Goal: Information Seeking & Learning: Learn about a topic

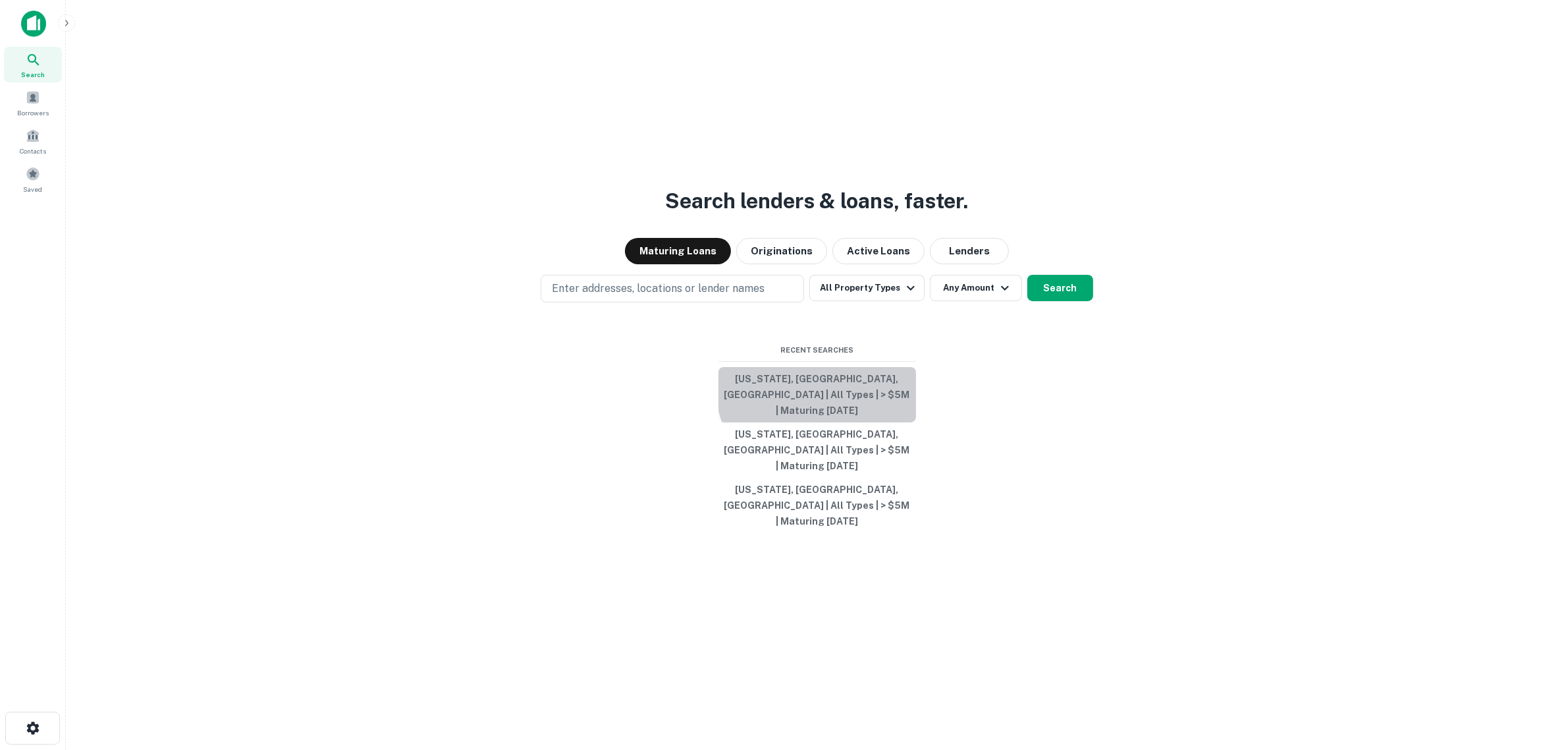
click at [854, 400] on button "[US_STATE], [GEOGRAPHIC_DATA], [GEOGRAPHIC_DATA] | All Types | > $5M | Maturing…" at bounding box center [817, 395] width 197 height 56
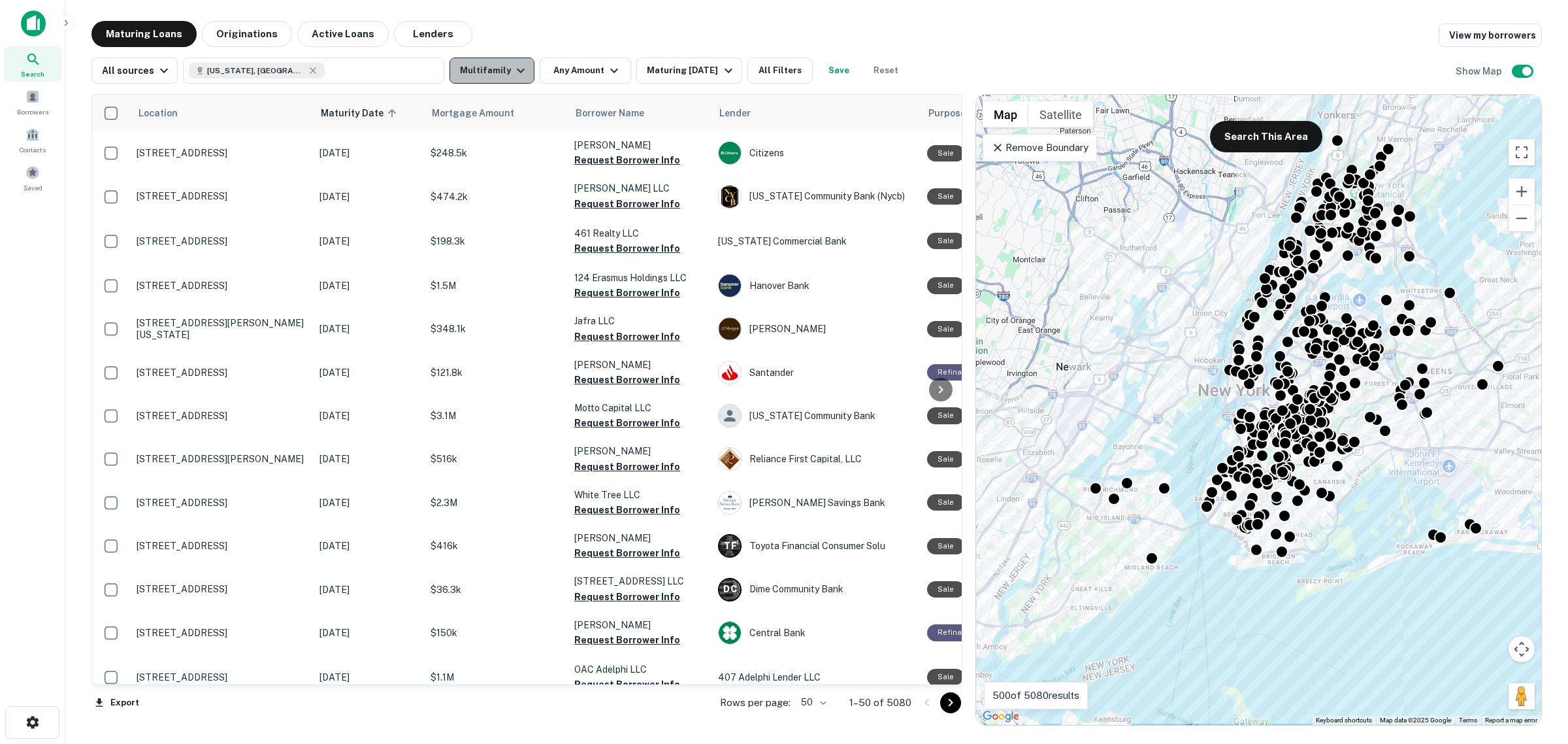
click at [498, 69] on button "Multifamily" at bounding box center [491, 71] width 85 height 26
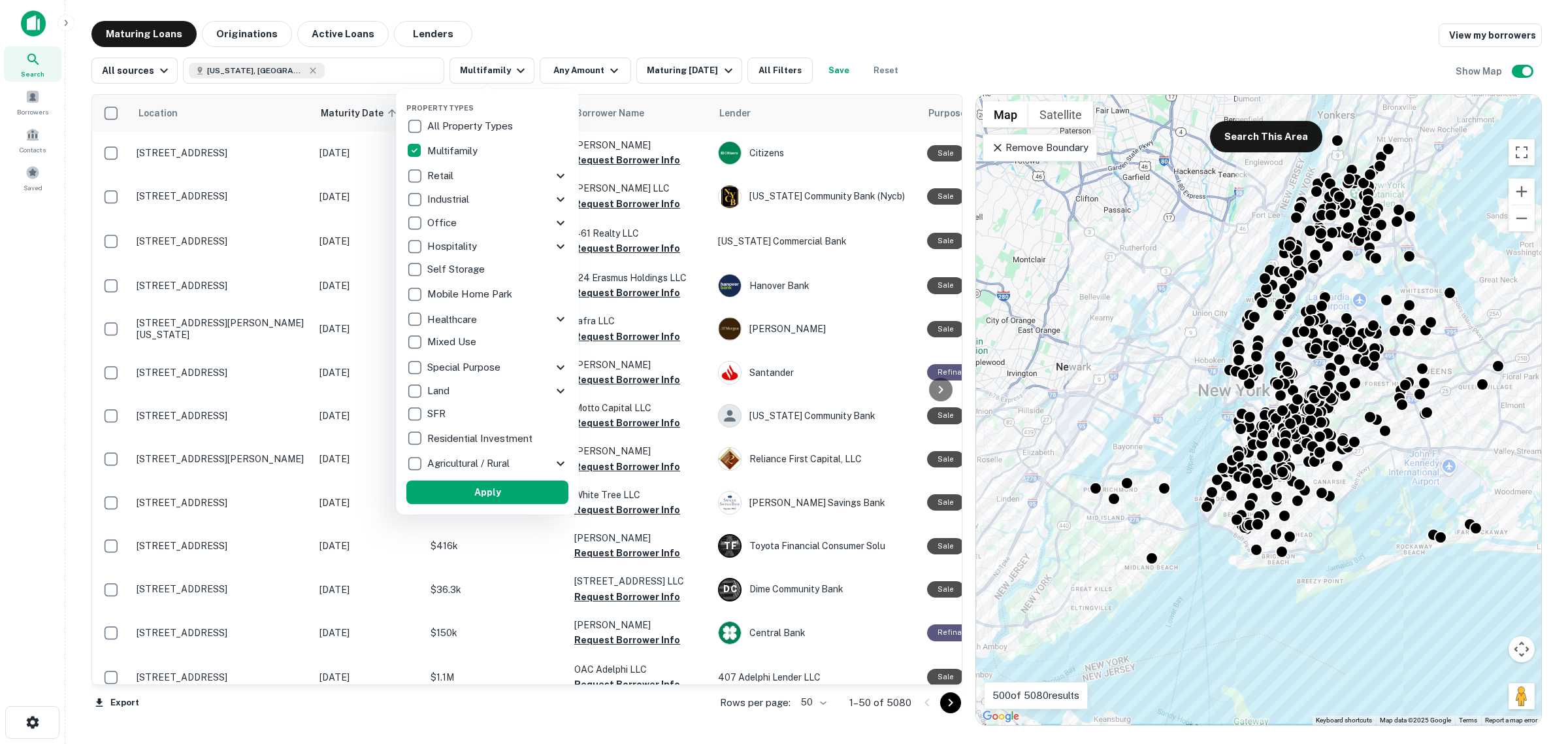
click at [568, 68] on div at bounding box center [784, 372] width 1568 height 744
click at [592, 66] on div at bounding box center [784, 372] width 1568 height 744
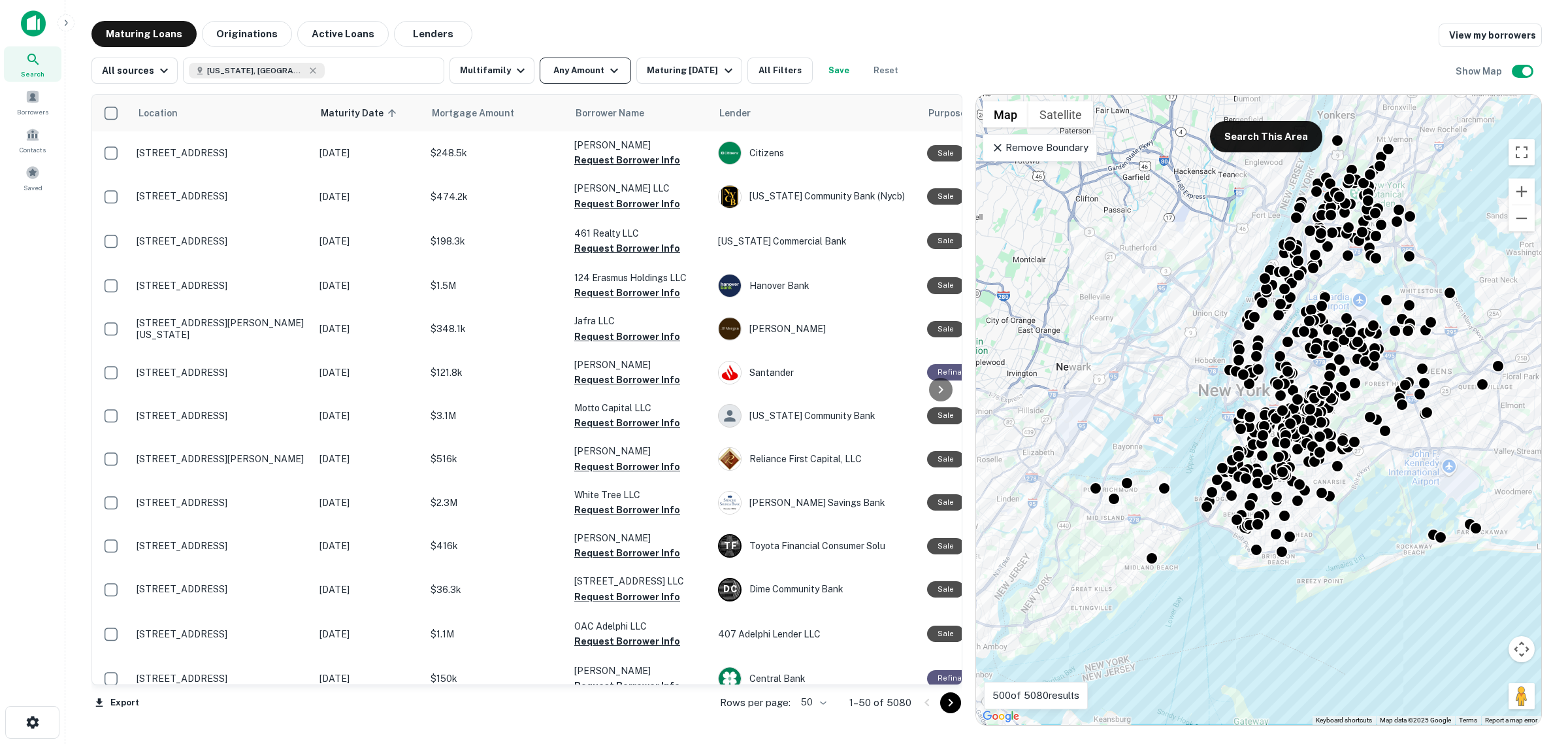
click at [610, 69] on icon "button" at bounding box center [614, 70] width 8 height 5
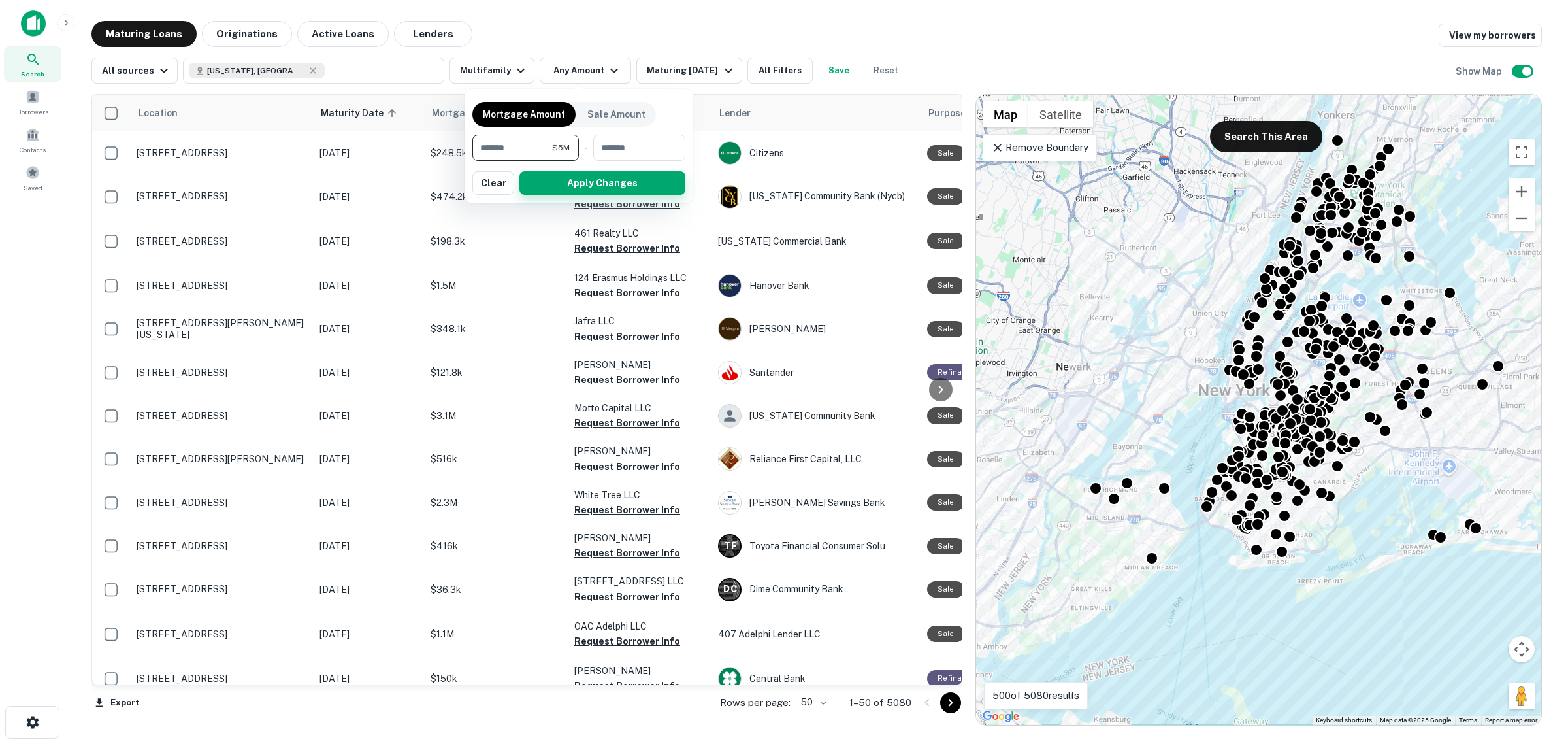
type input "*******"
click at [606, 179] on button "Apply Changes" at bounding box center [602, 183] width 166 height 24
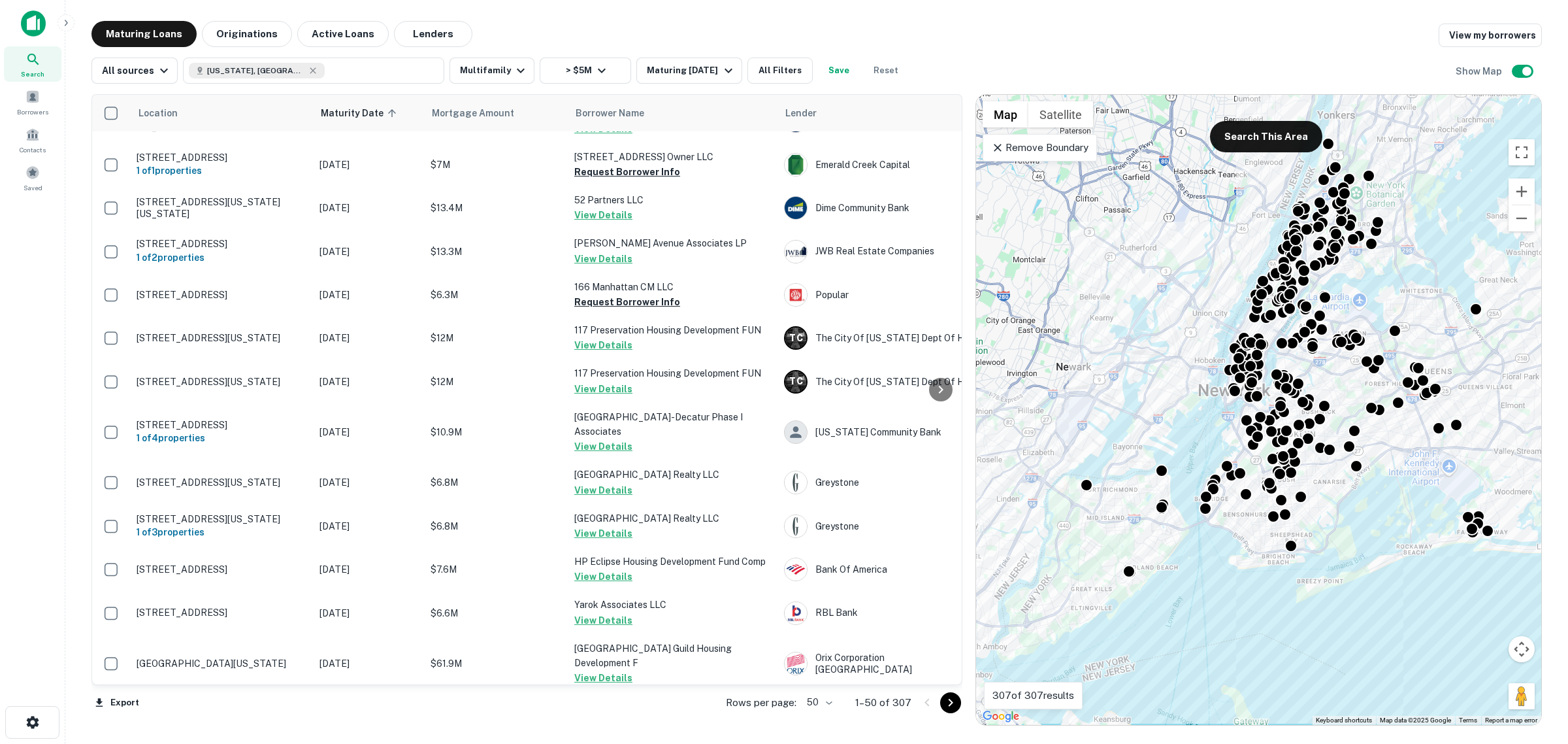
scroll to position [408, 0]
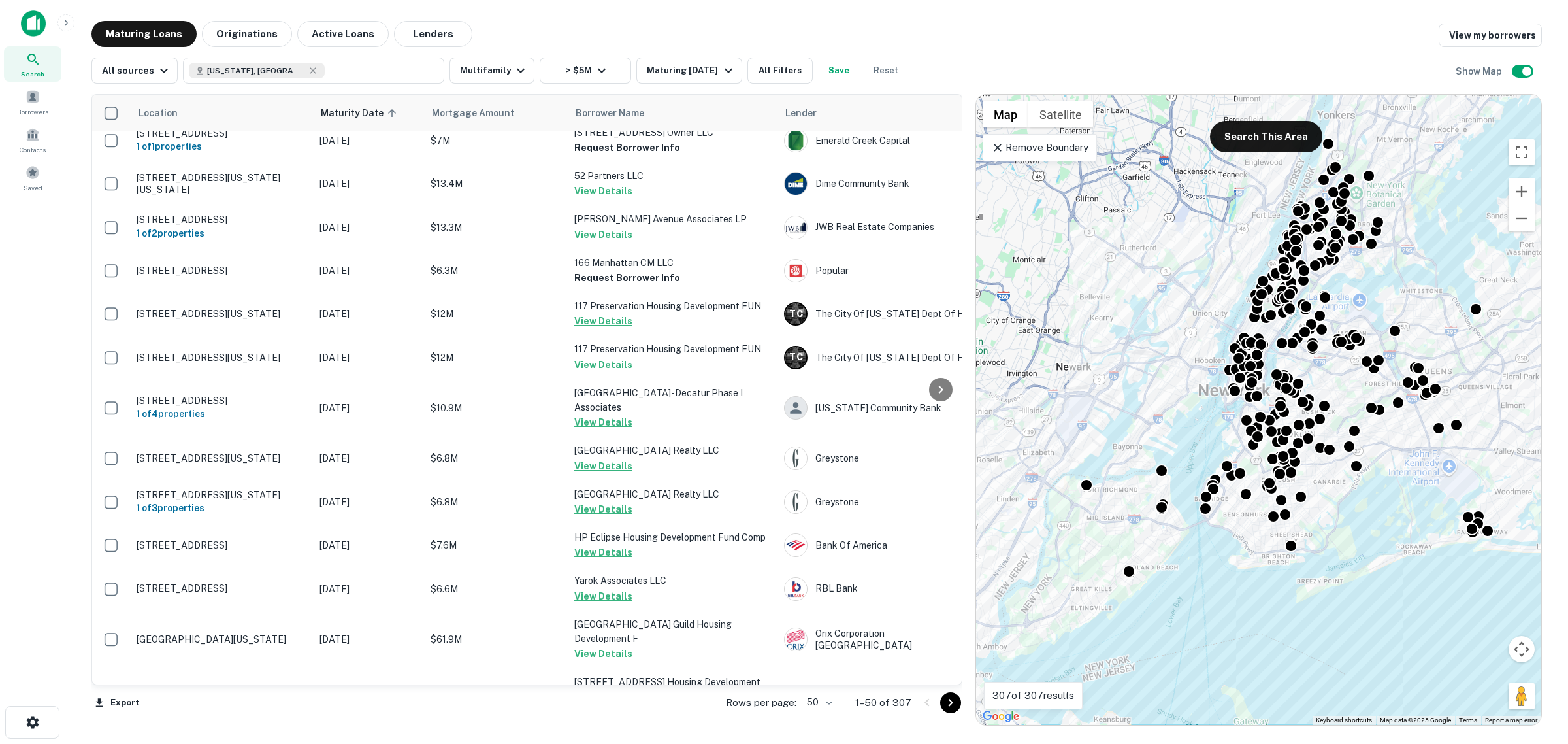
click at [949, 710] on icon "Go to next page" at bounding box center [951, 703] width 16 height 16
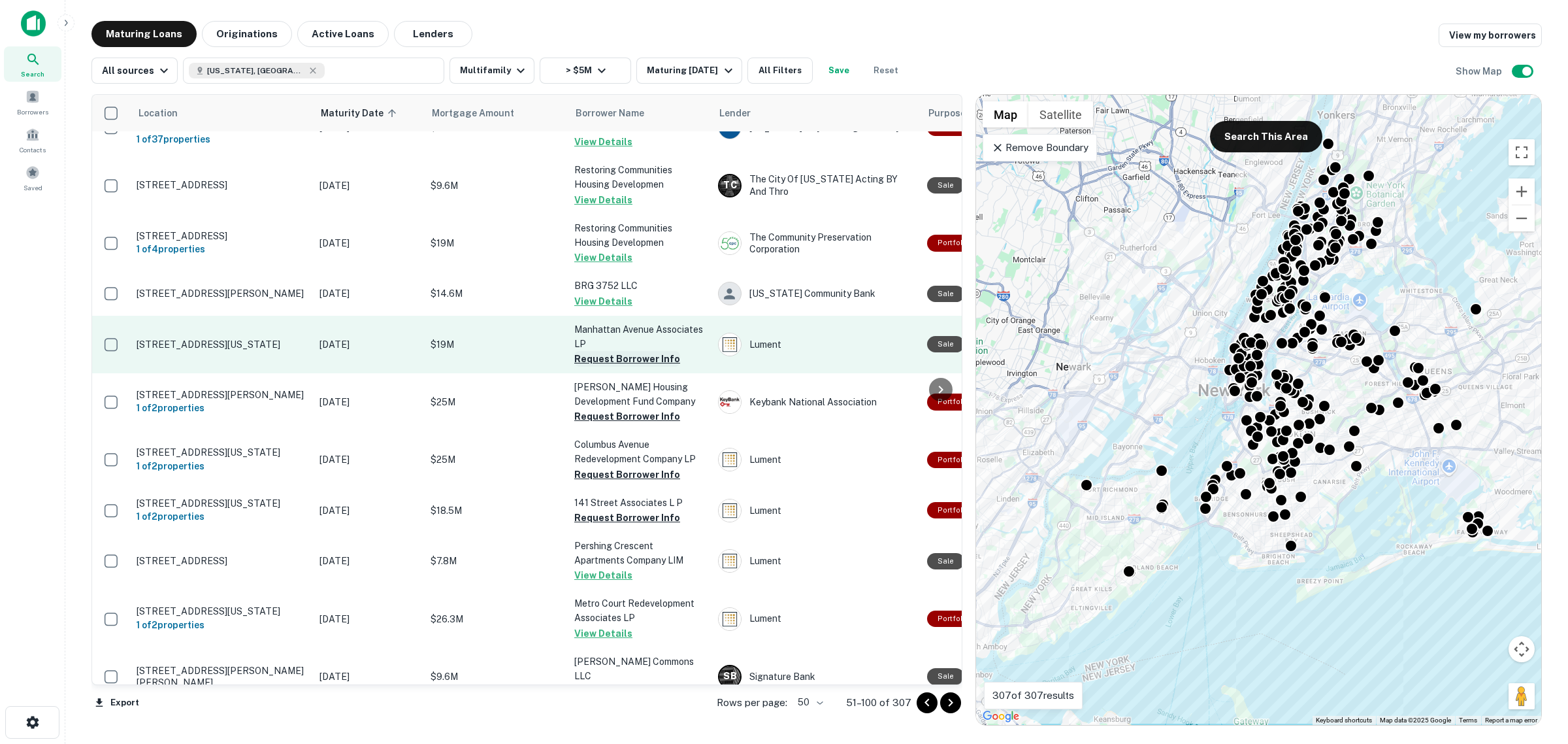
click at [625, 356] on button "Request Borrower Info" at bounding box center [627, 359] width 106 height 16
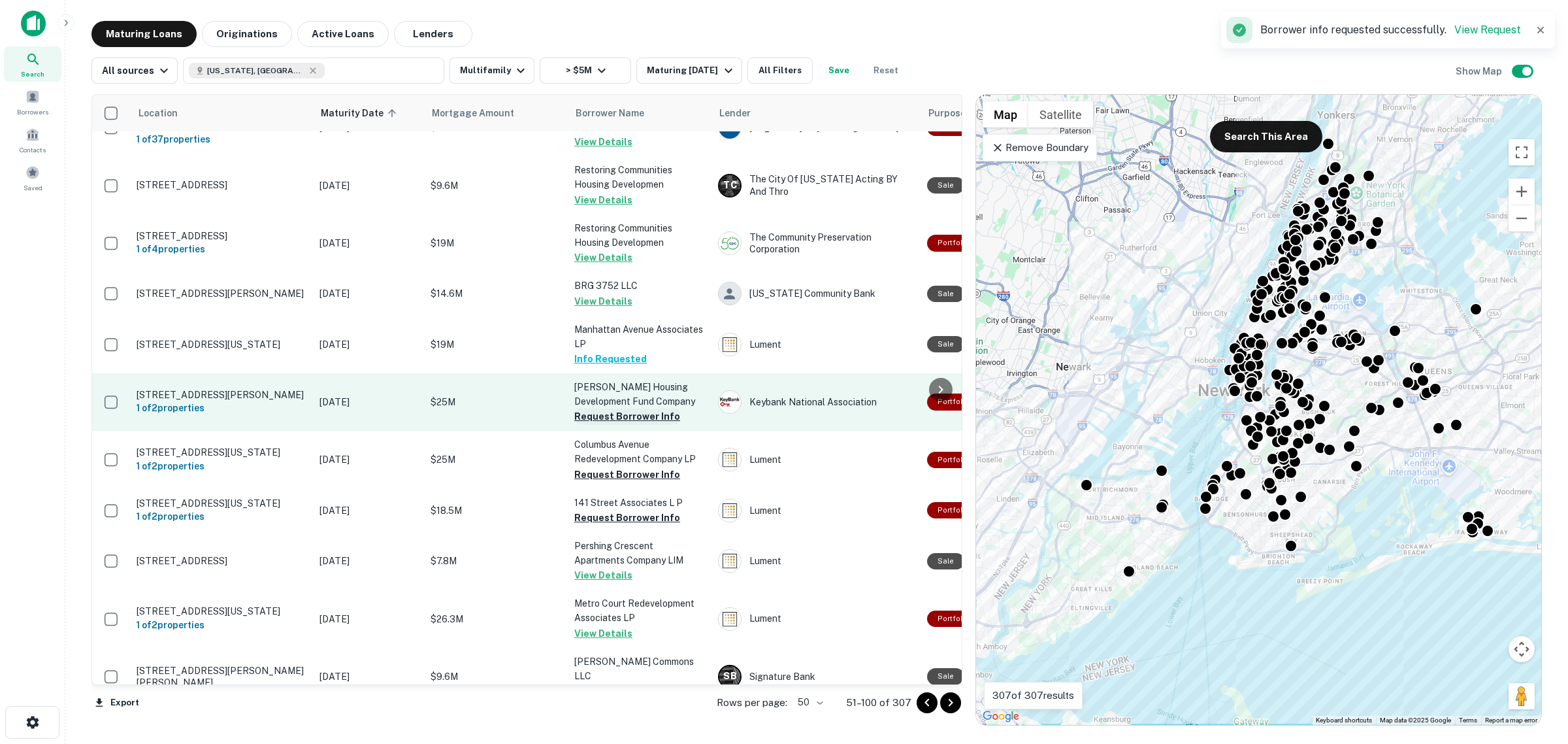
click at [638, 413] on button "Request Borrower Info" at bounding box center [627, 416] width 106 height 16
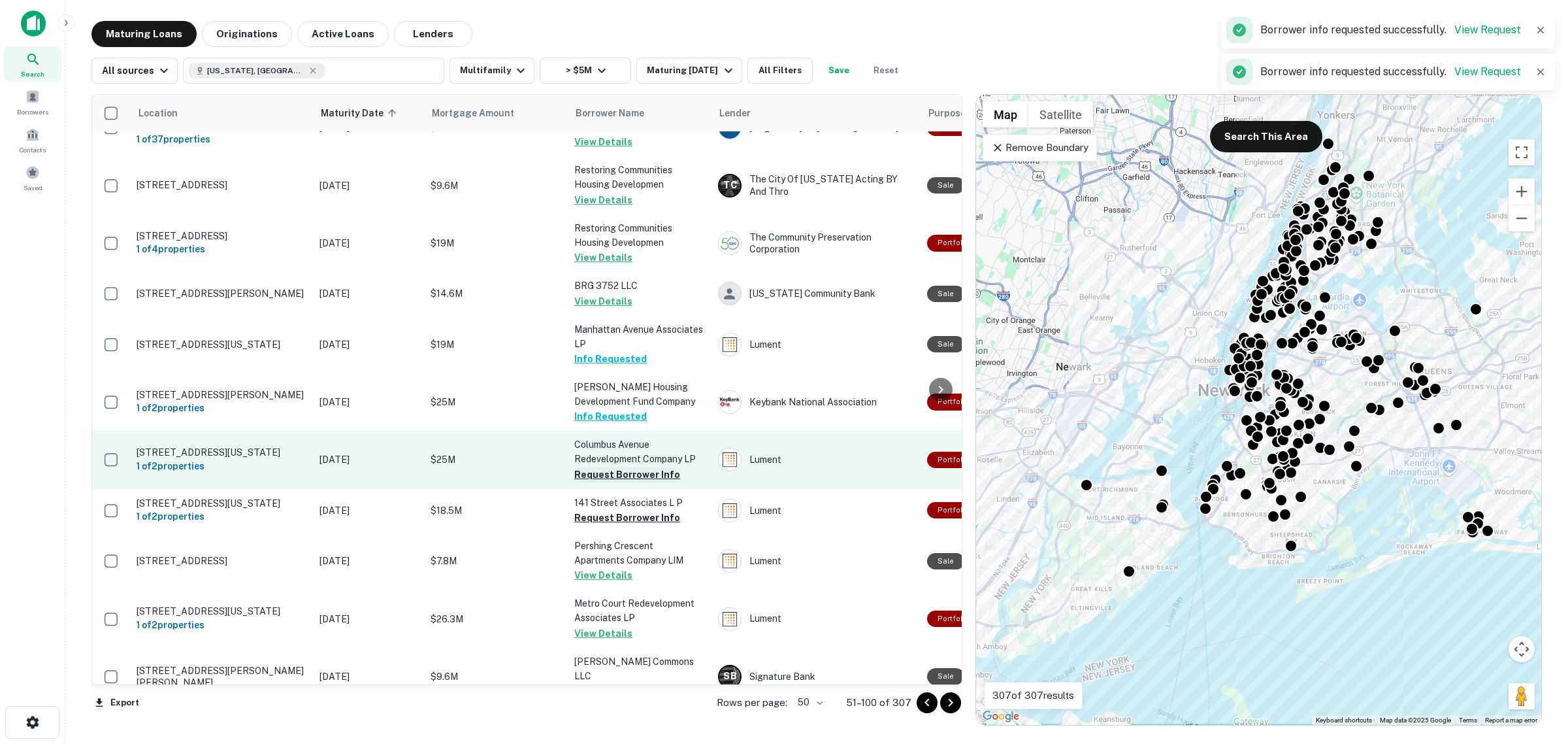
click at [635, 467] on button "Request Borrower Info" at bounding box center [627, 475] width 106 height 16
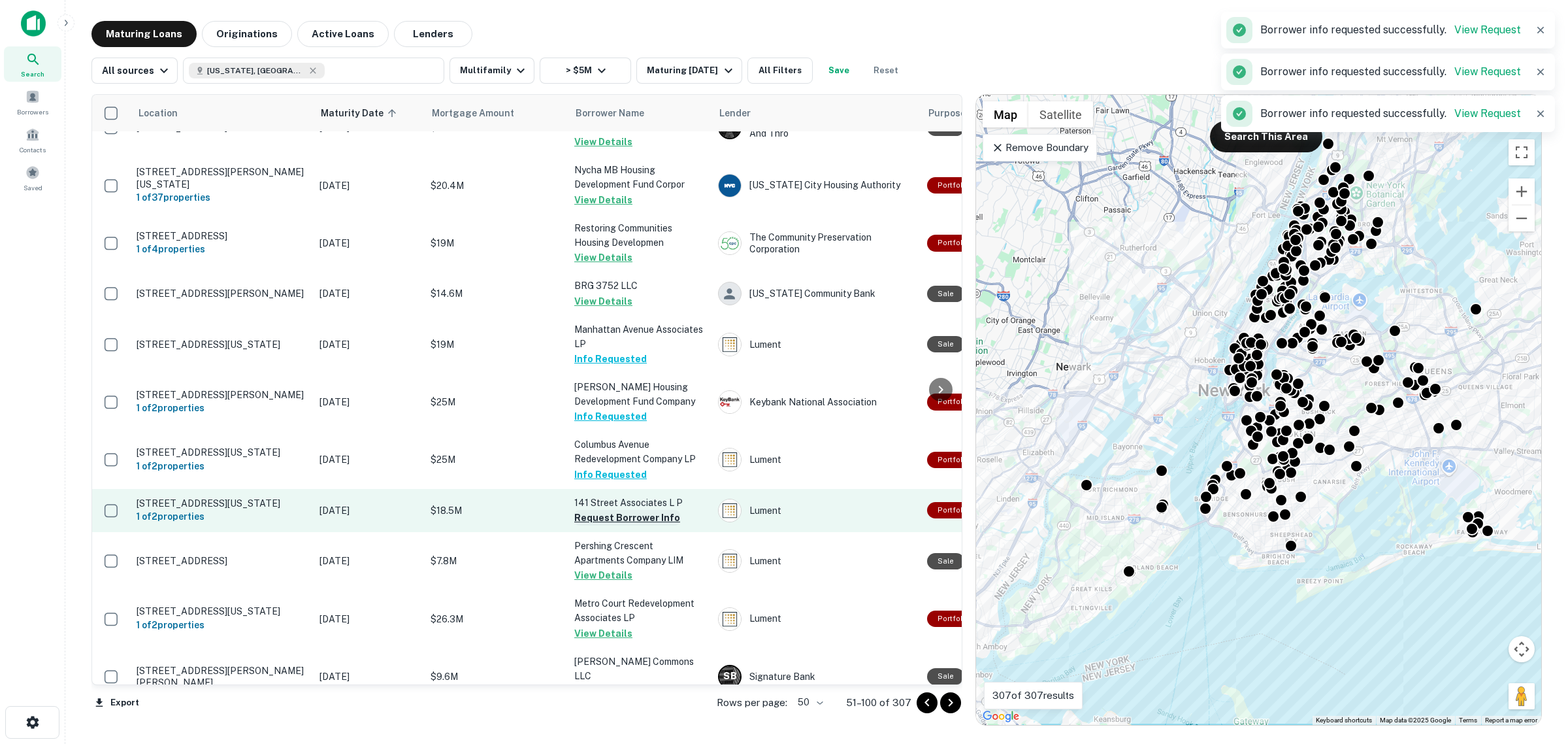
click at [647, 515] on button "Request Borrower Info" at bounding box center [627, 518] width 106 height 16
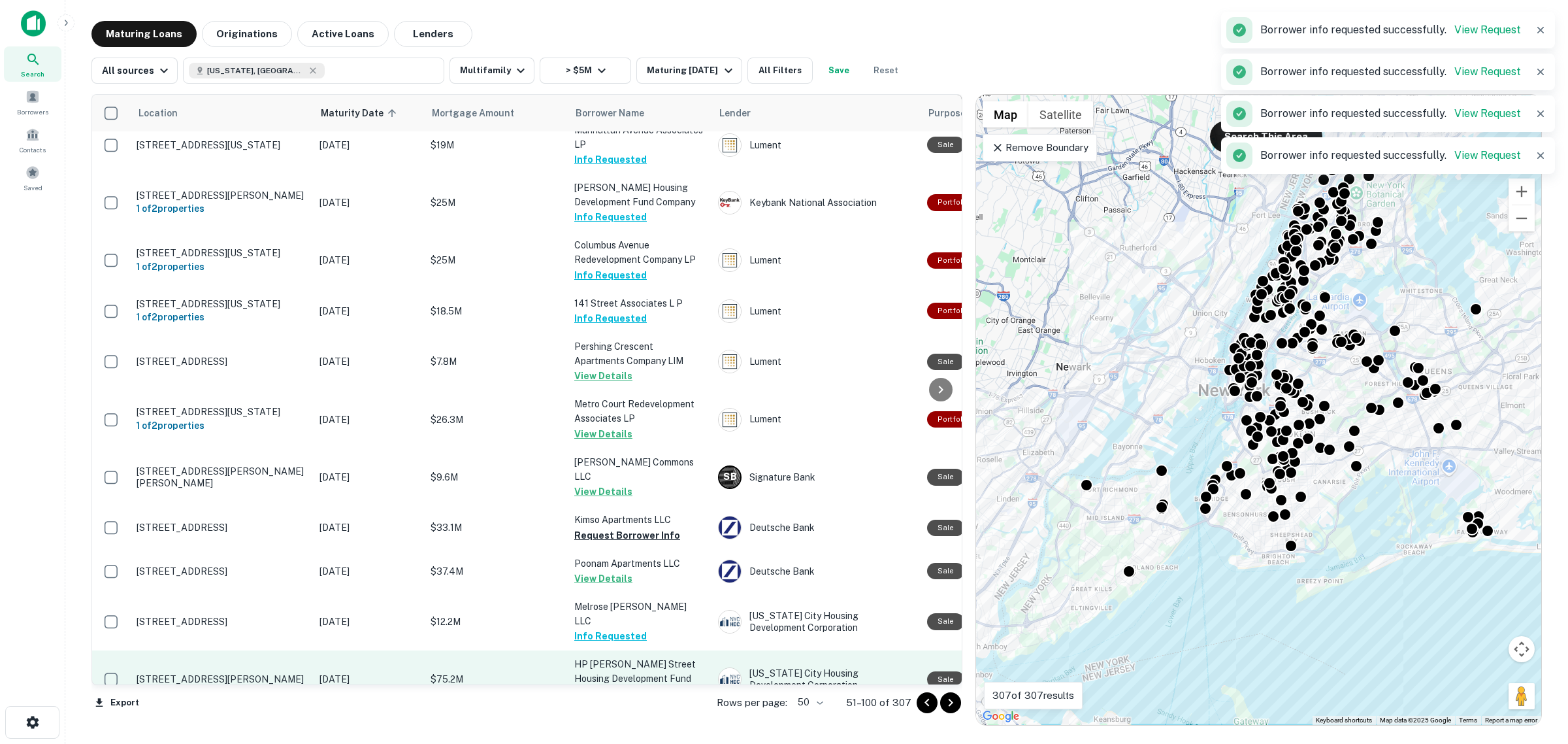
scroll to position [735, 0]
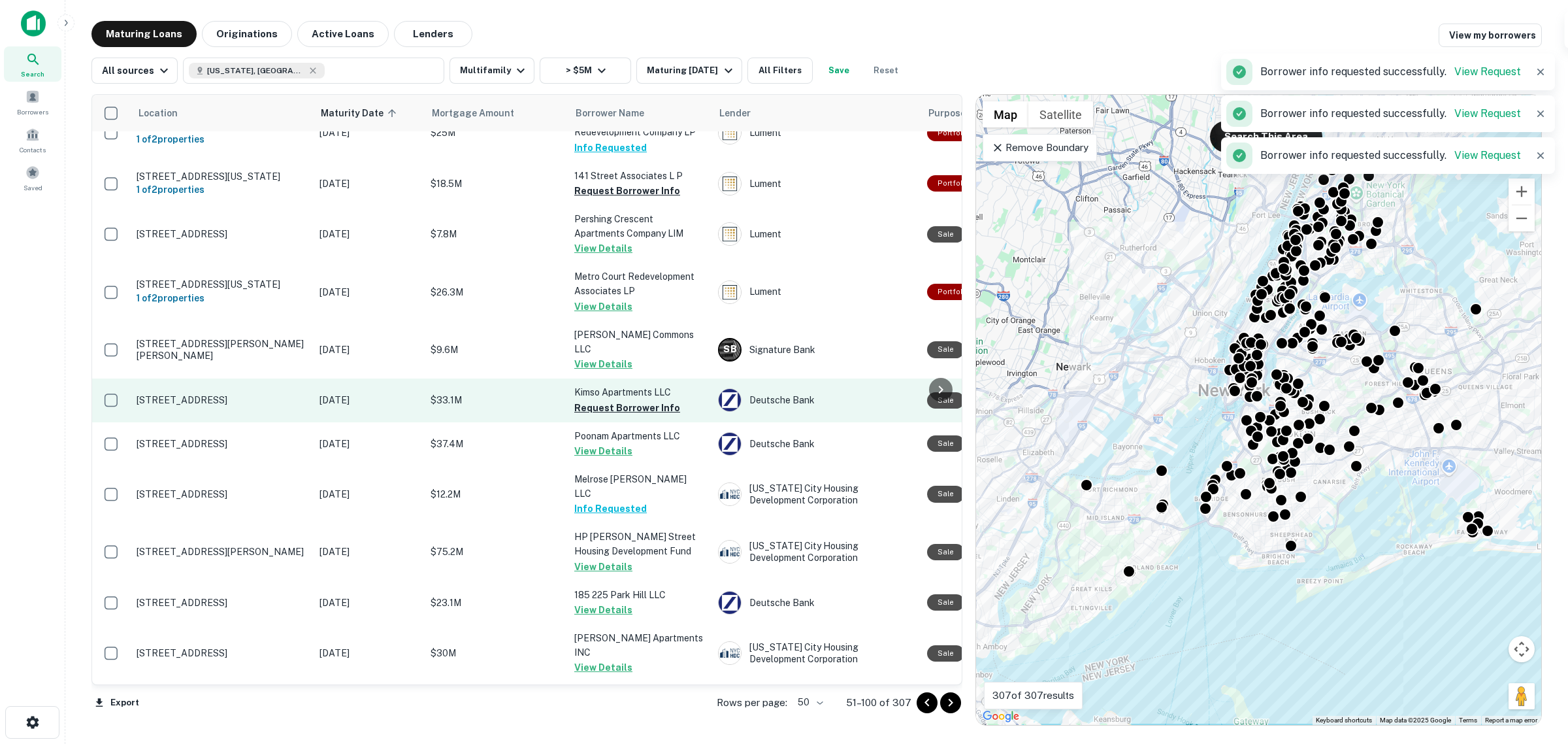
click at [638, 400] on button "Request Borrower Info" at bounding box center [627, 408] width 106 height 16
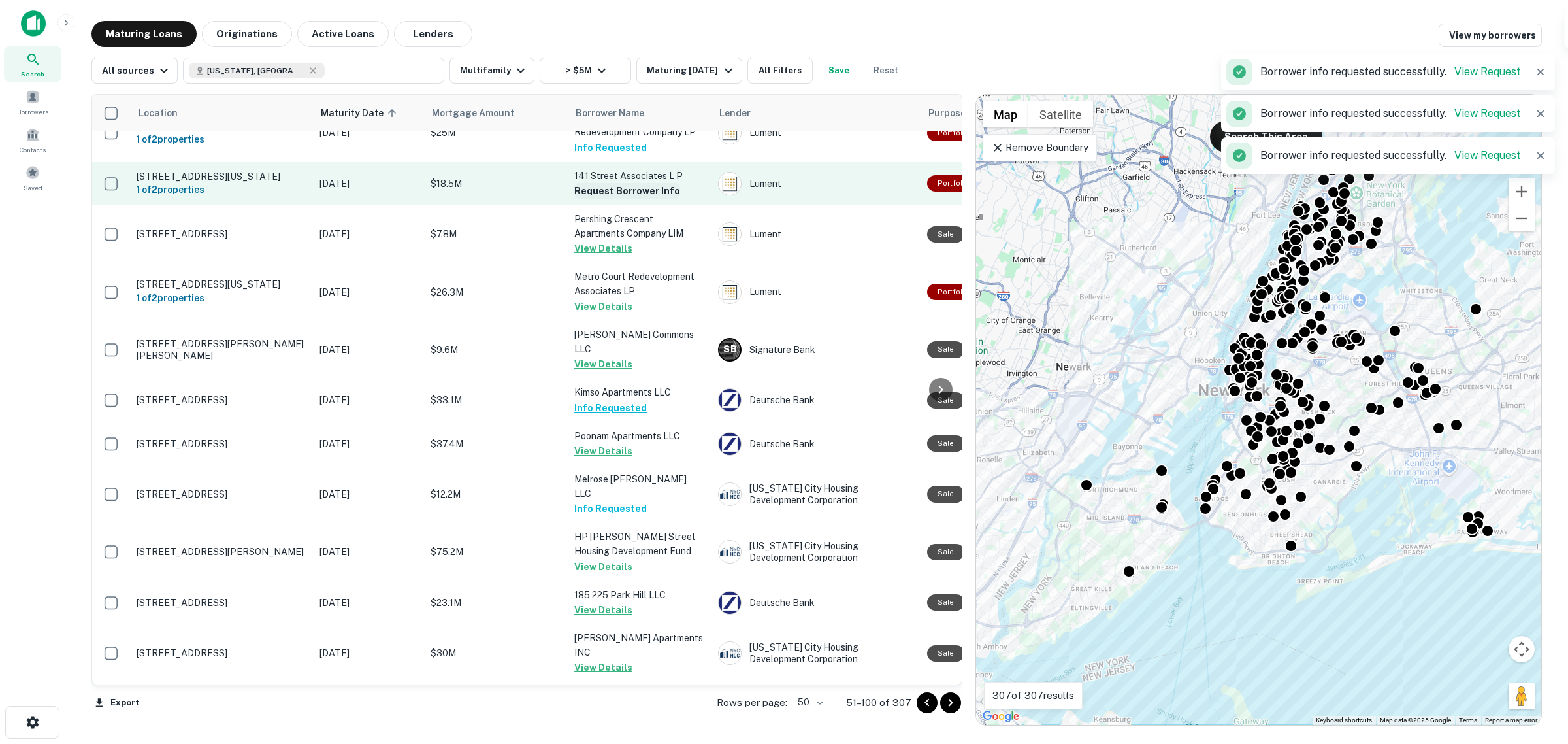
click at [641, 183] on button "Request Borrower Info" at bounding box center [627, 191] width 106 height 16
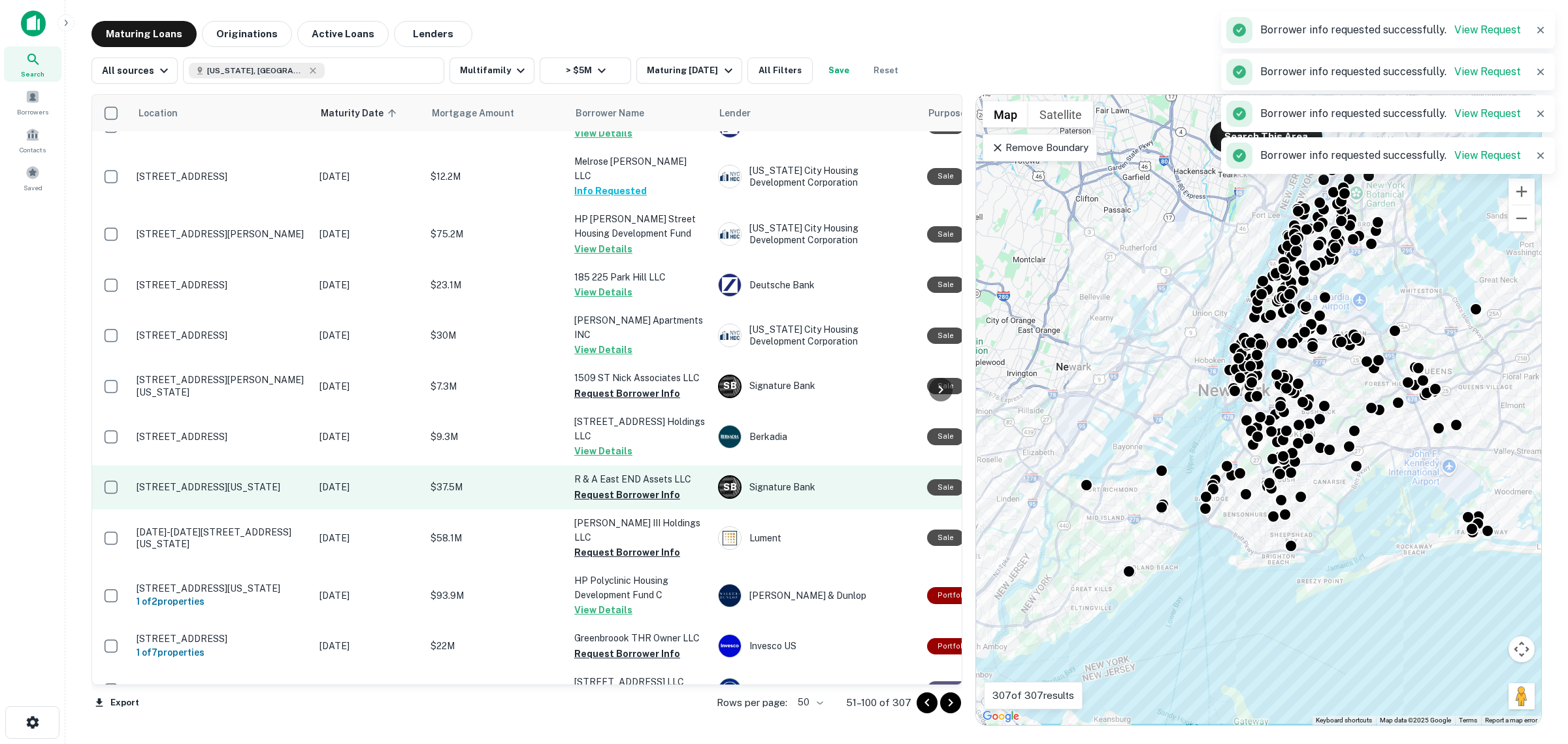
scroll to position [1062, 0]
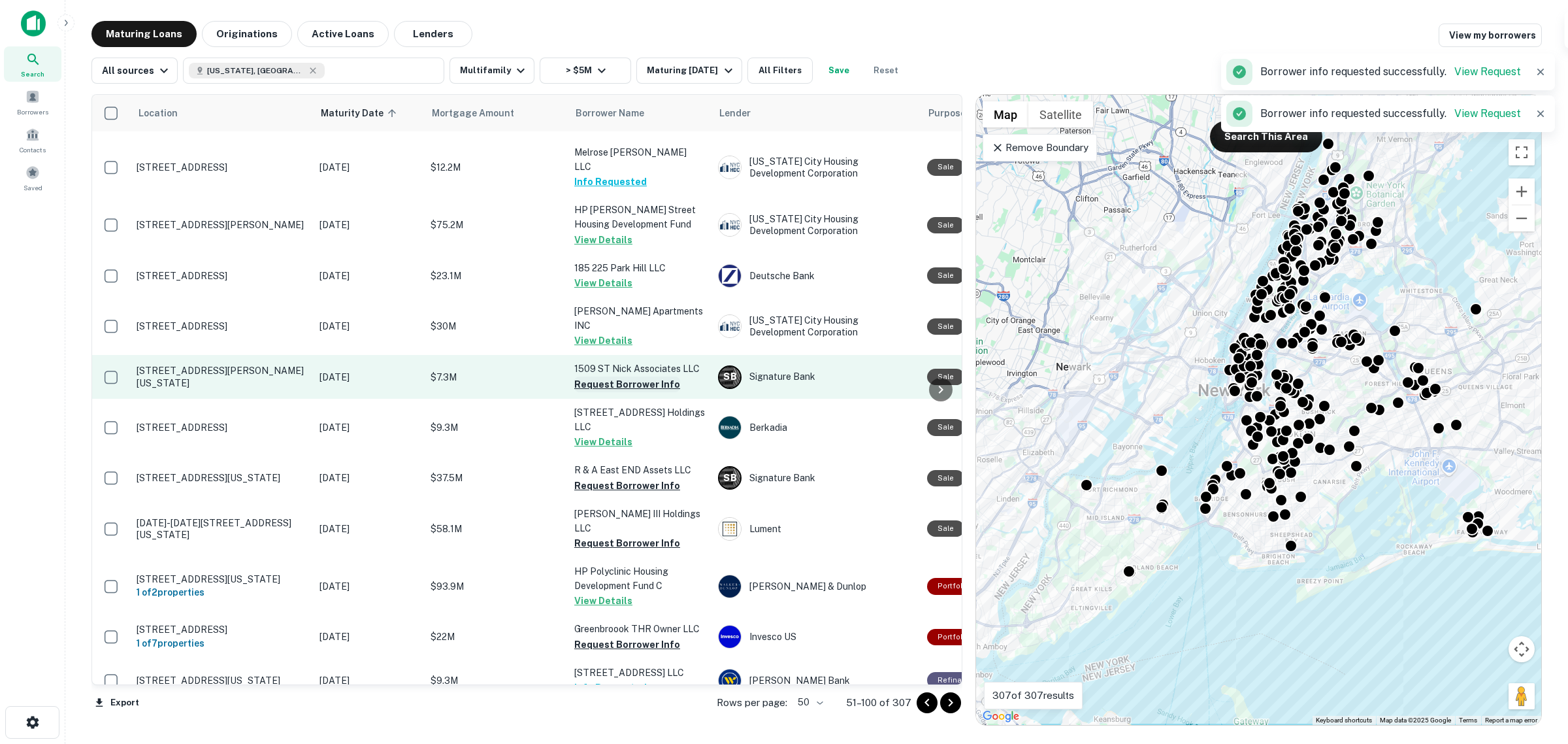
click at [641, 377] on button "Request Borrower Info" at bounding box center [627, 384] width 106 height 16
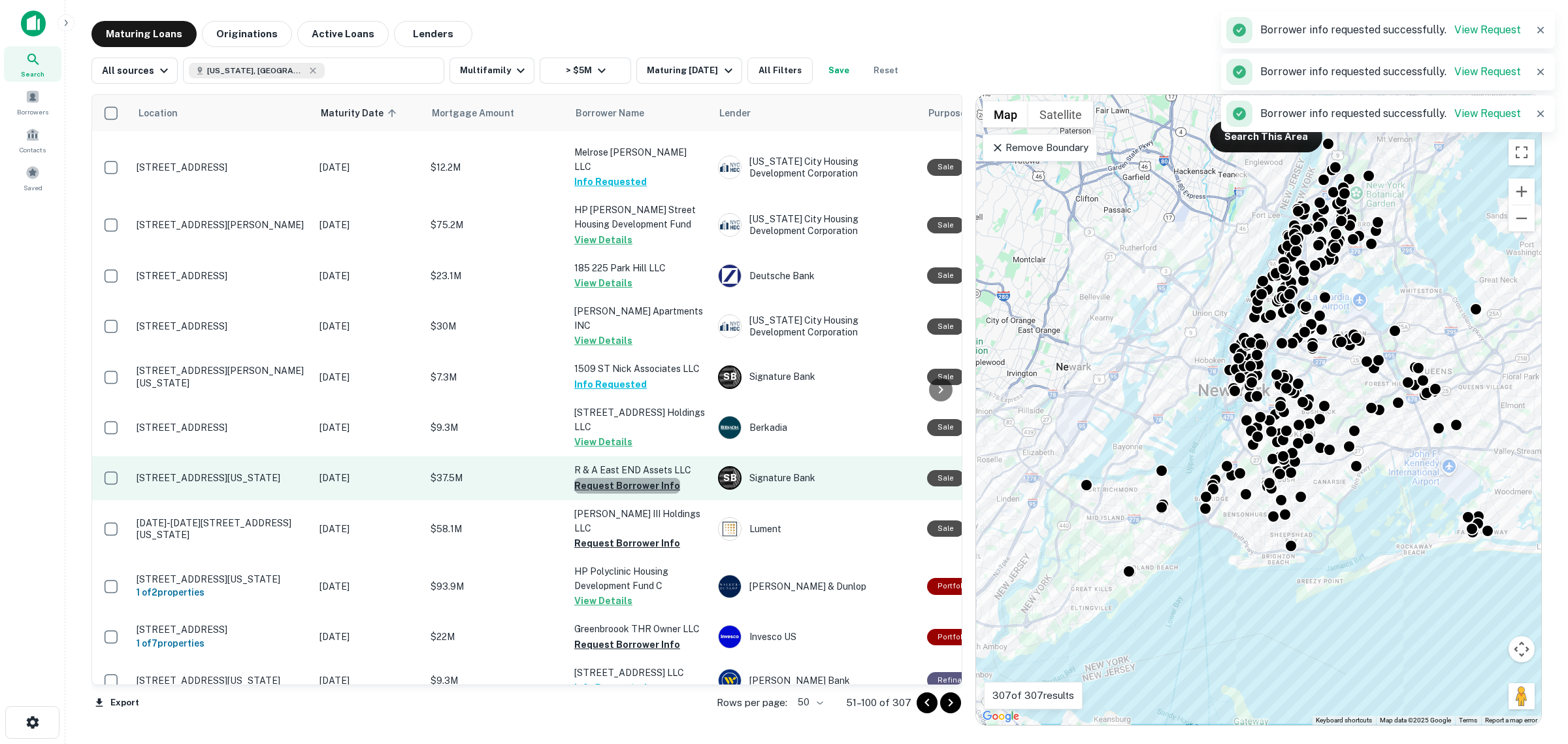
click at [641, 478] on button "Request Borrower Info" at bounding box center [627, 486] width 106 height 16
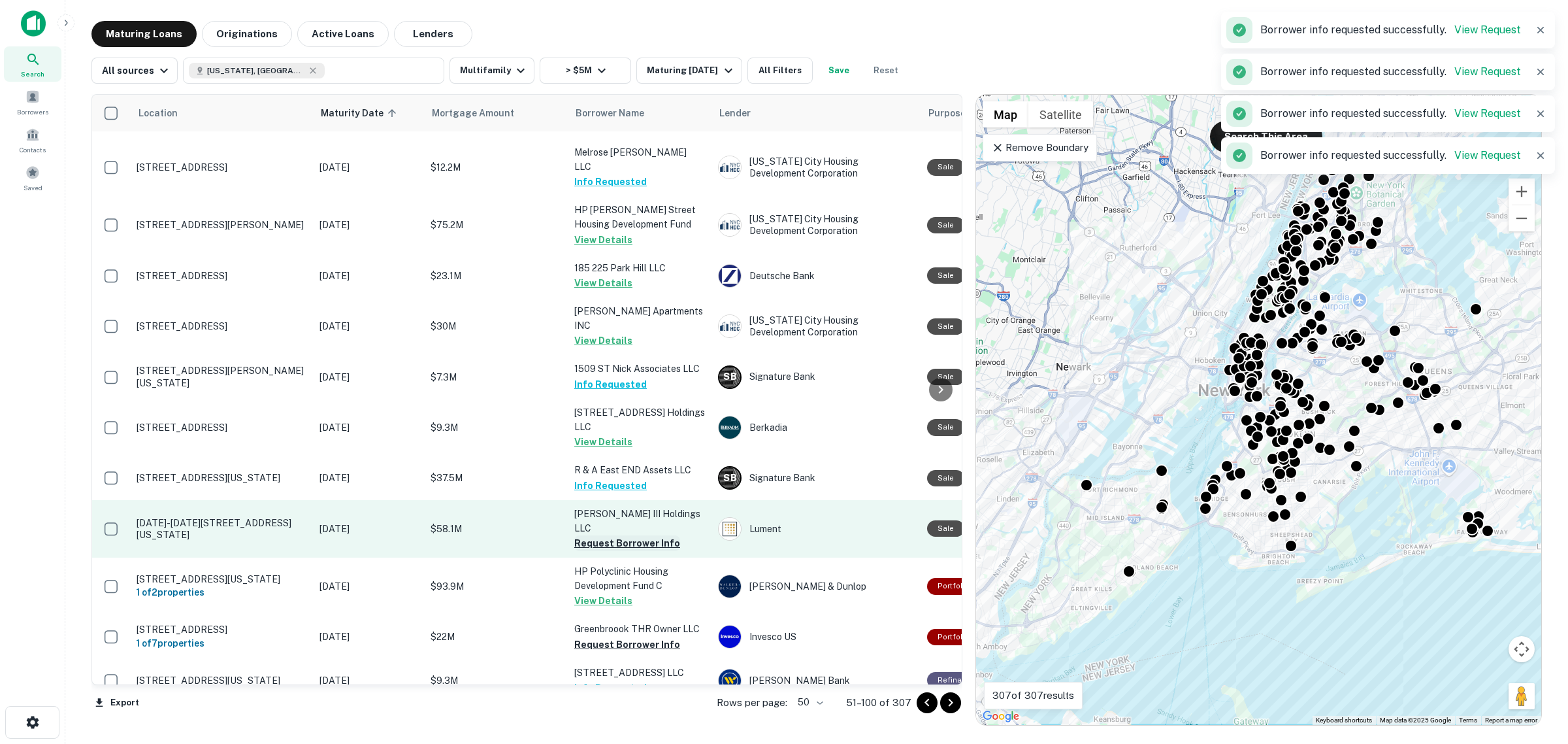
click at [643, 535] on button "Request Borrower Info" at bounding box center [627, 543] width 106 height 16
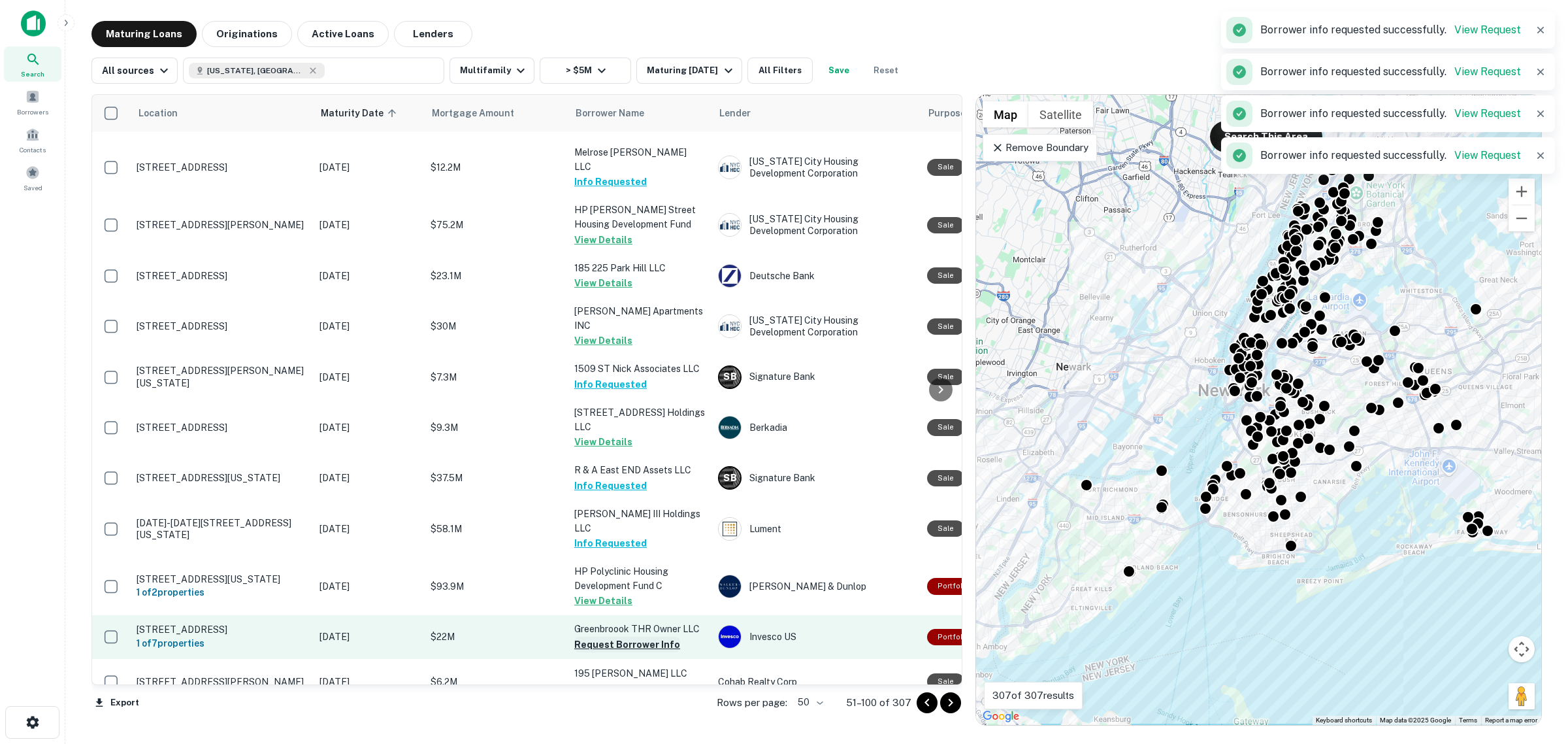
click at [641, 637] on button "Request Borrower Info" at bounding box center [627, 645] width 106 height 16
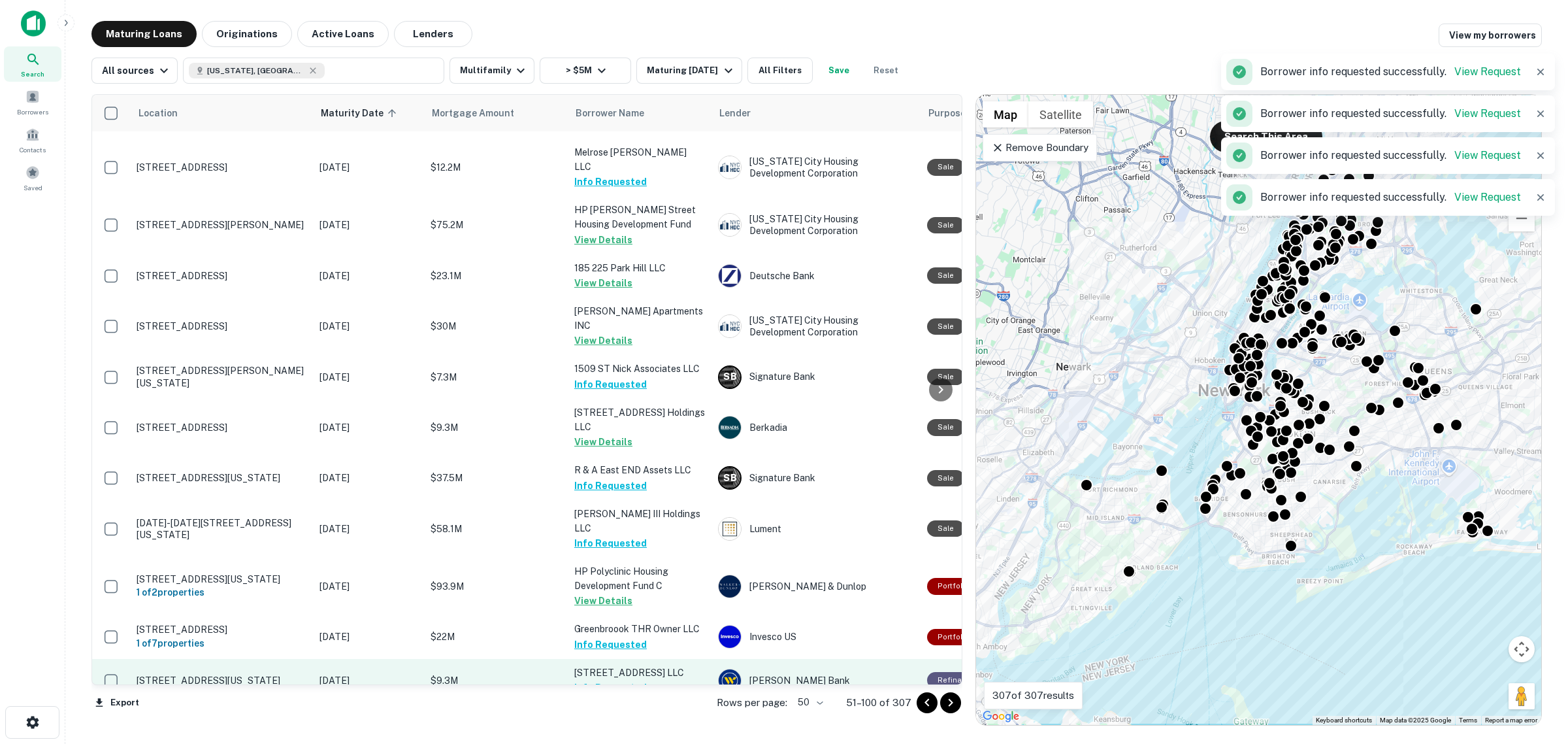
click at [648, 659] on td "[STREET_ADDRESS] LLC Info Requested" at bounding box center [639, 680] width 144 height 43
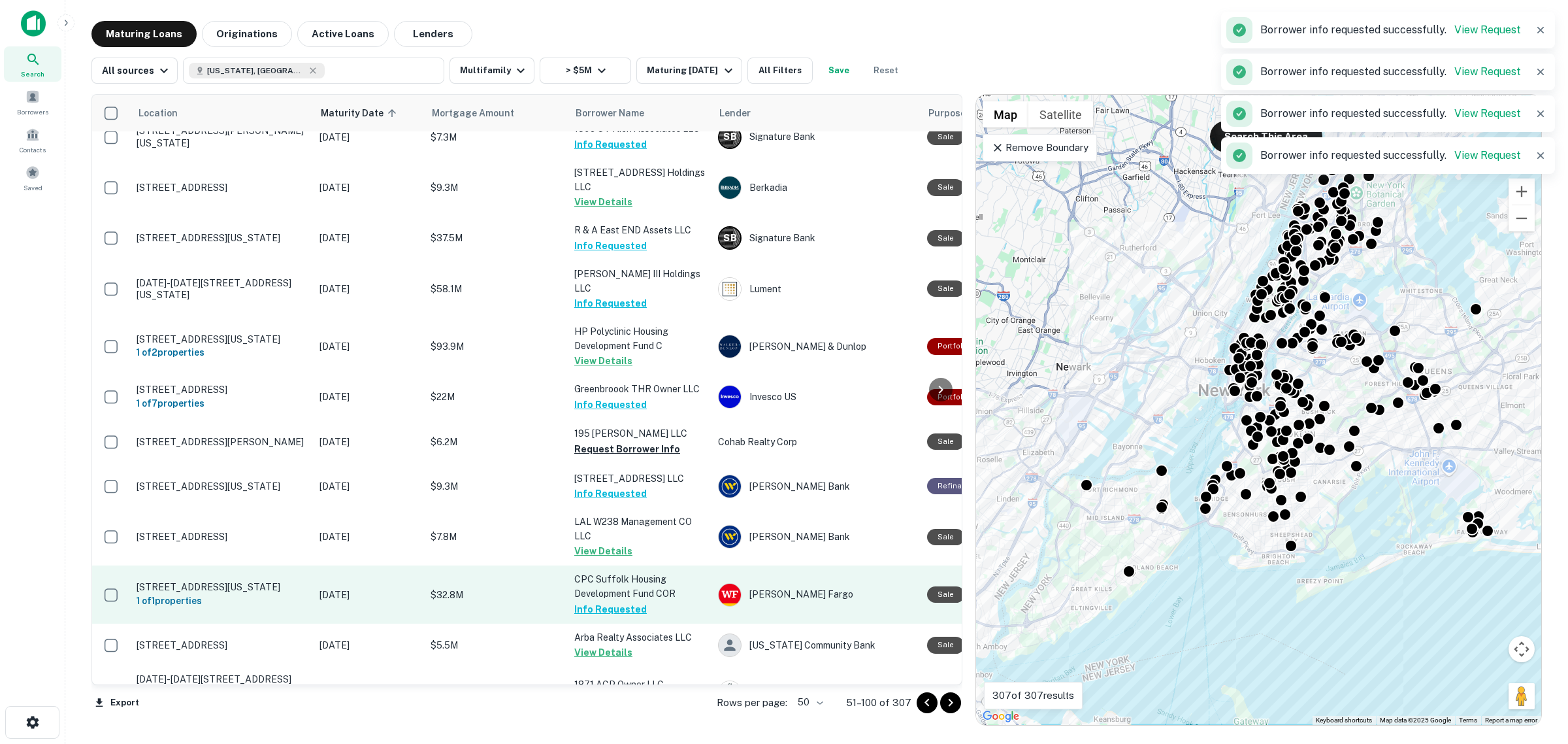
scroll to position [1389, 0]
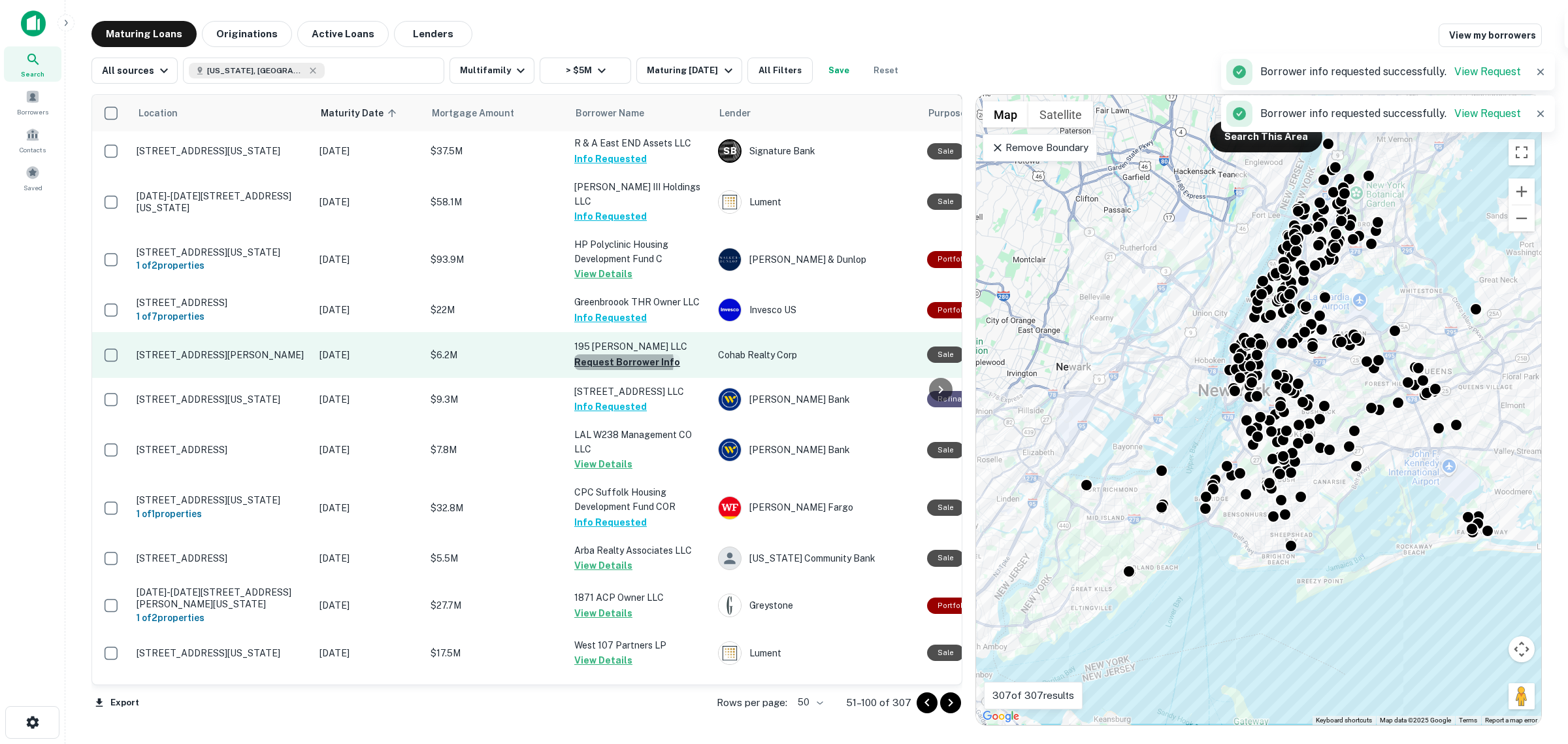
click at [622, 354] on button "Request Borrower Info" at bounding box center [627, 362] width 106 height 16
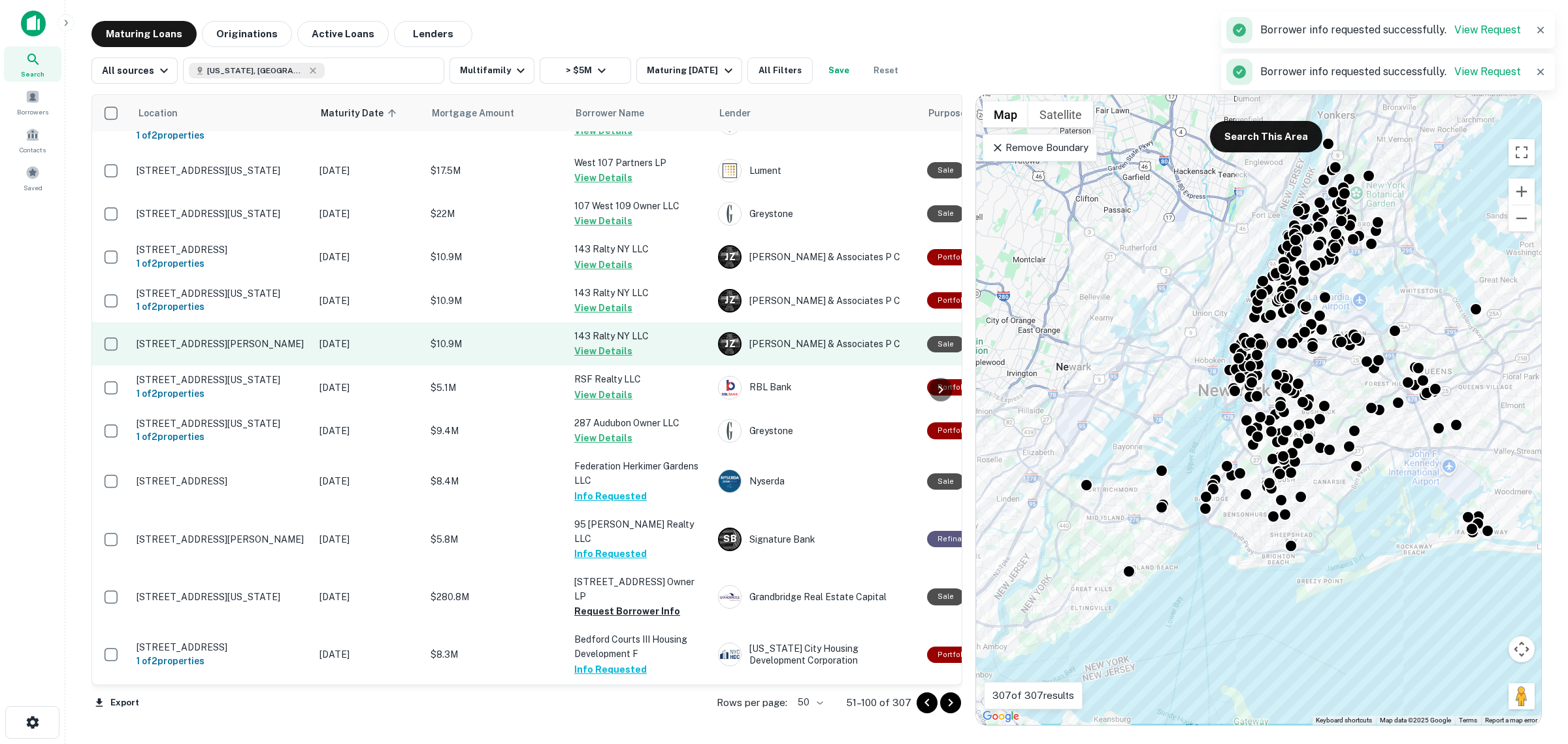
scroll to position [1916, 0]
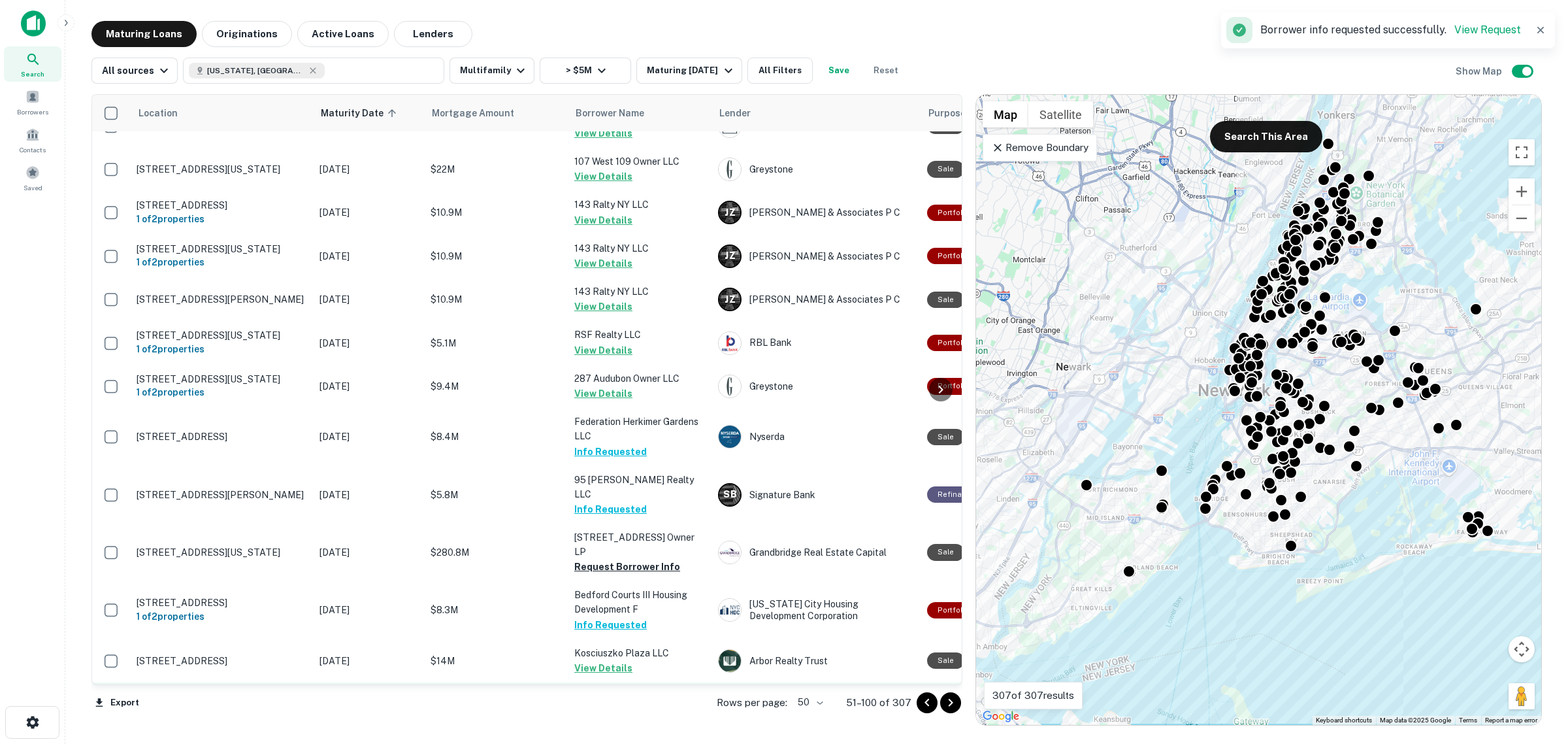
click at [641, 718] on button "Request Borrower Info" at bounding box center [627, 726] width 106 height 16
click at [954, 703] on icon "Go to next page" at bounding box center [951, 703] width 16 height 16
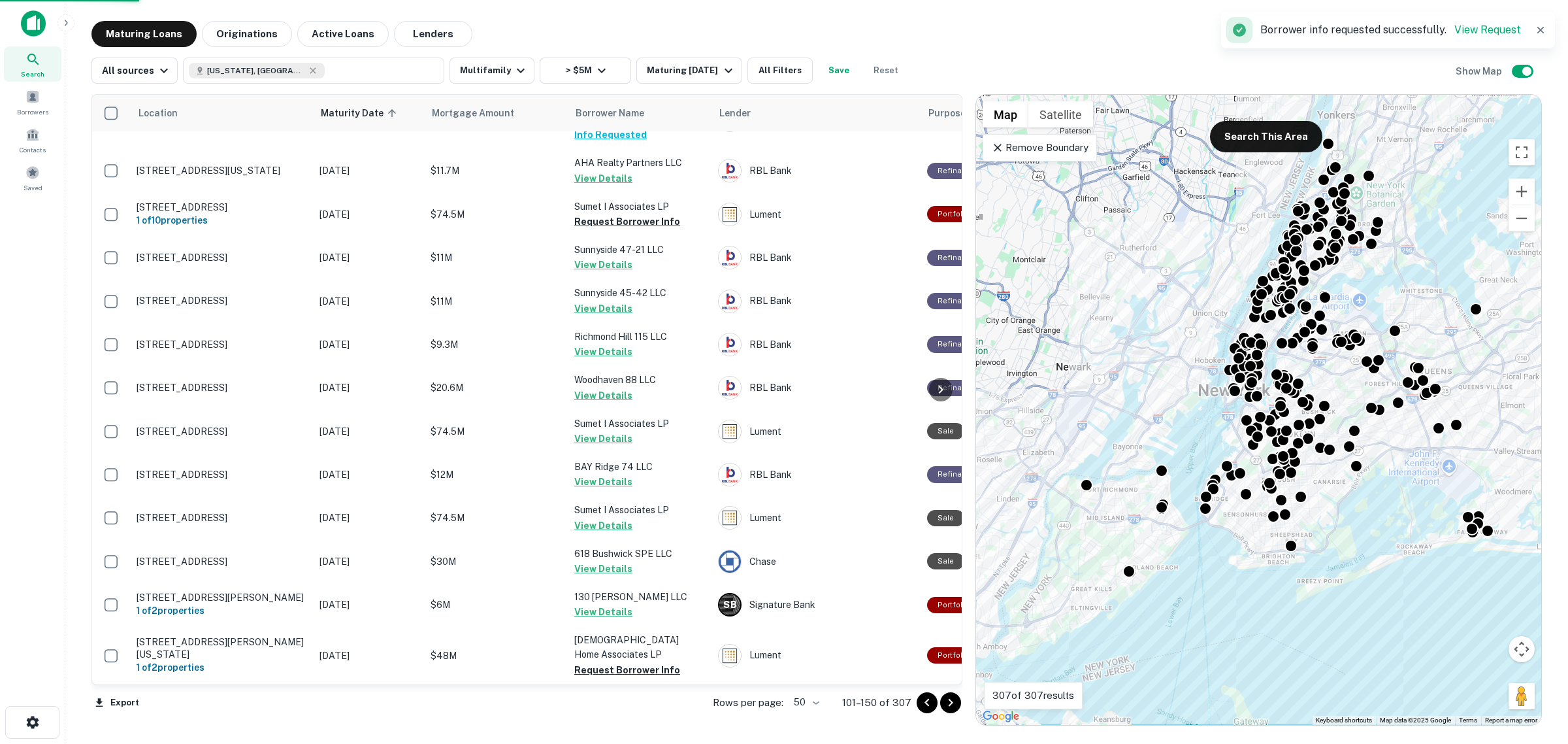
scroll to position [1788, 0]
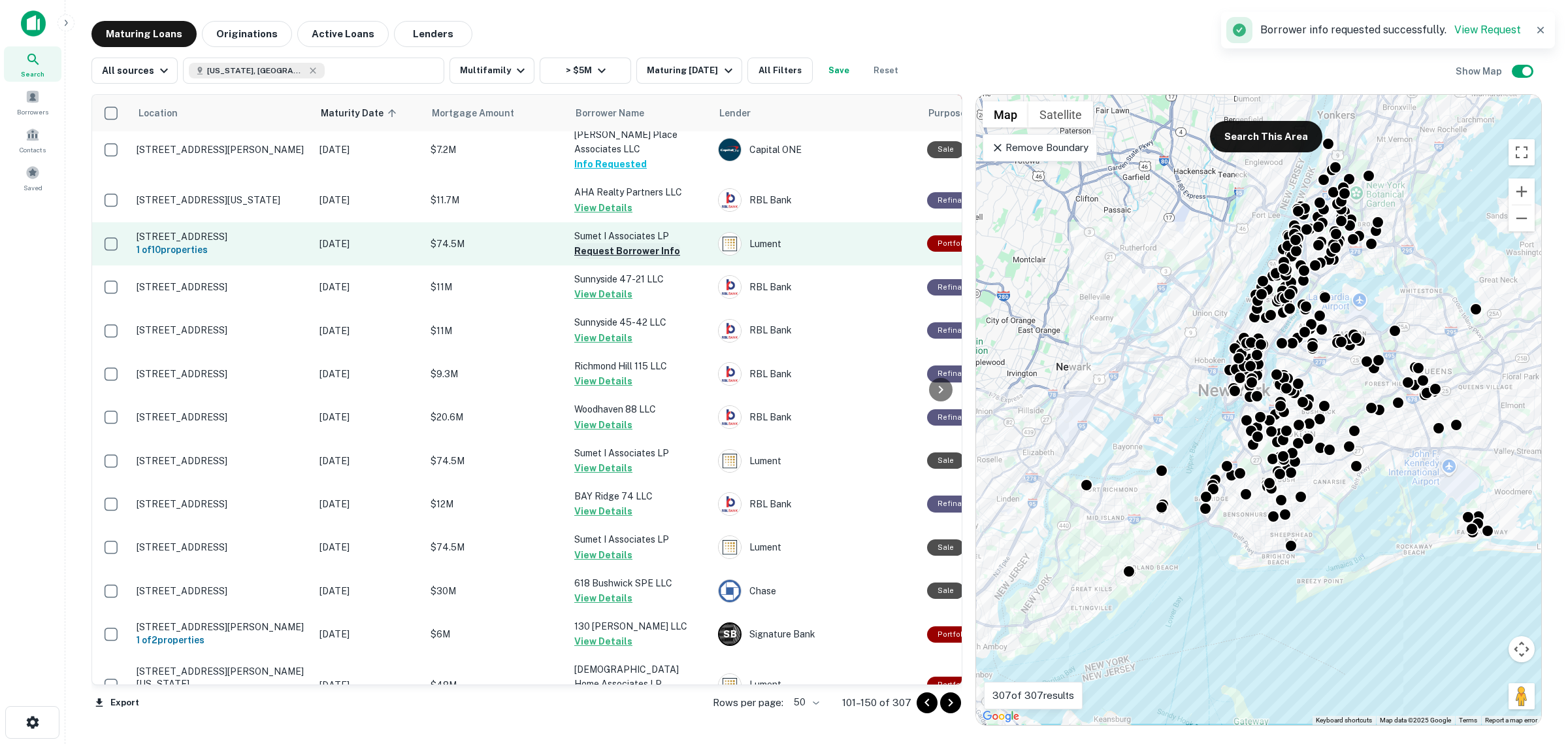
click at [618, 243] on button "Request Borrower Info" at bounding box center [627, 251] width 106 height 16
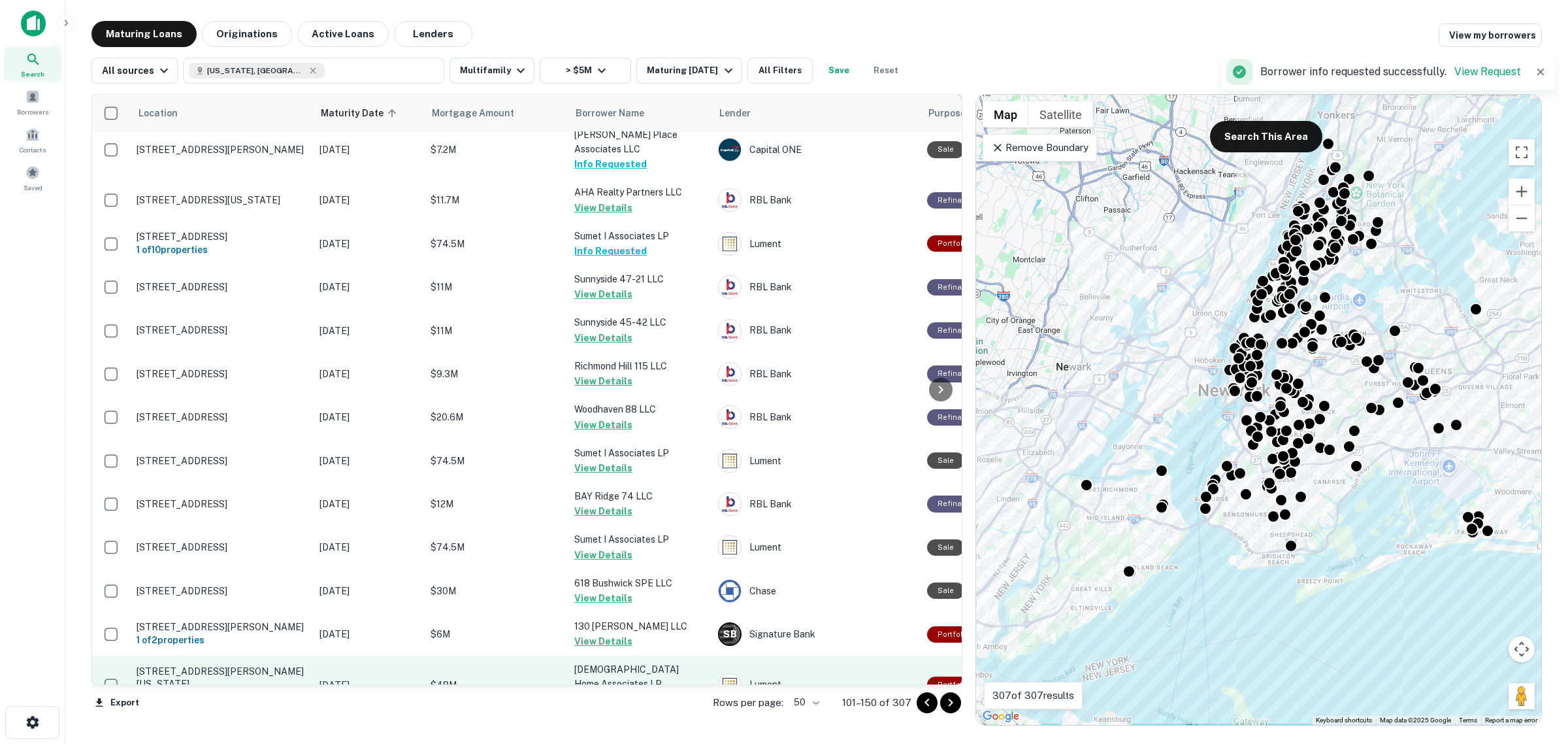
click at [633, 691] on button "Request Borrower Info" at bounding box center [627, 699] width 106 height 16
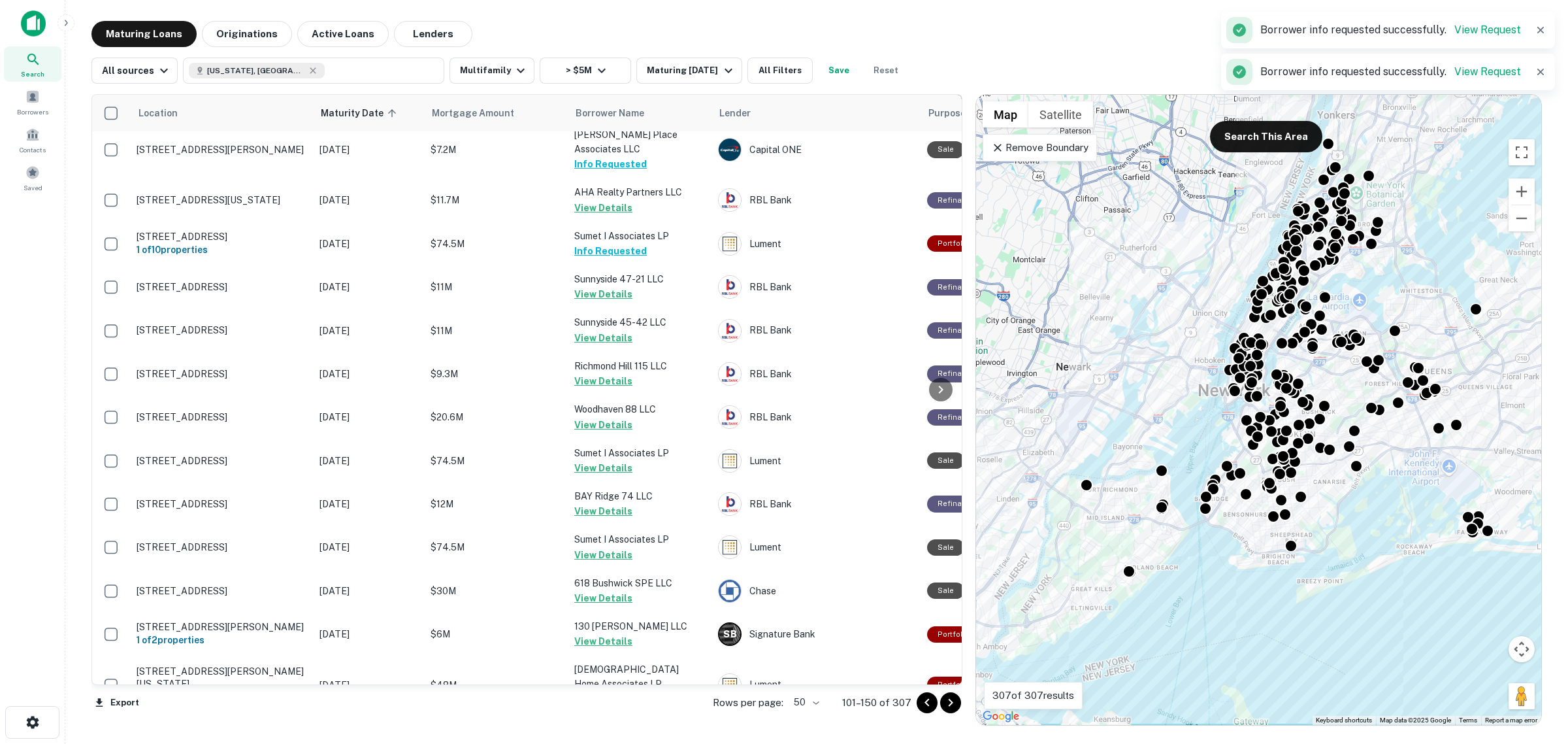
click at [956, 701] on icon "Go to next page" at bounding box center [951, 703] width 16 height 16
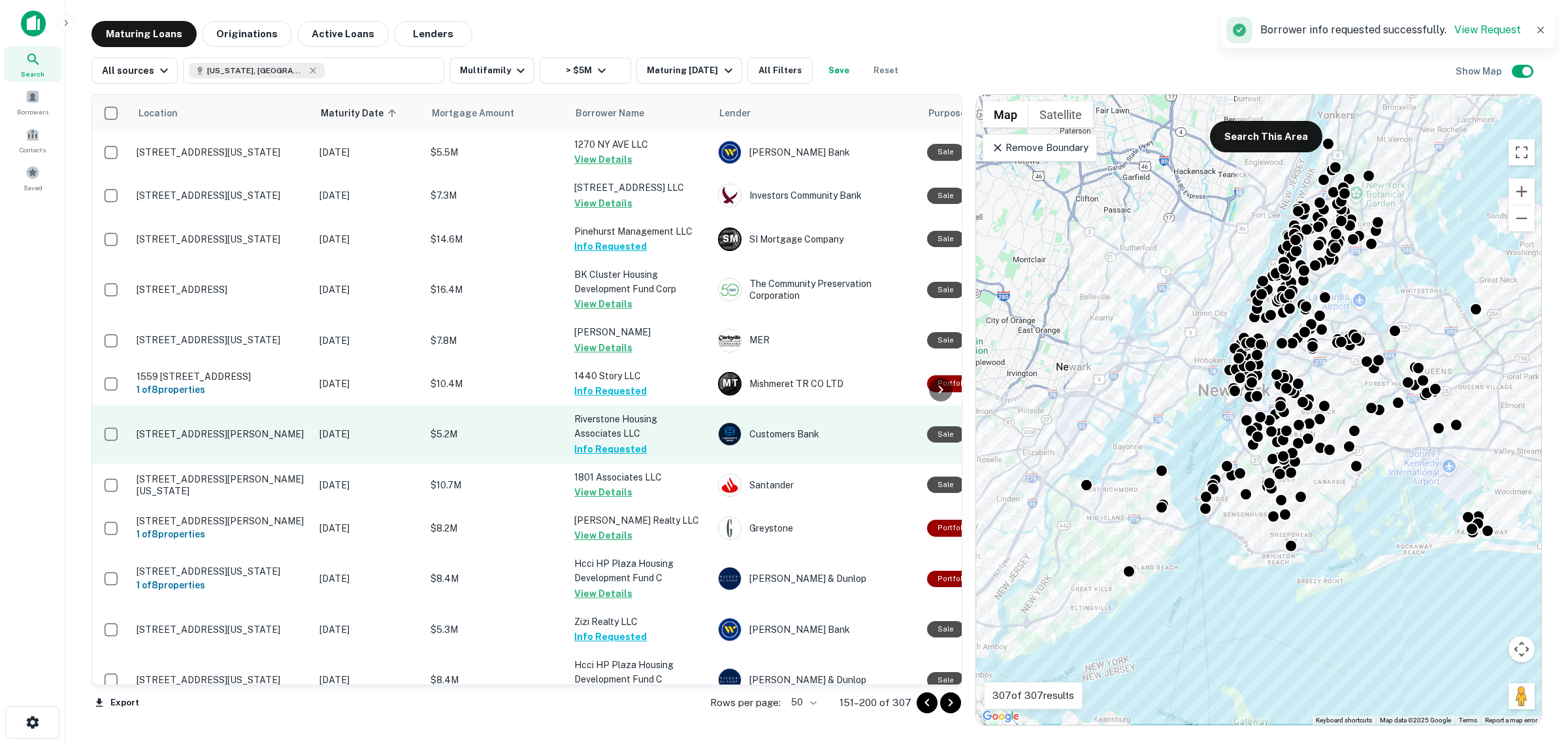
scroll to position [1796, 0]
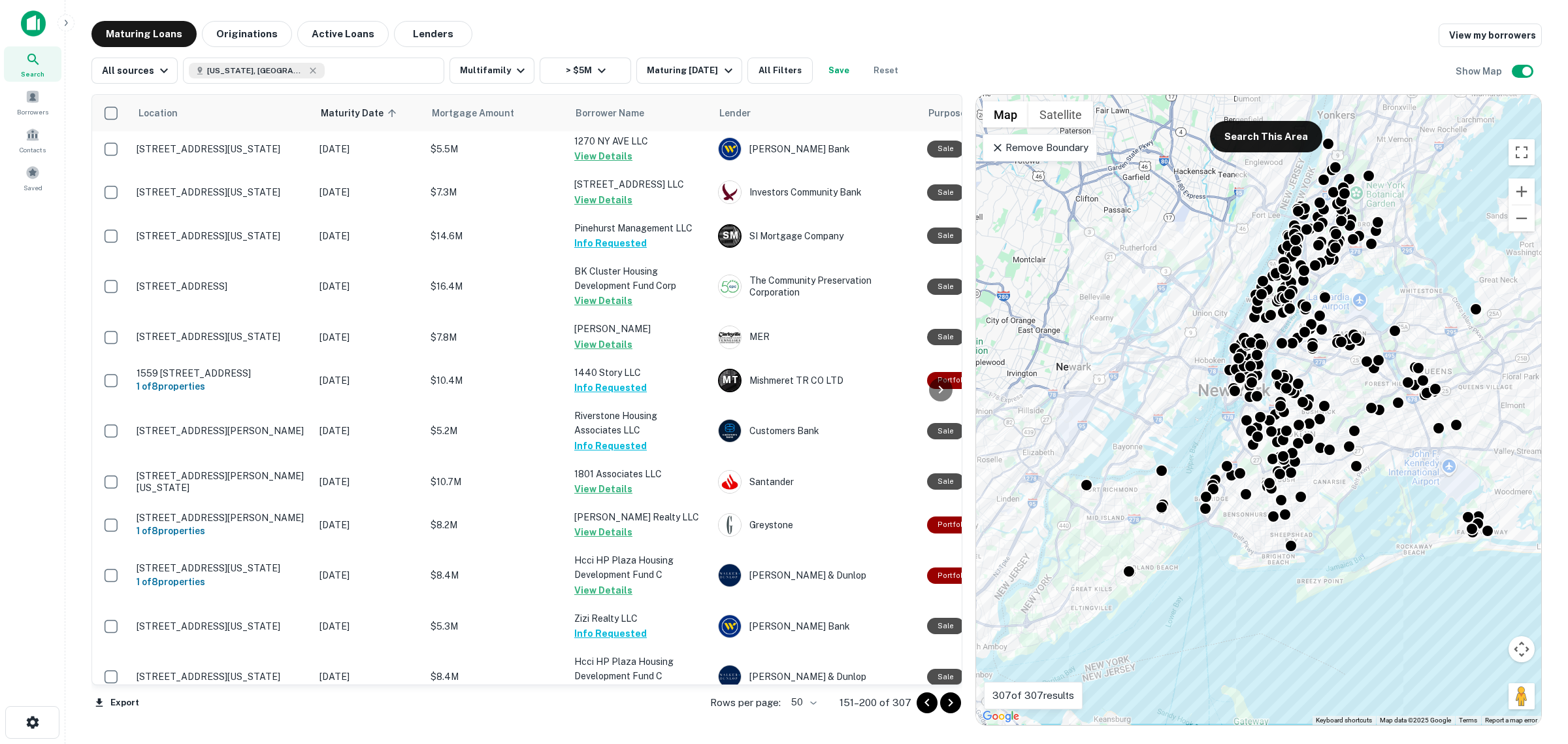
click at [952, 704] on icon "Go to next page" at bounding box center [951, 703] width 16 height 16
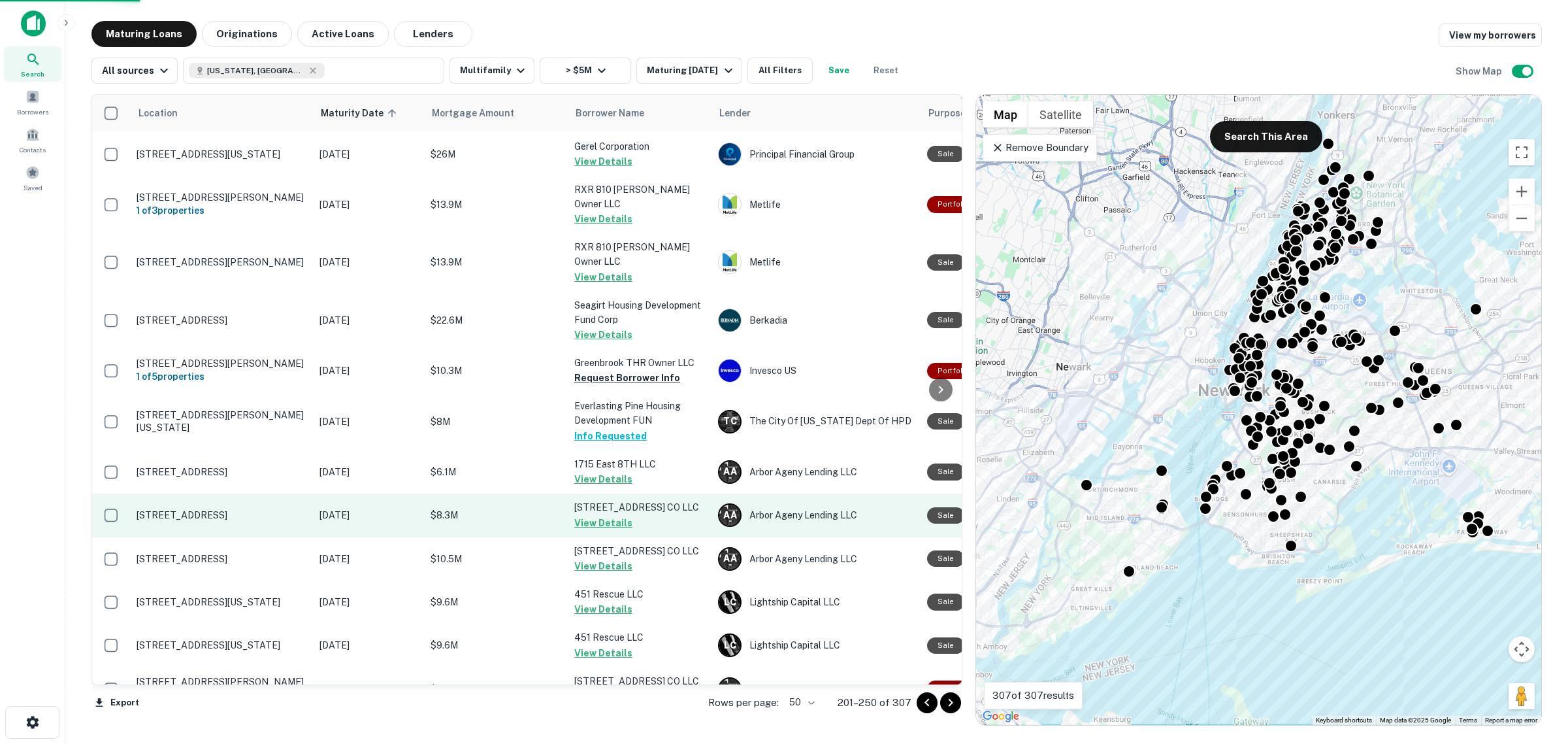
scroll to position [1779, 0]
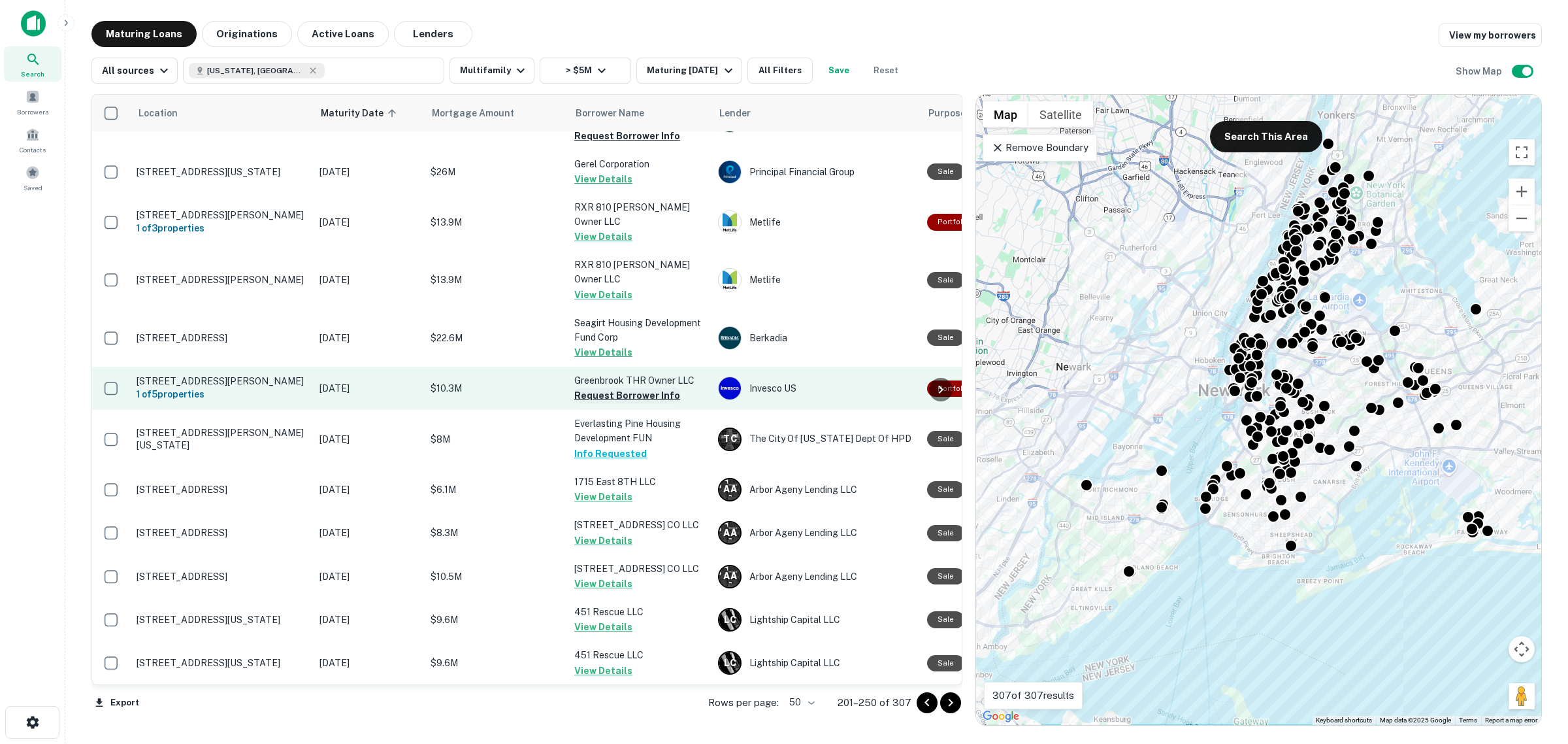
click at [641, 388] on button "Request Borrower Info" at bounding box center [627, 396] width 106 height 16
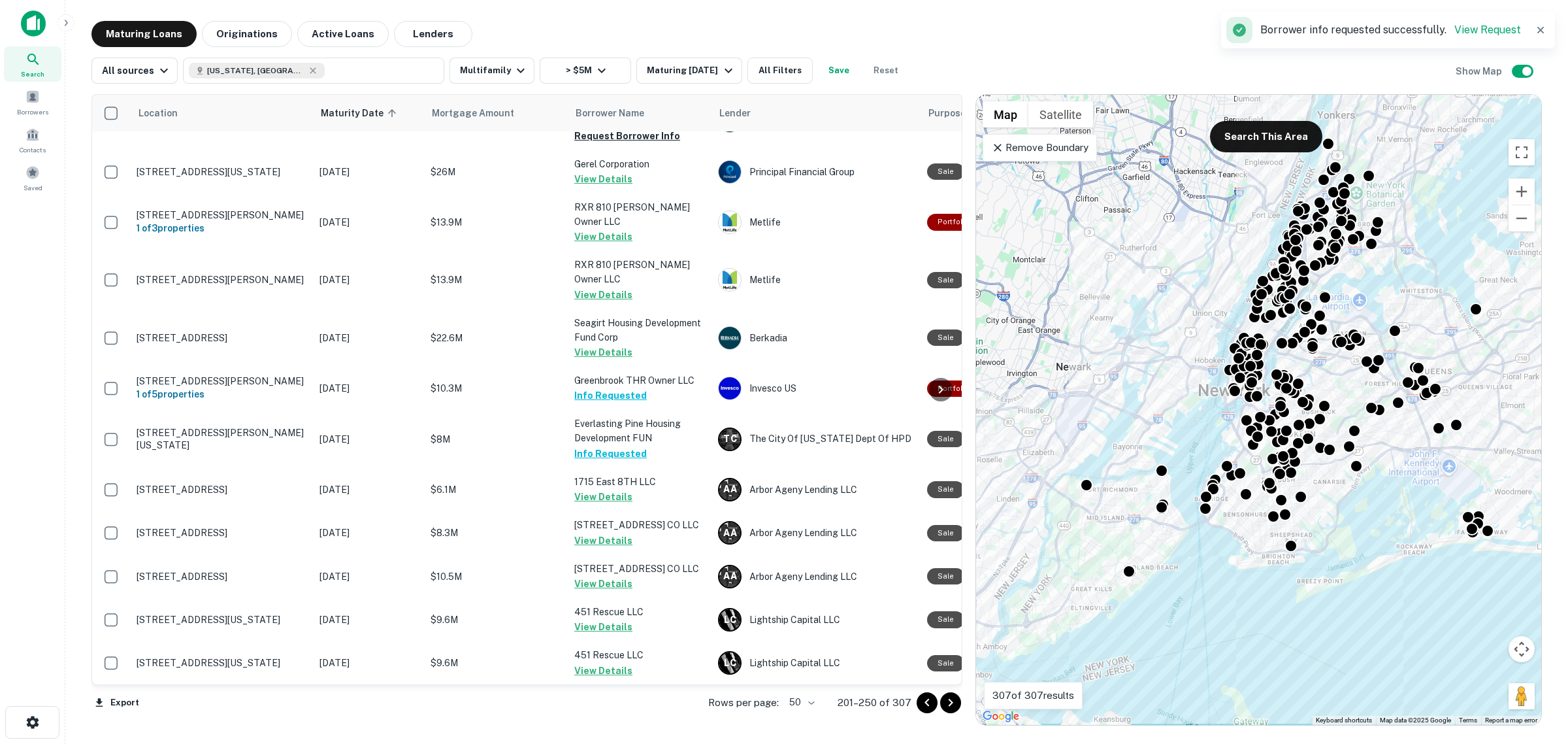
drag, startPoint x: 955, startPoint y: 695, endPoint x: 936, endPoint y: 662, distance: 38.1
click at [955, 695] on icon "Go to next page" at bounding box center [951, 703] width 16 height 16
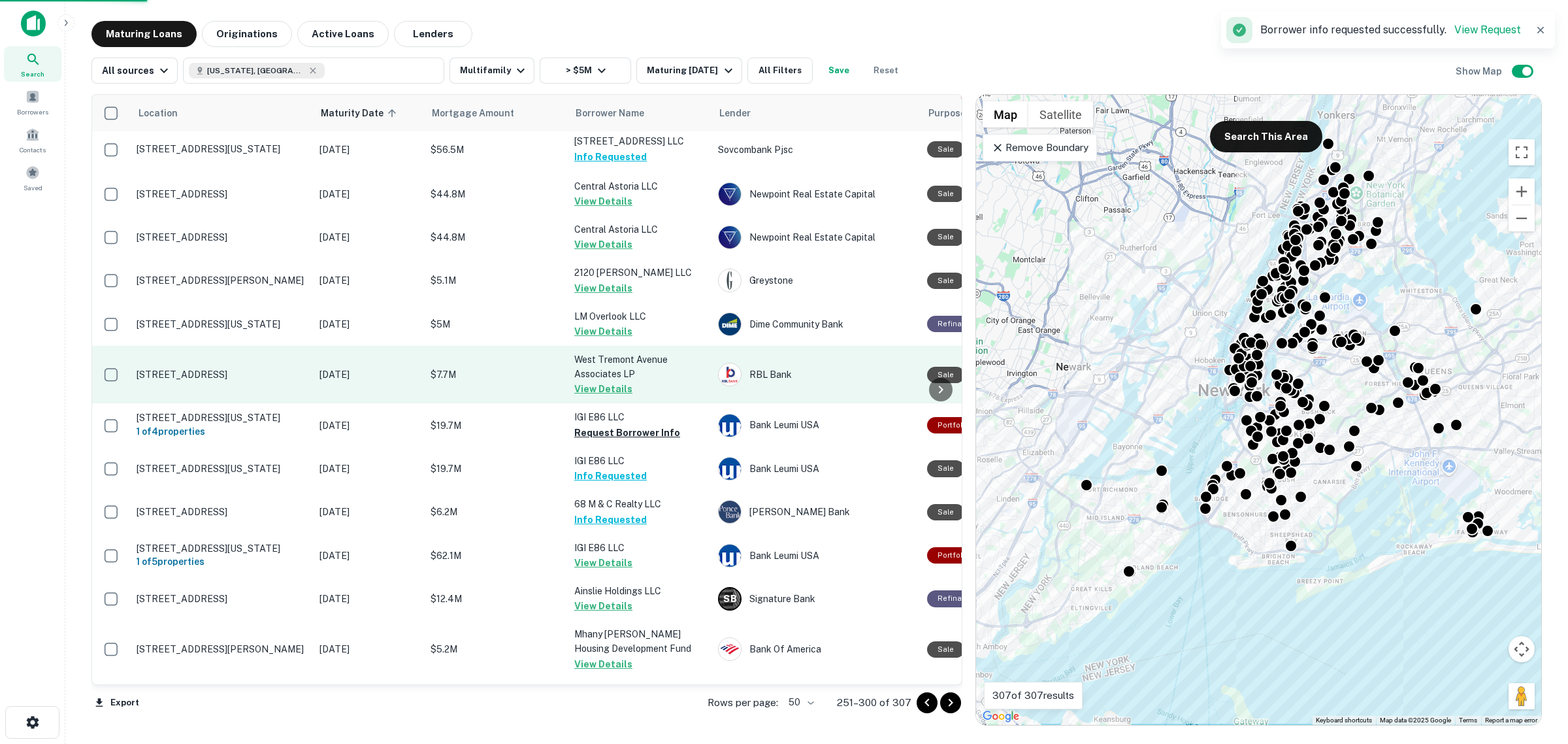
scroll to position [1766, 0]
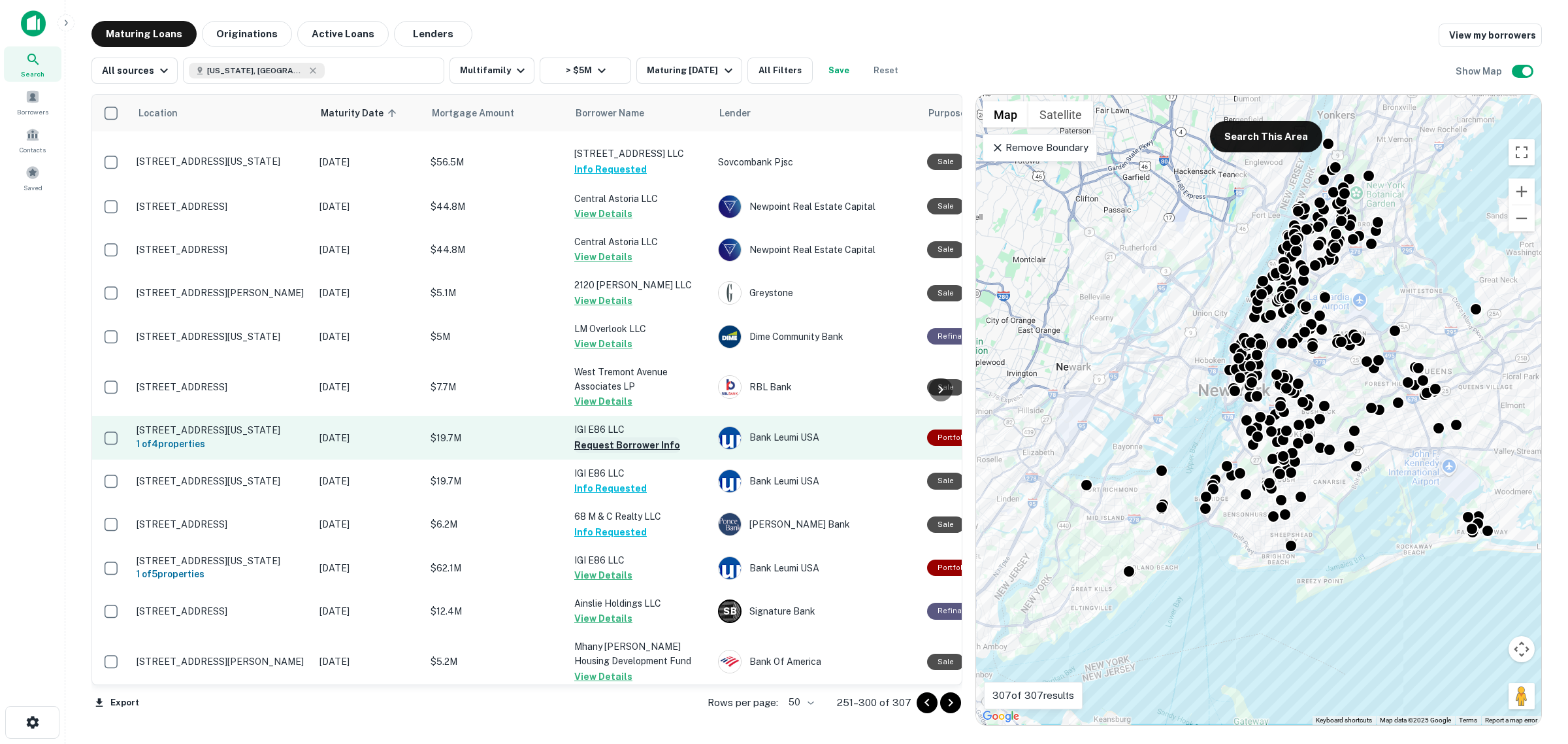
click at [619, 437] on button "Request Borrower Info" at bounding box center [627, 445] width 106 height 16
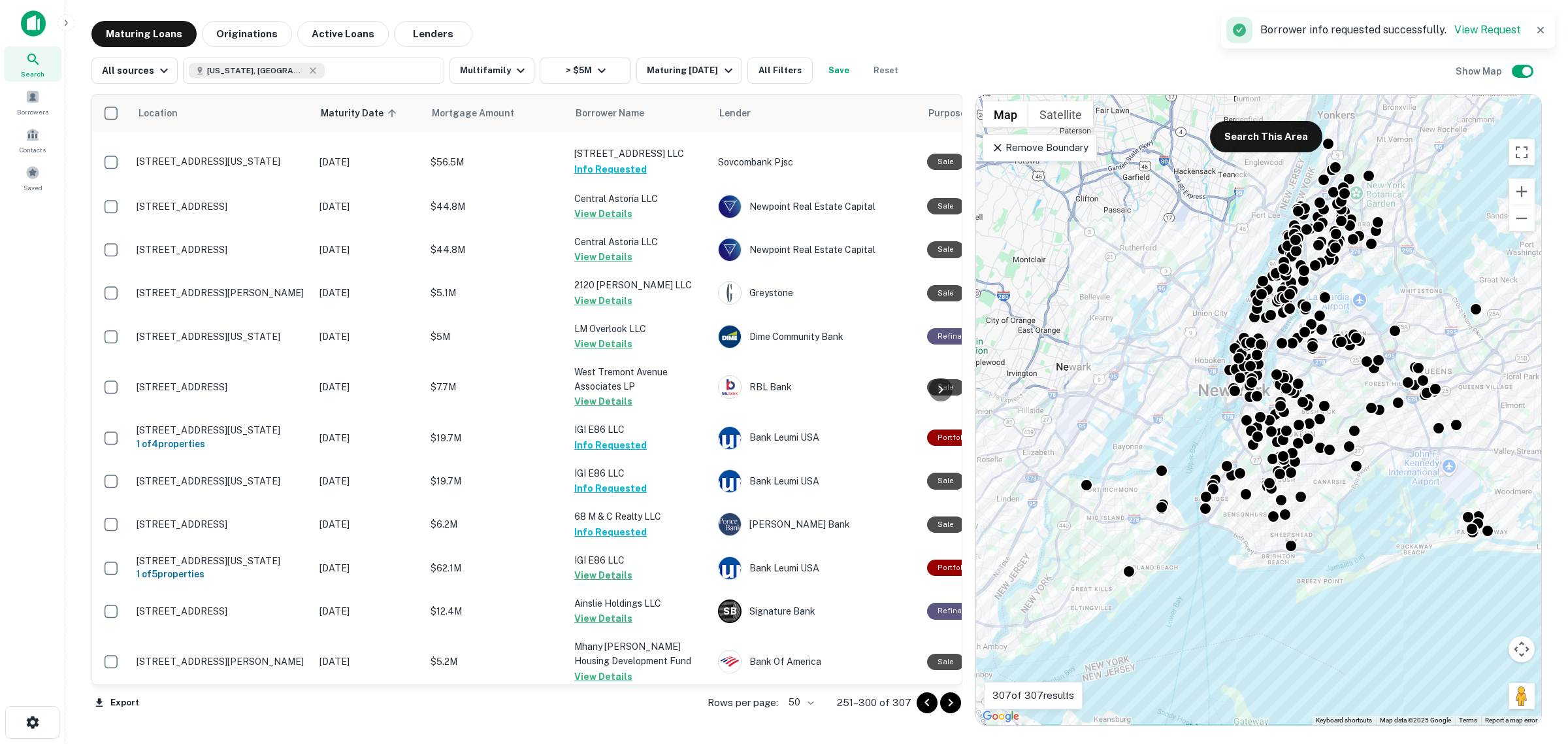
click at [949, 707] on icon "Go to next page" at bounding box center [951, 703] width 16 height 16
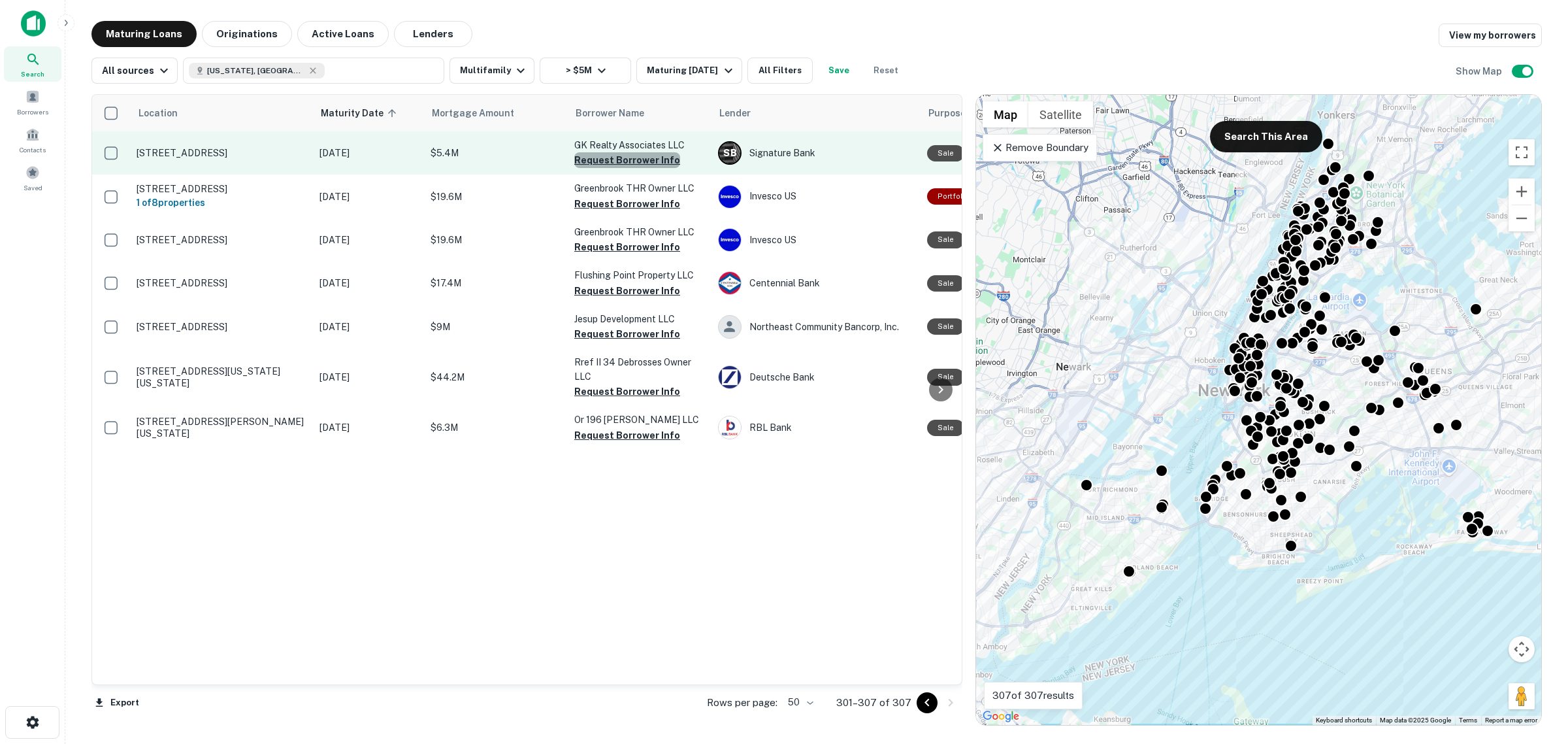
click at [638, 155] on button "Request Borrower Info" at bounding box center [627, 160] width 106 height 16
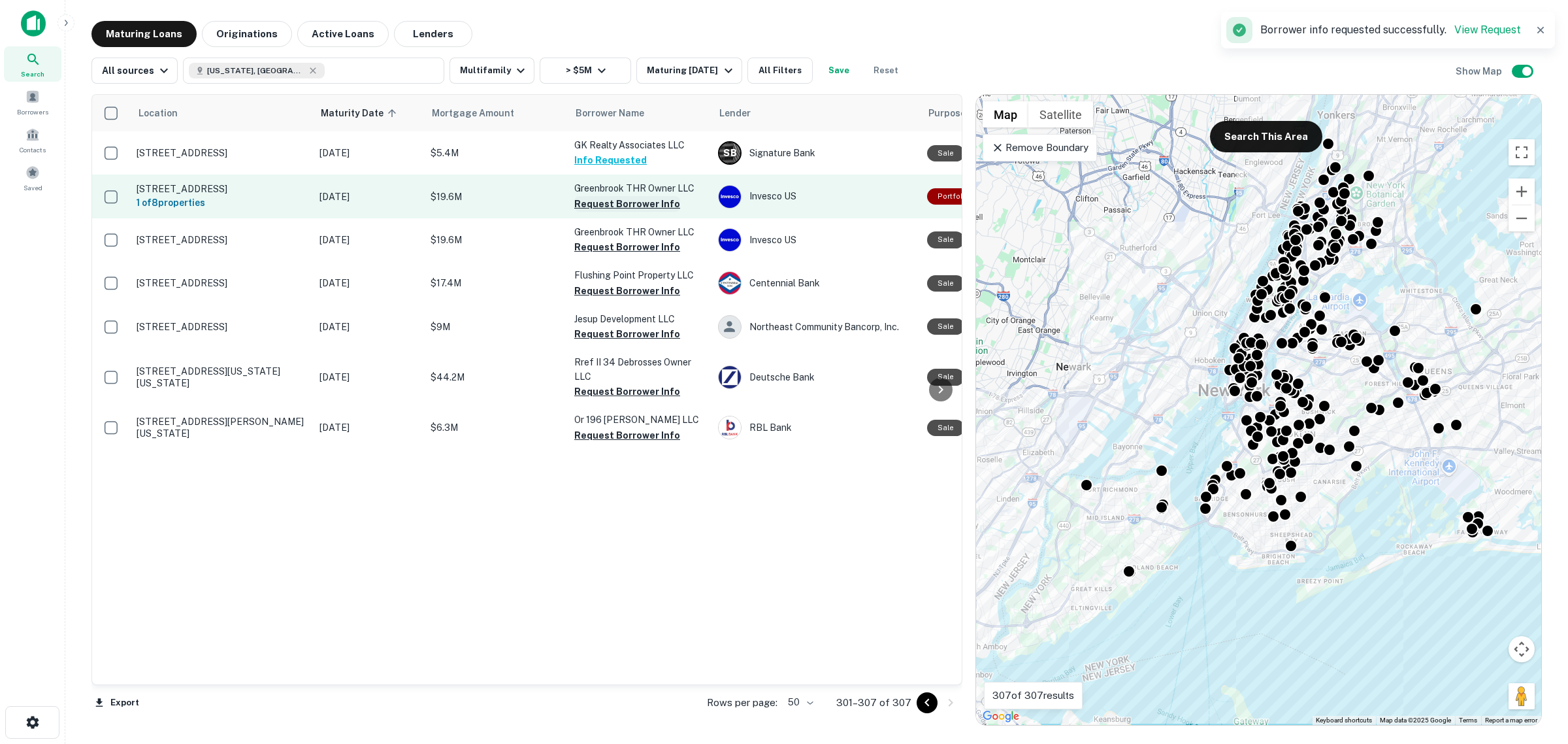
click at [606, 202] on button "Request Borrower Info" at bounding box center [627, 204] width 106 height 16
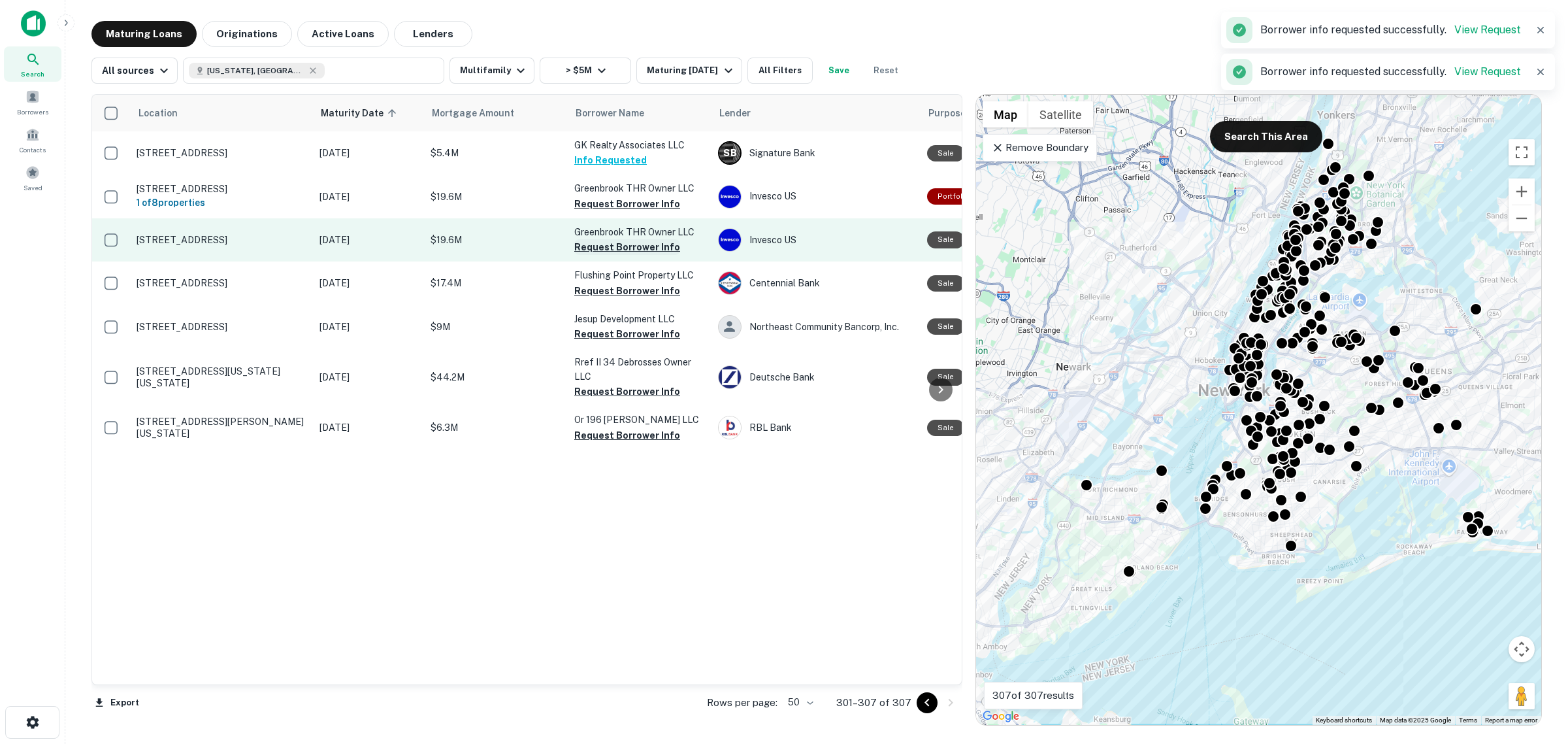
click at [615, 246] on button "Request Borrower Info" at bounding box center [627, 247] width 106 height 16
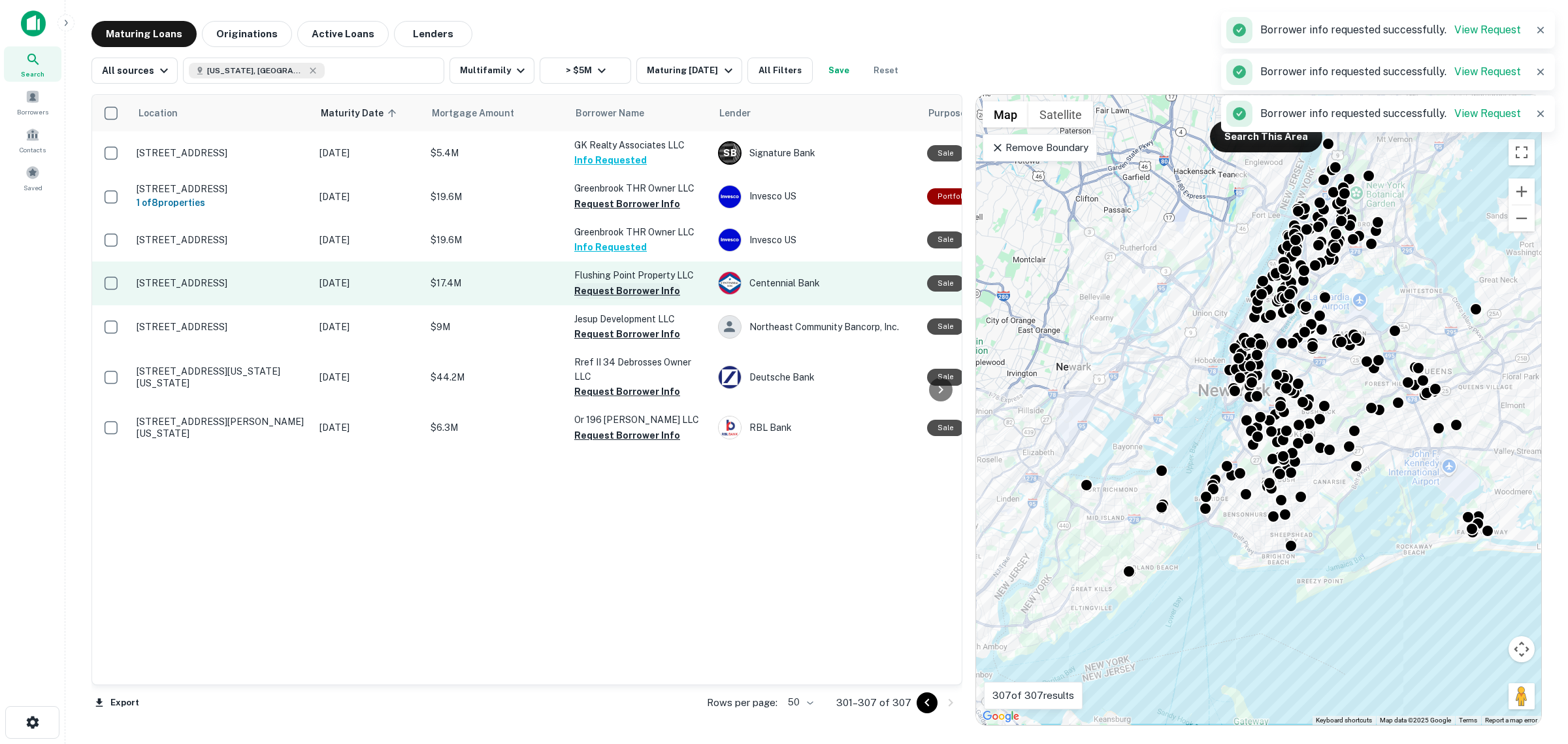
click at [627, 292] on button "Request Borrower Info" at bounding box center [627, 291] width 106 height 16
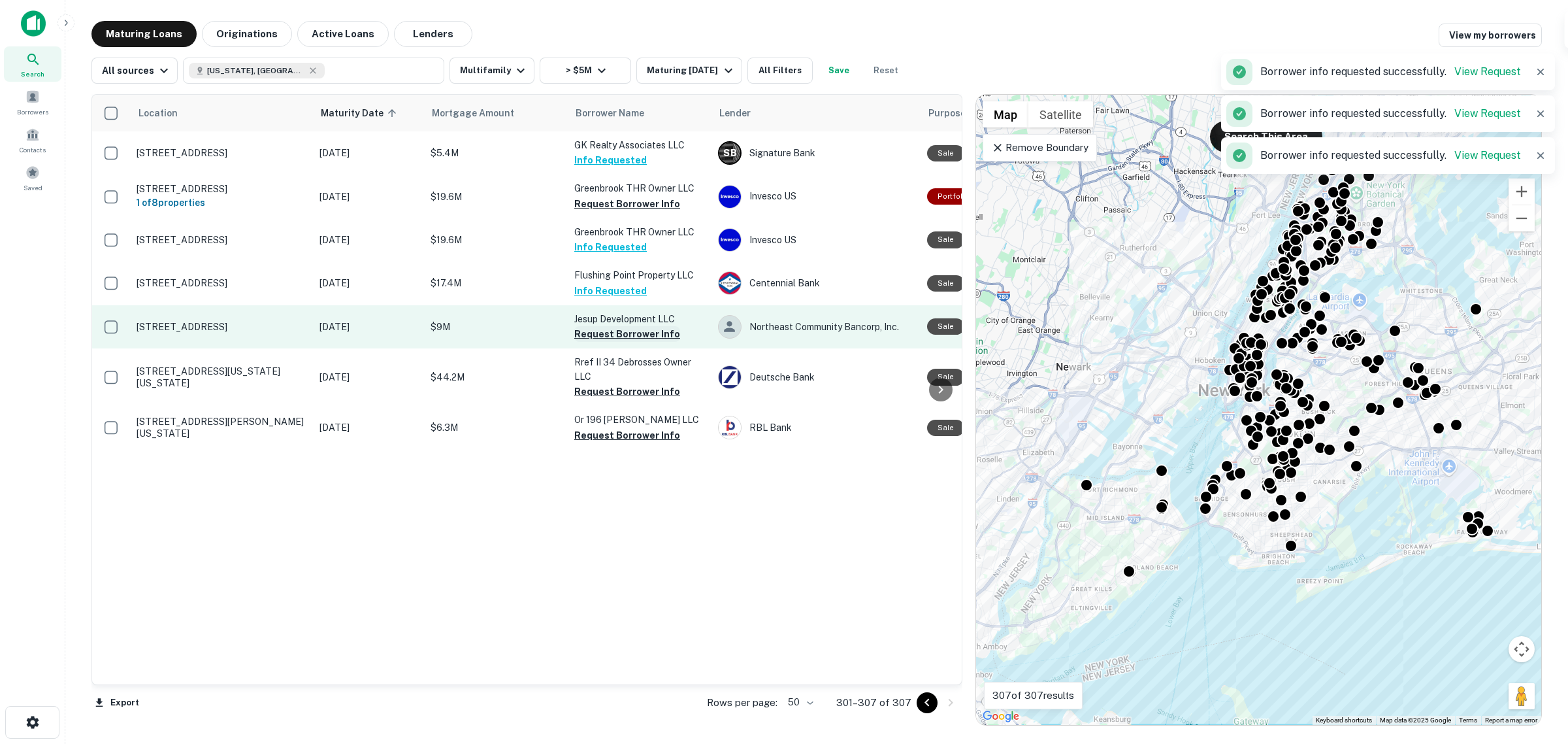
click at [623, 328] on button "Request Borrower Info" at bounding box center [627, 334] width 106 height 16
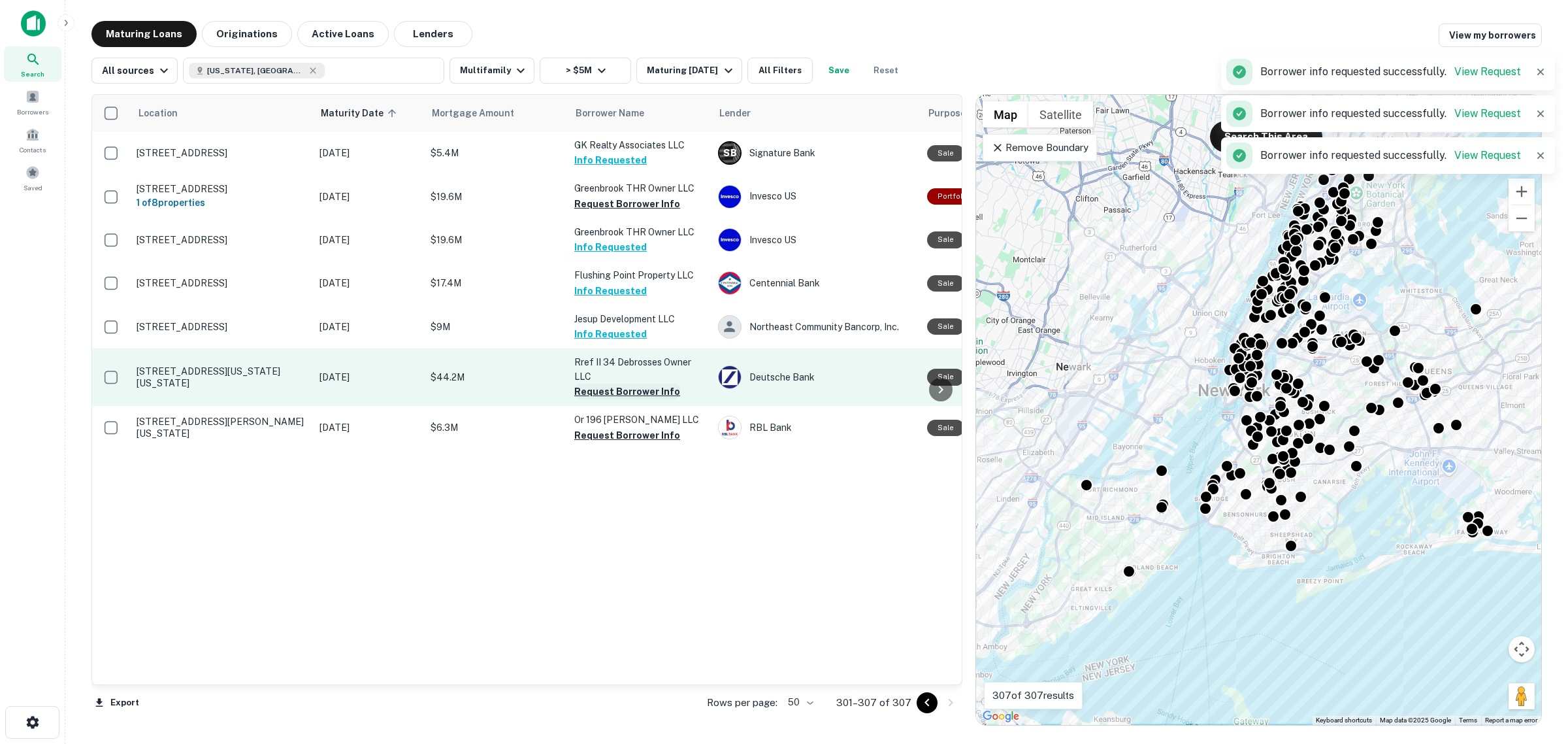
click at [626, 394] on button "Request Borrower Info" at bounding box center [627, 392] width 106 height 16
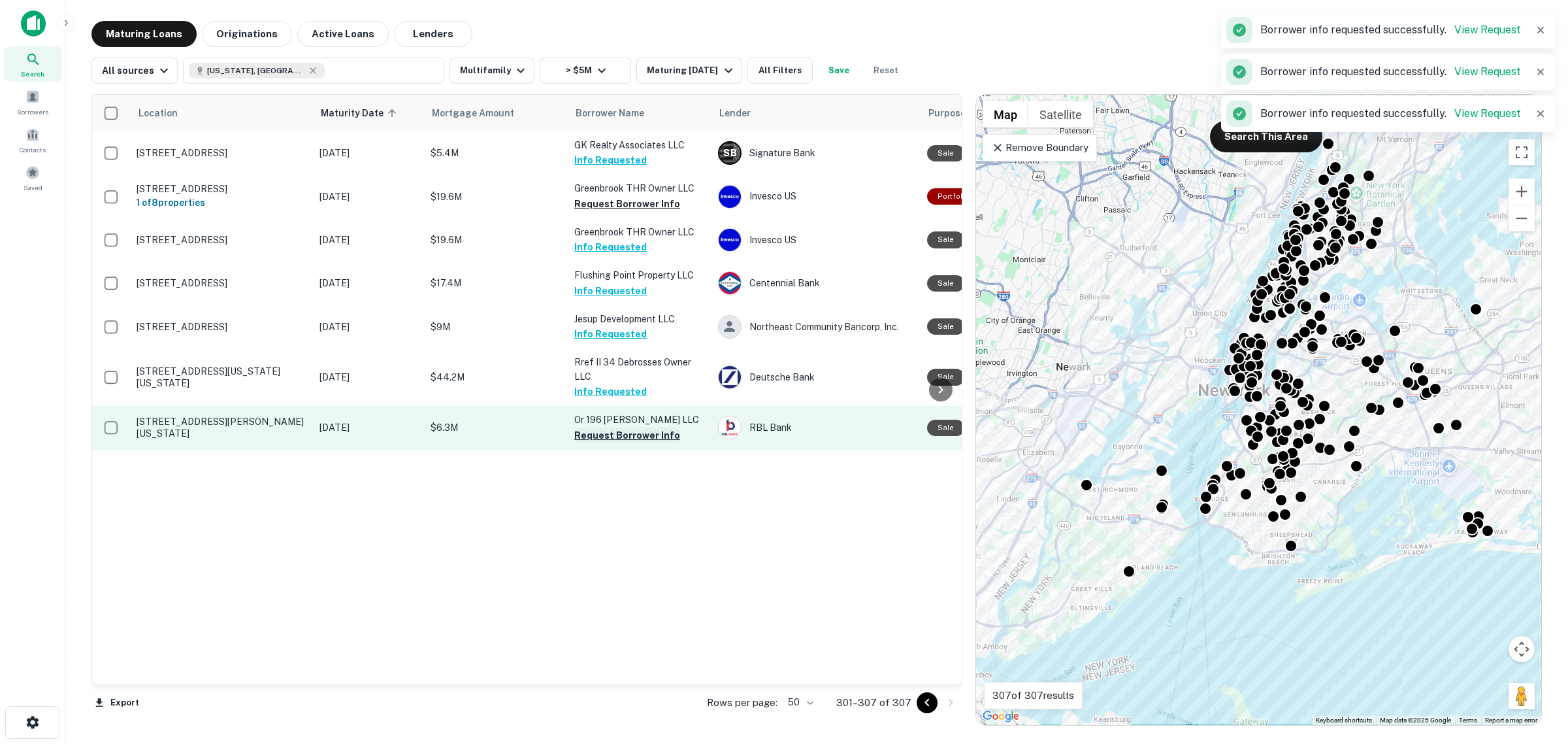
click at [635, 430] on button "Request Borrower Info" at bounding box center [627, 435] width 106 height 16
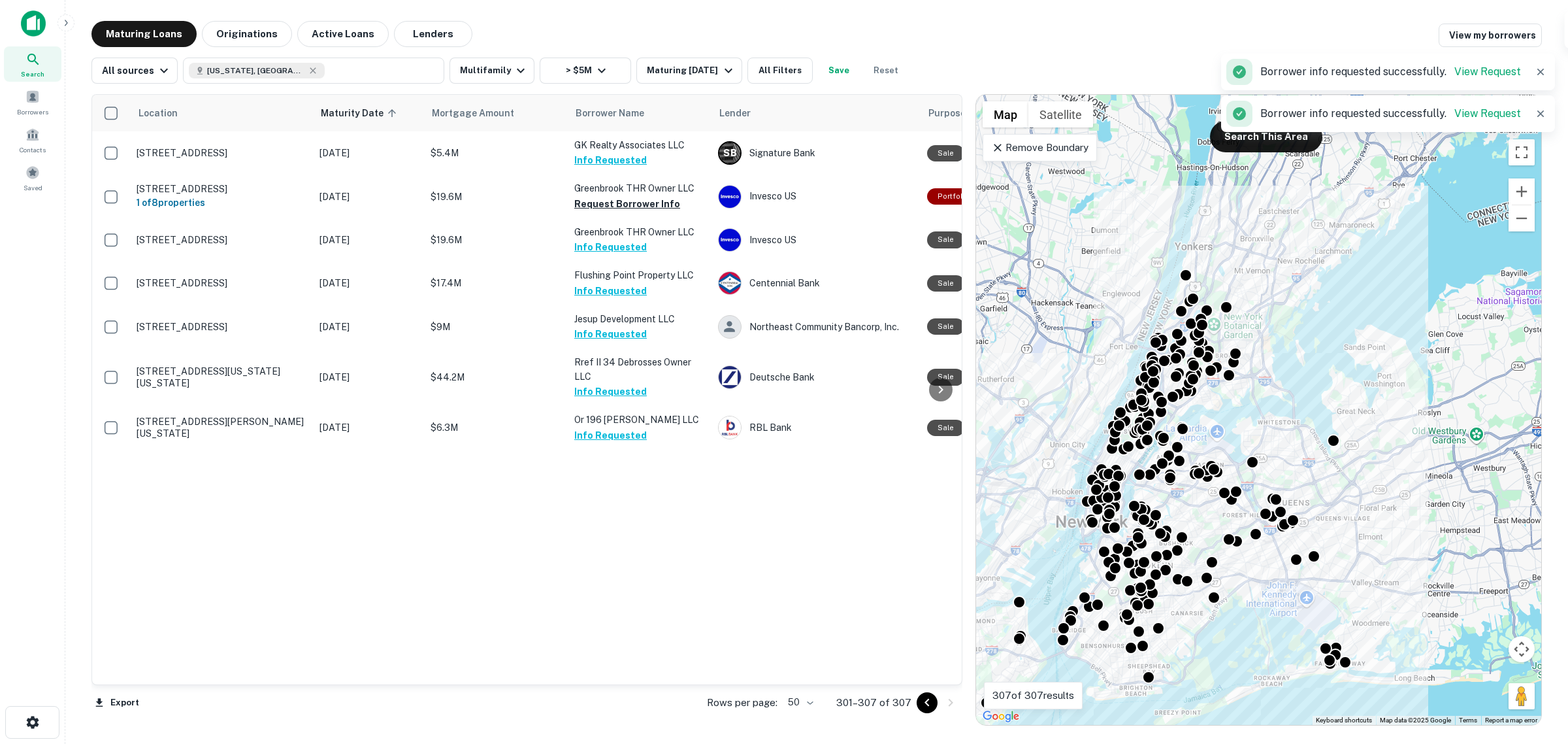
drag, startPoint x: 1118, startPoint y: 383, endPoint x: 1009, endPoint y: 471, distance: 140.1
click at [1008, 478] on div "To activate drag with keyboard, press Alt + Enter. Once in keyboard drag state,…" at bounding box center [1259, 409] width 565 height 630
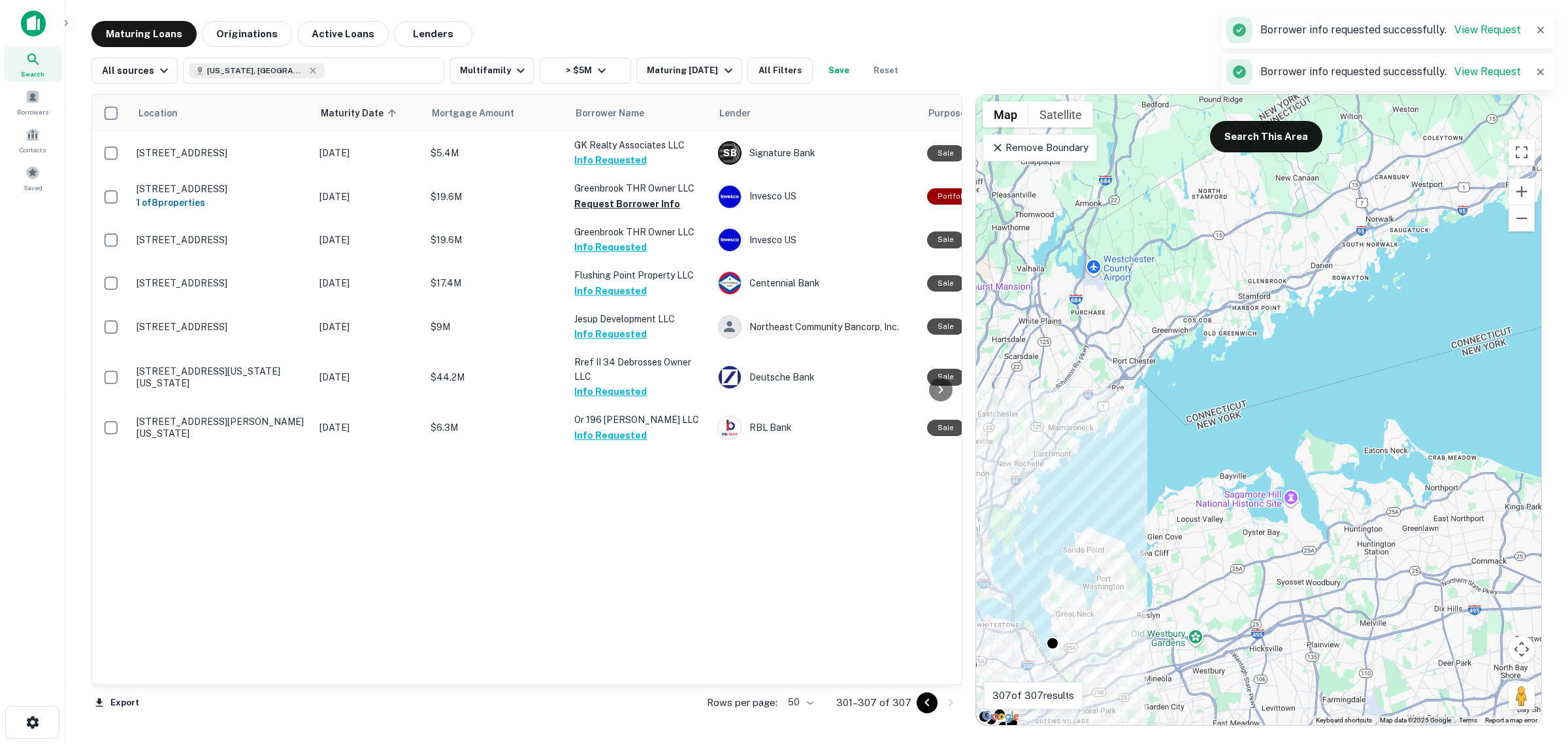
drag, startPoint x: 1285, startPoint y: 218, endPoint x: 1010, endPoint y: 417, distance: 339.4
click at [1010, 417] on div "To activate drag with keyboard, press Alt + Enter. Once in keyboard drag state,…" at bounding box center [1259, 409] width 565 height 630
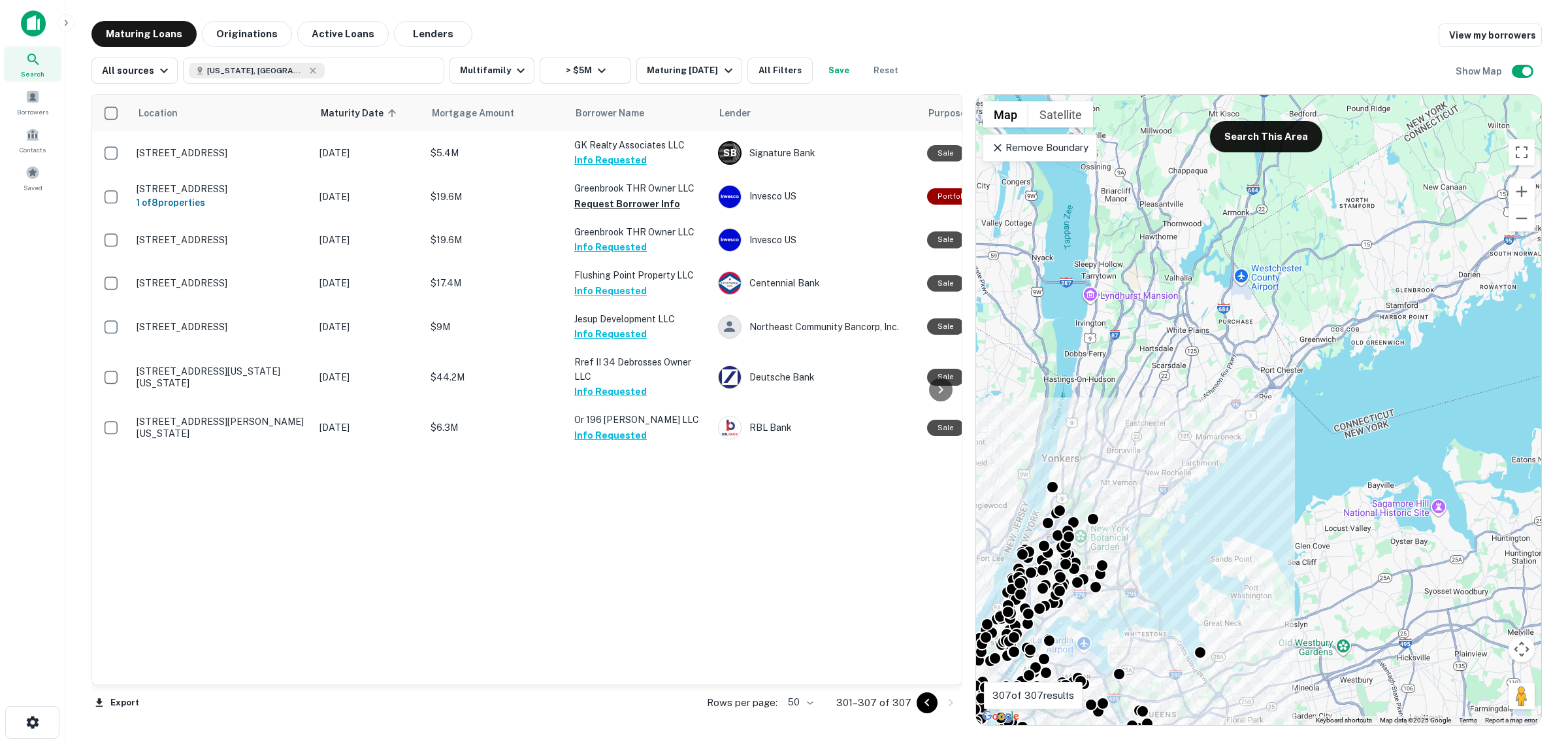
drag, startPoint x: 1282, startPoint y: 396, endPoint x: 1303, endPoint y: 175, distance: 222.0
click at [1376, 383] on div "To activate drag with keyboard, press Alt + Enter. Once in keyboard drag state,…" at bounding box center [1259, 409] width 565 height 630
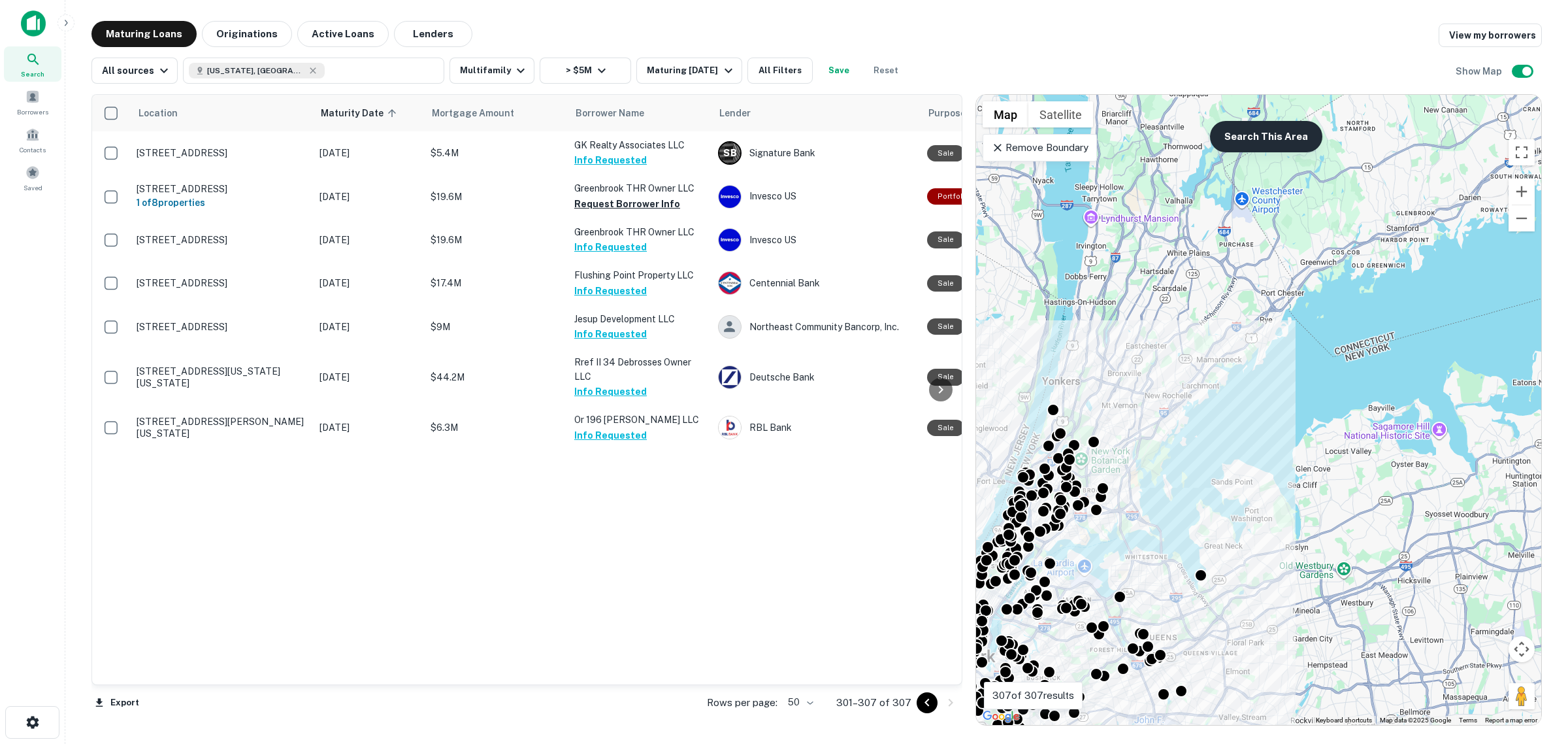
click at [1281, 136] on button "Search This Area" at bounding box center [1266, 137] width 112 height 32
click at [1216, 255] on div "To activate drag with keyboard, press Alt + Enter. Once in keyboard drag state,…" at bounding box center [1259, 409] width 565 height 630
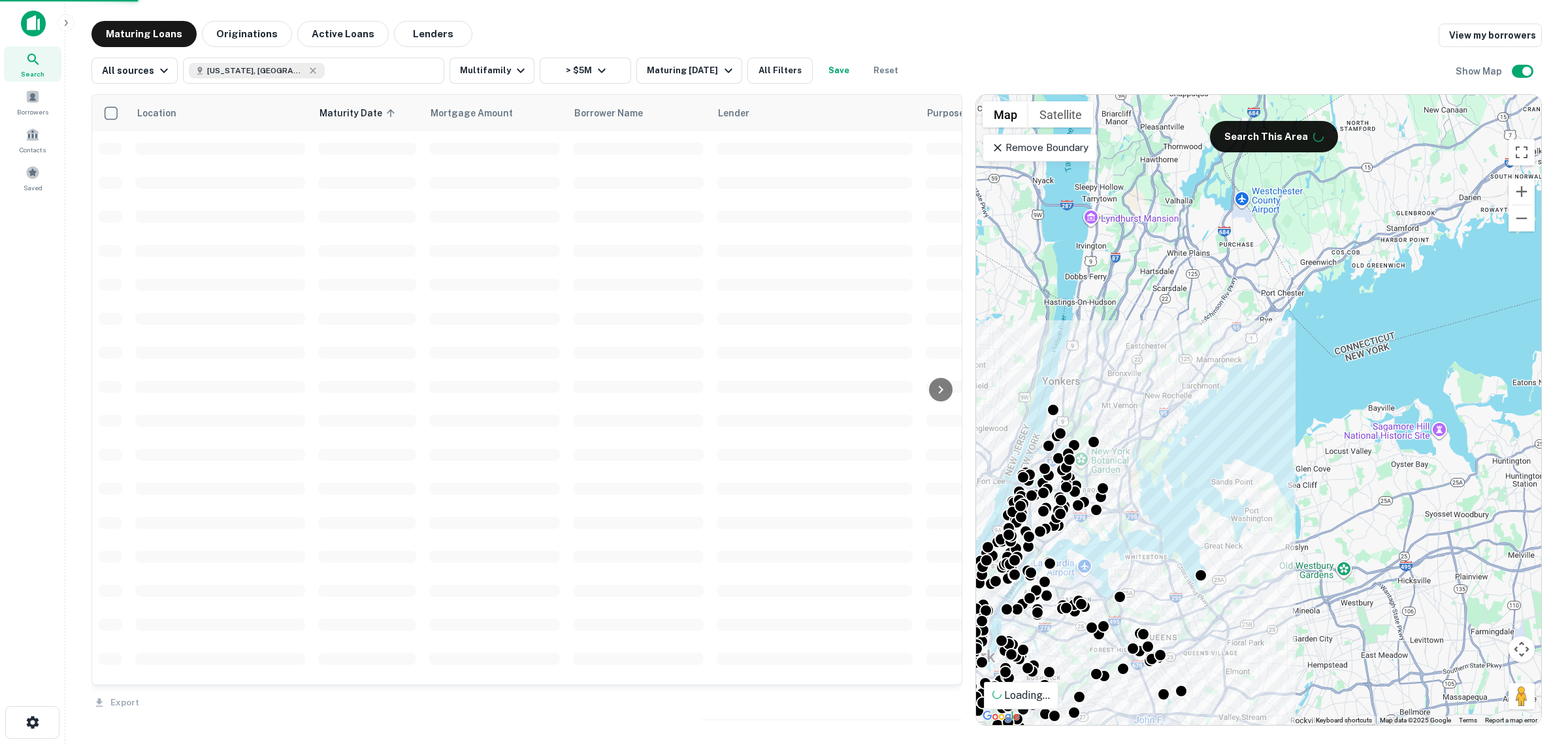
click at [999, 154] on icon at bounding box center [997, 148] width 13 height 13
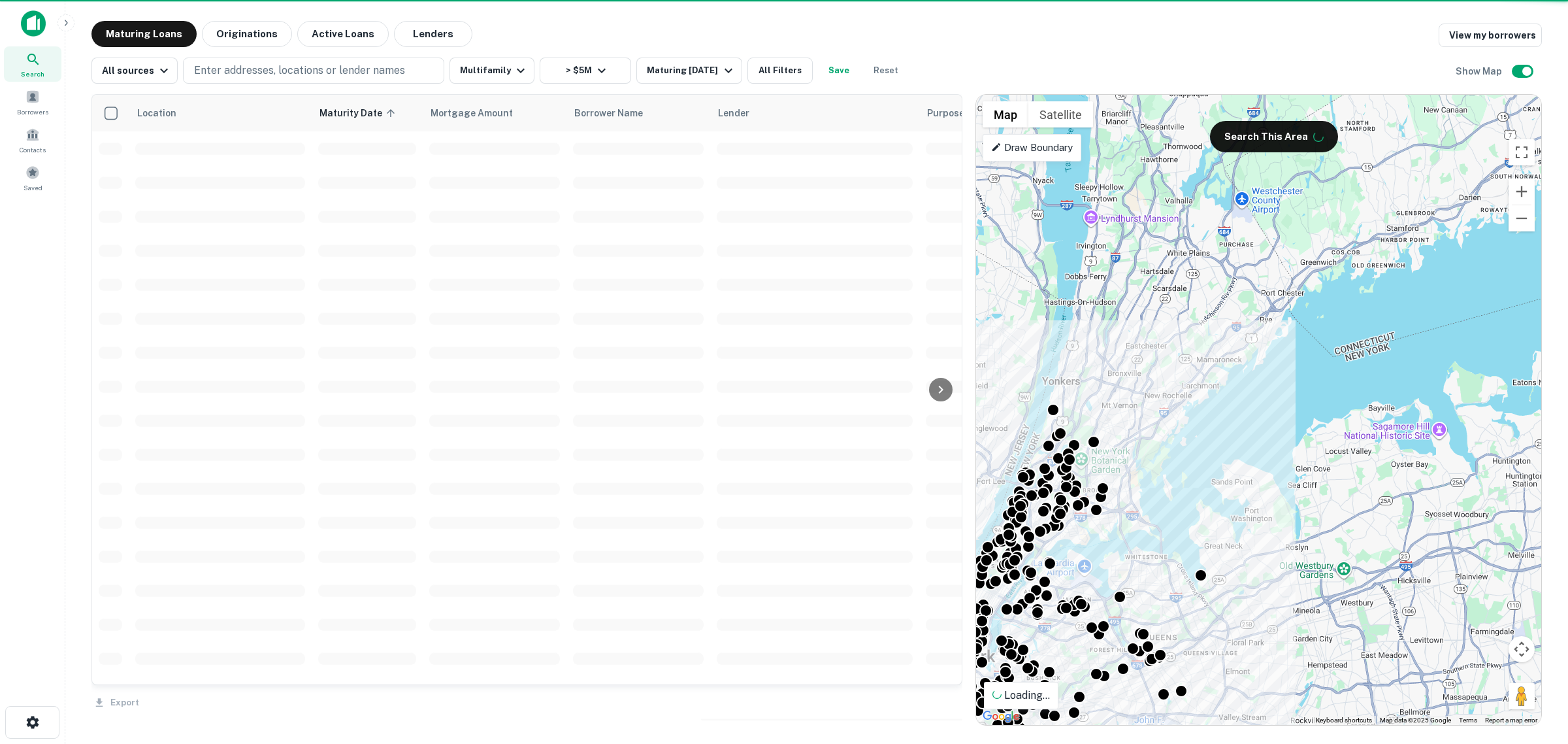
click at [994, 151] on icon at bounding box center [996, 147] width 8 height 8
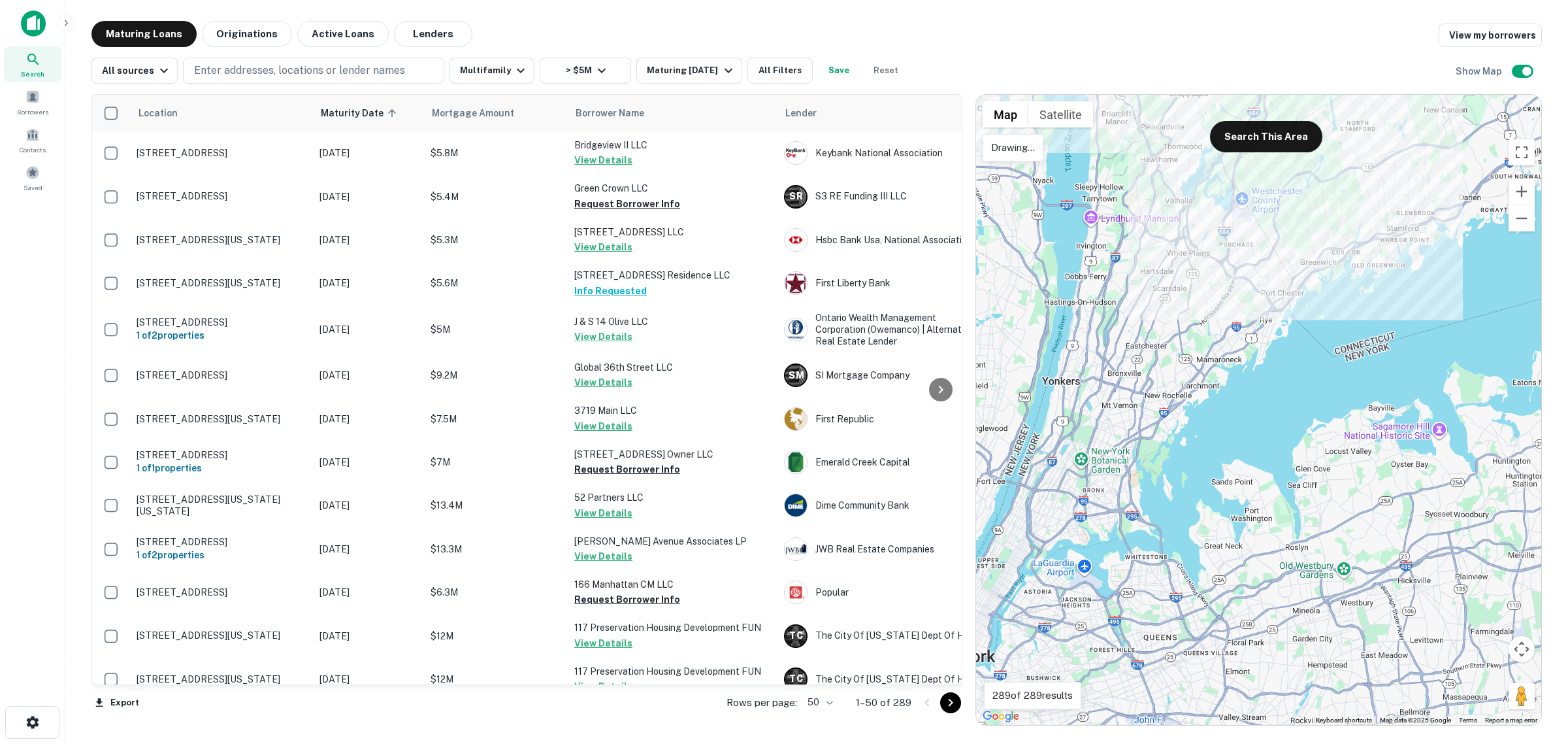
click at [1088, 133] on div at bounding box center [1259, 409] width 565 height 630
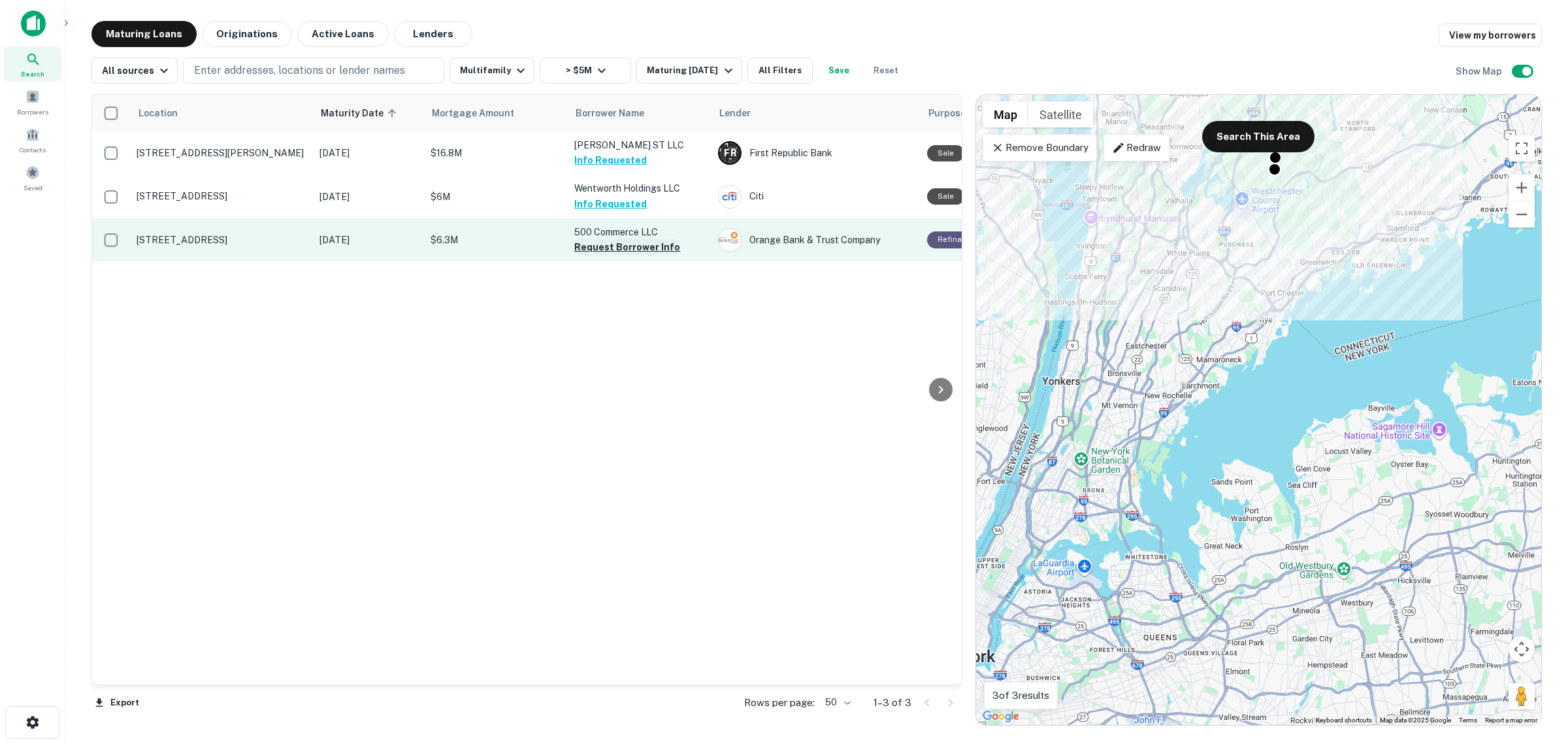
click at [642, 243] on button "Request Borrower Info" at bounding box center [627, 247] width 106 height 16
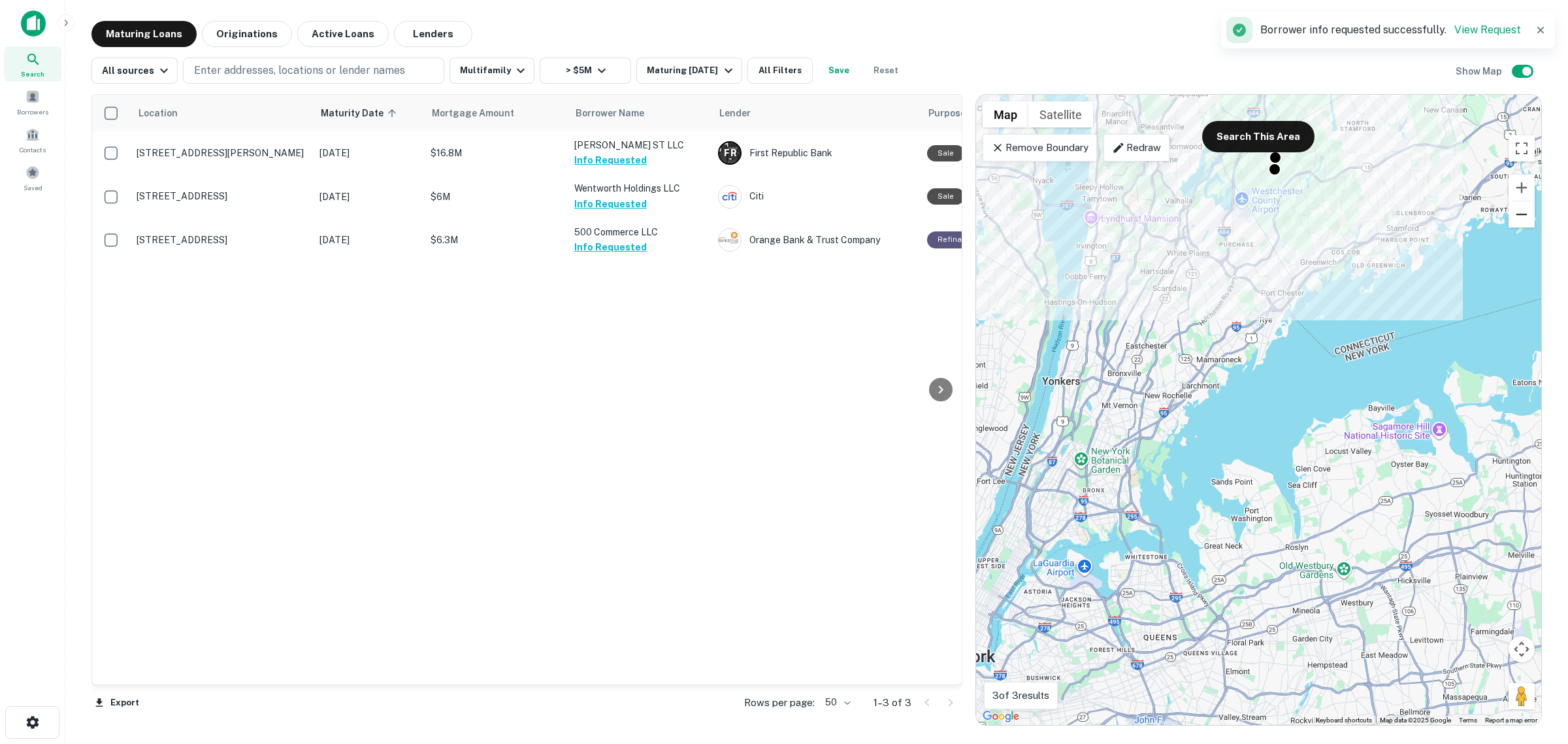
click at [1517, 219] on button "Zoom out" at bounding box center [1521, 214] width 26 height 26
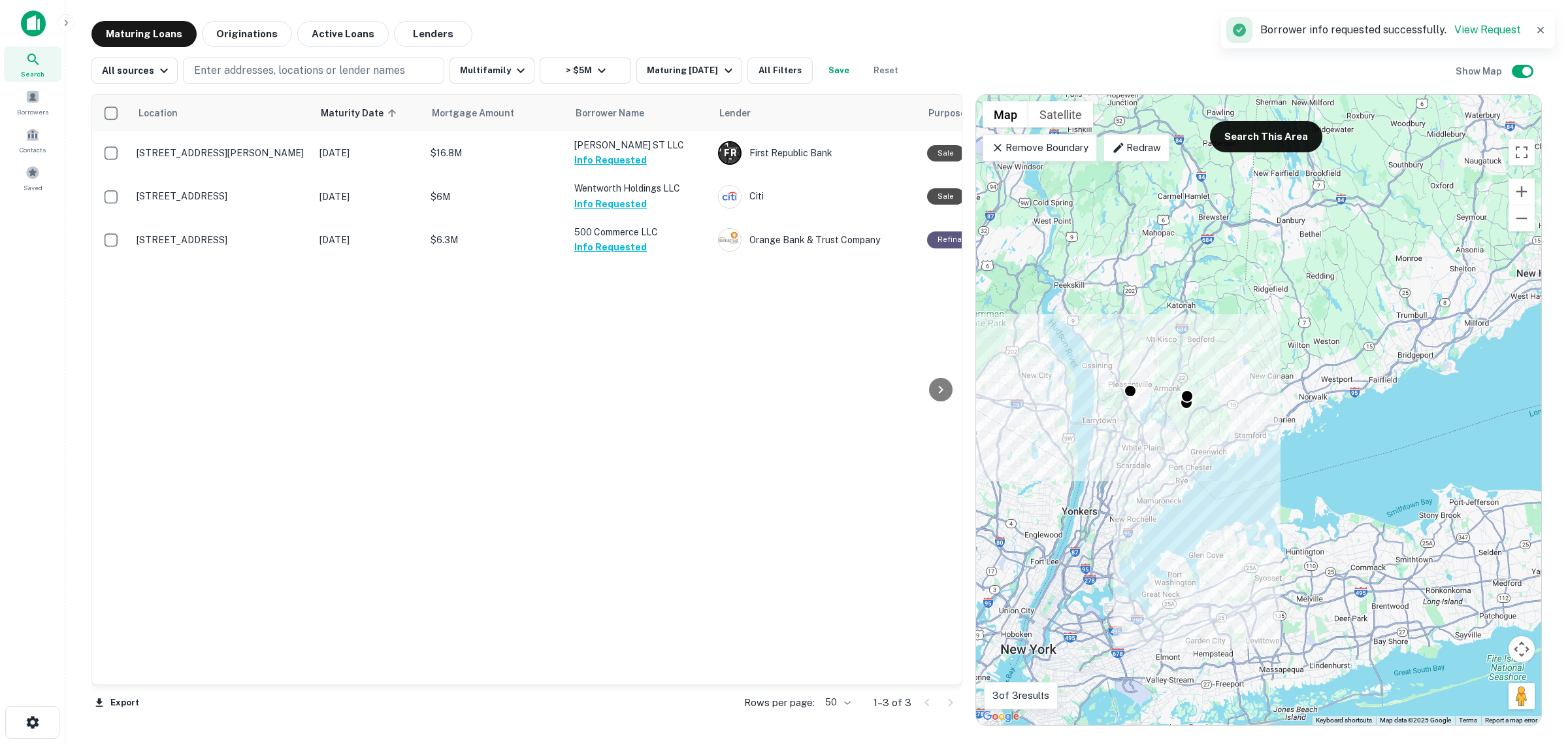
drag, startPoint x: 1372, startPoint y: 304, endPoint x: 1318, endPoint y: 383, distance: 95.7
click at [1318, 383] on div "To activate drag with keyboard, press Alt + Enter. Once in keyboard drag state,…" at bounding box center [1259, 409] width 565 height 630
click at [1265, 145] on button "Search This Area" at bounding box center [1266, 137] width 112 height 32
click at [1035, 148] on p "Remove Boundary" at bounding box center [1039, 148] width 97 height 16
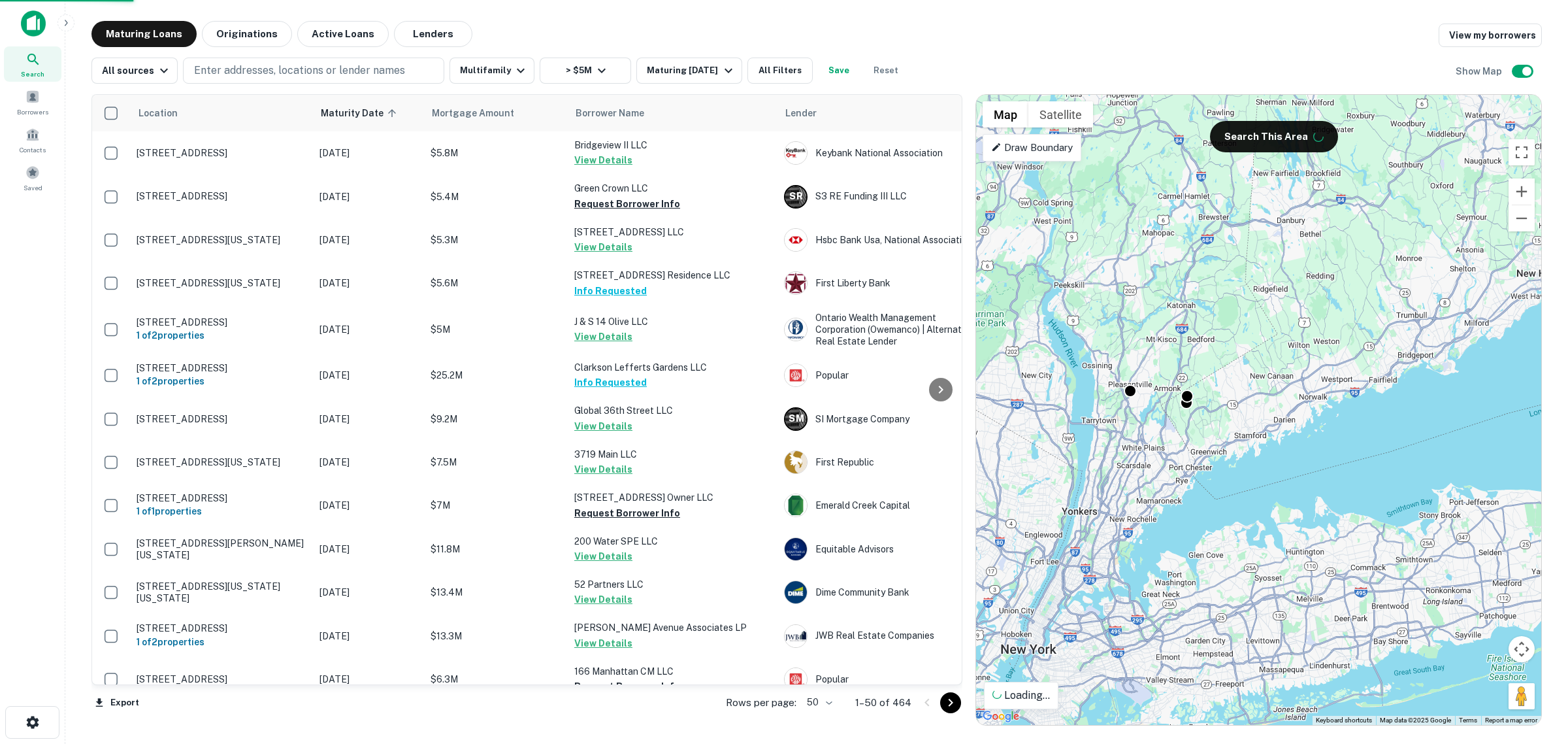
click at [1012, 145] on p "Draw Boundary" at bounding box center [1031, 148] width 81 height 16
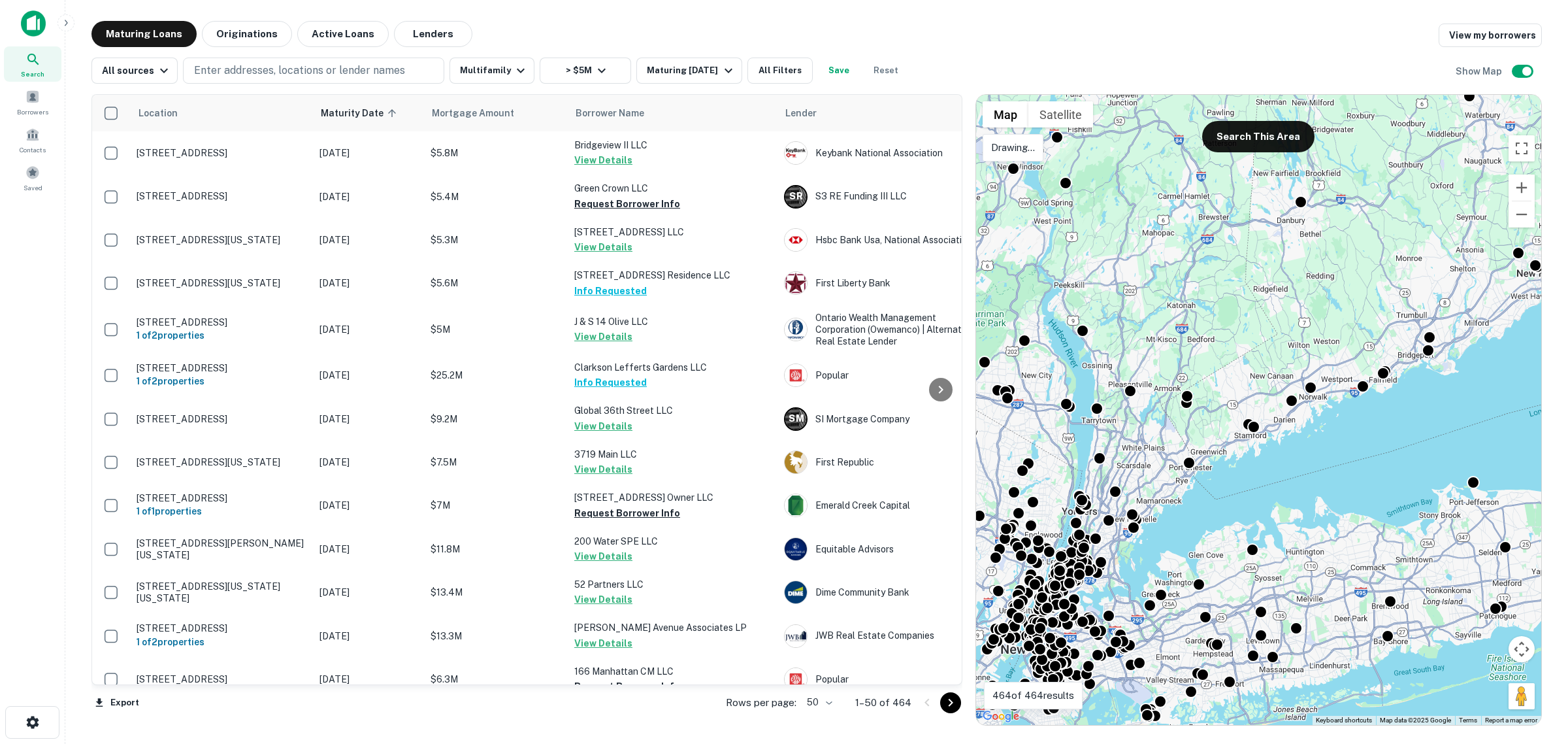
click at [1047, 187] on div "To activate drag with keyboard, press Alt + Enter. Once in keyboard drag state,…" at bounding box center [1259, 409] width 565 height 630
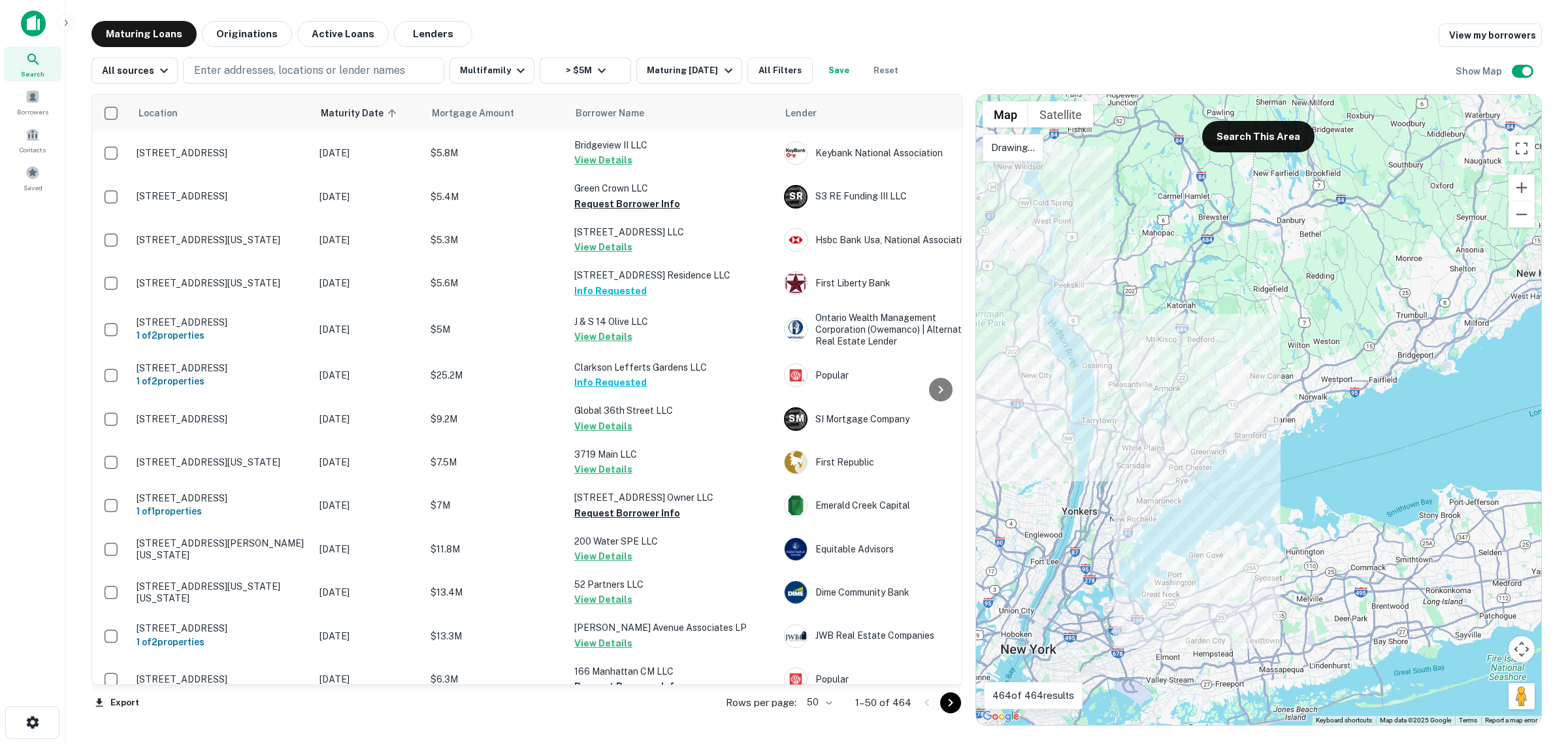
click at [1144, 523] on div at bounding box center [1259, 409] width 565 height 630
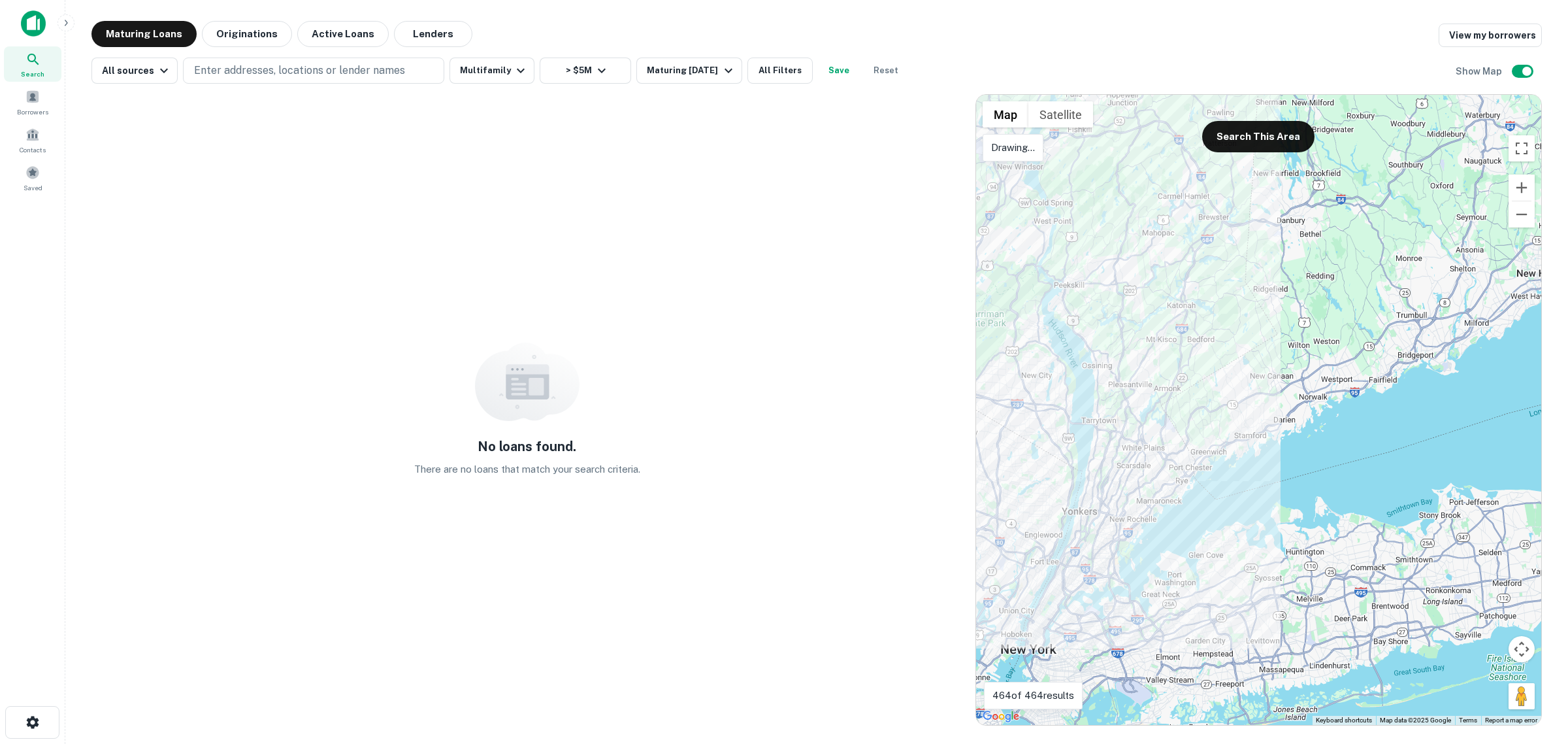
drag, startPoint x: 1054, startPoint y: 204, endPoint x: 1058, endPoint y: 329, distance: 125.1
click at [1058, 329] on div at bounding box center [1259, 409] width 565 height 630
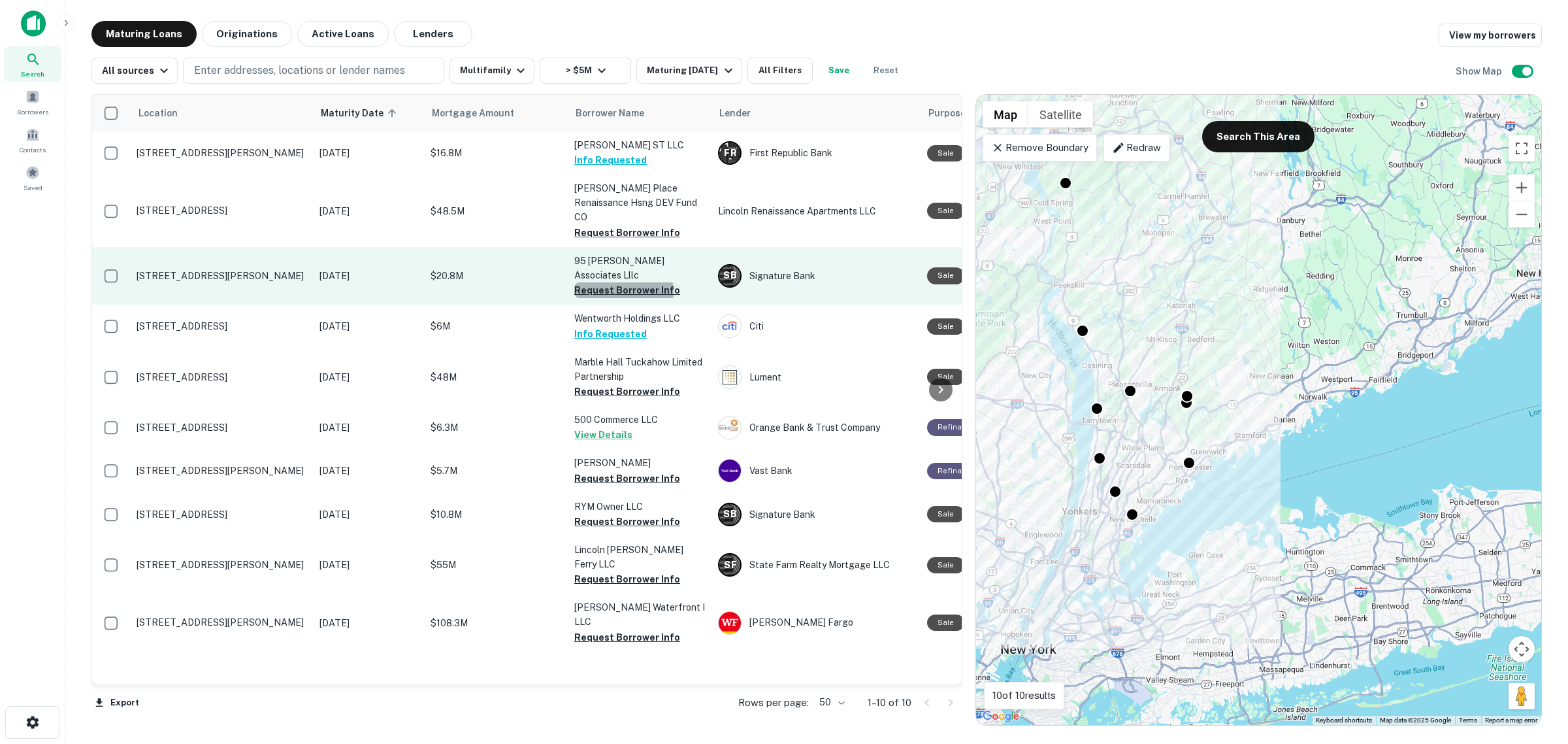
click at [616, 283] on button "Request Borrower Info" at bounding box center [627, 291] width 106 height 16
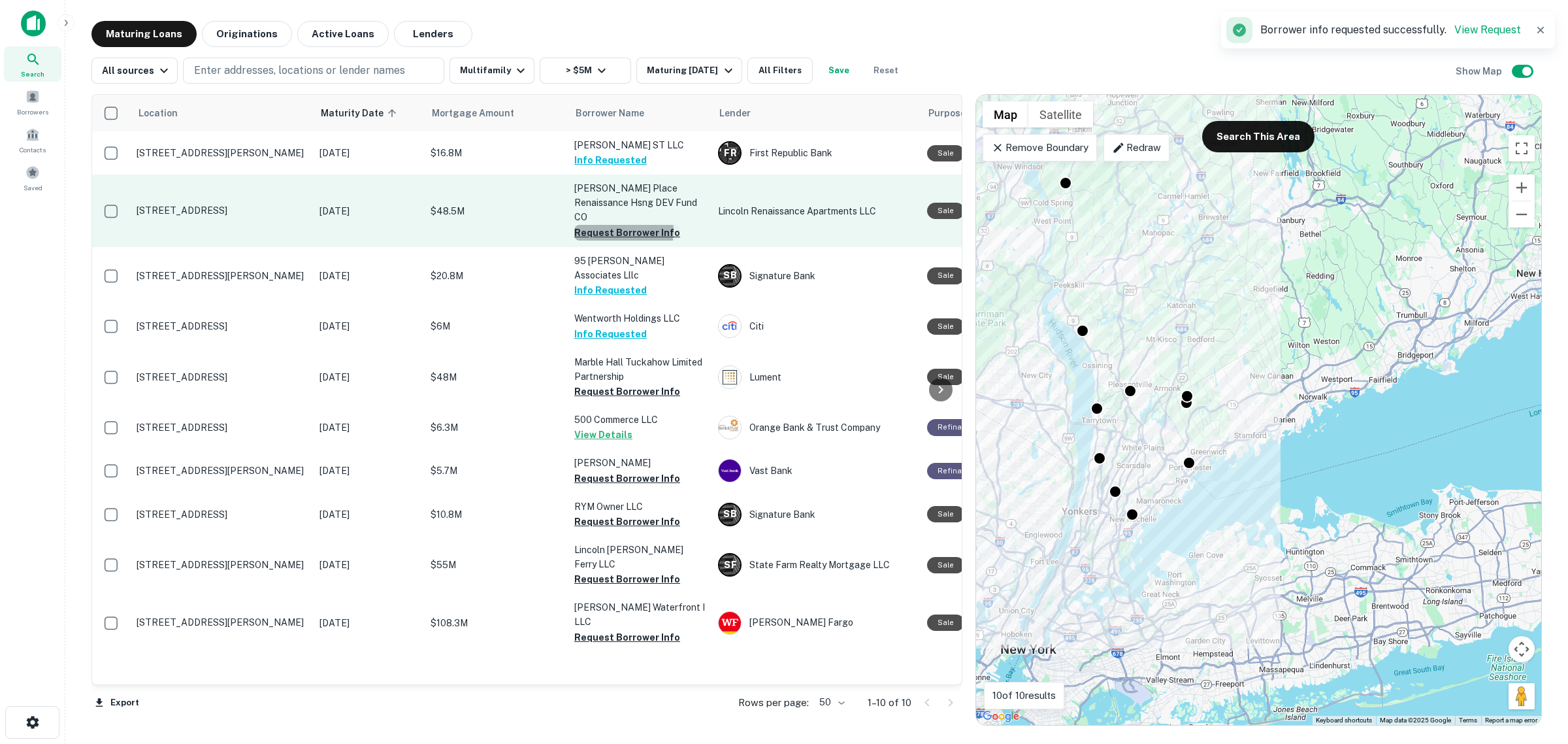
click at [619, 225] on button "Request Borrower Info" at bounding box center [627, 233] width 106 height 16
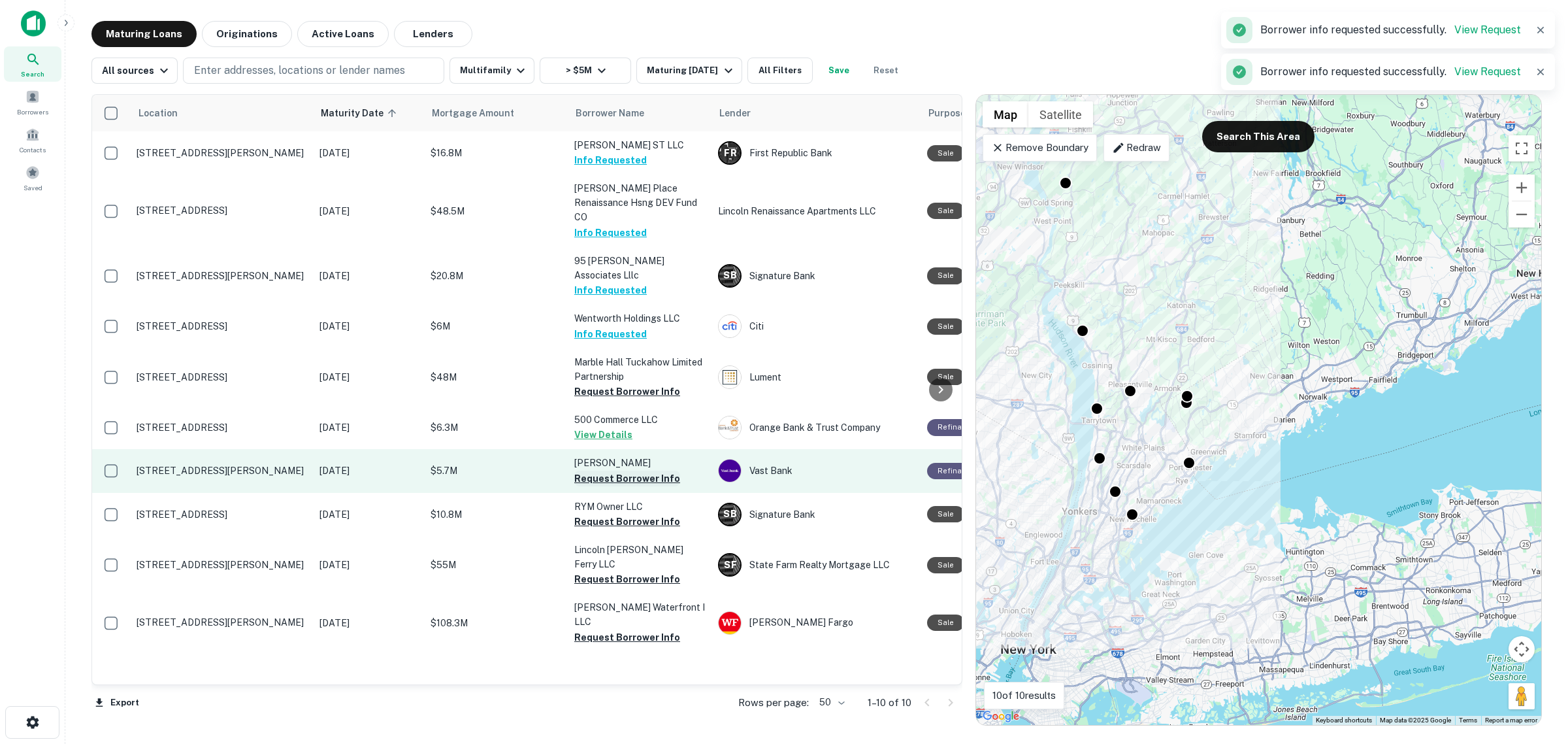
click at [616, 471] on button "Request Borrower Info" at bounding box center [627, 478] width 106 height 16
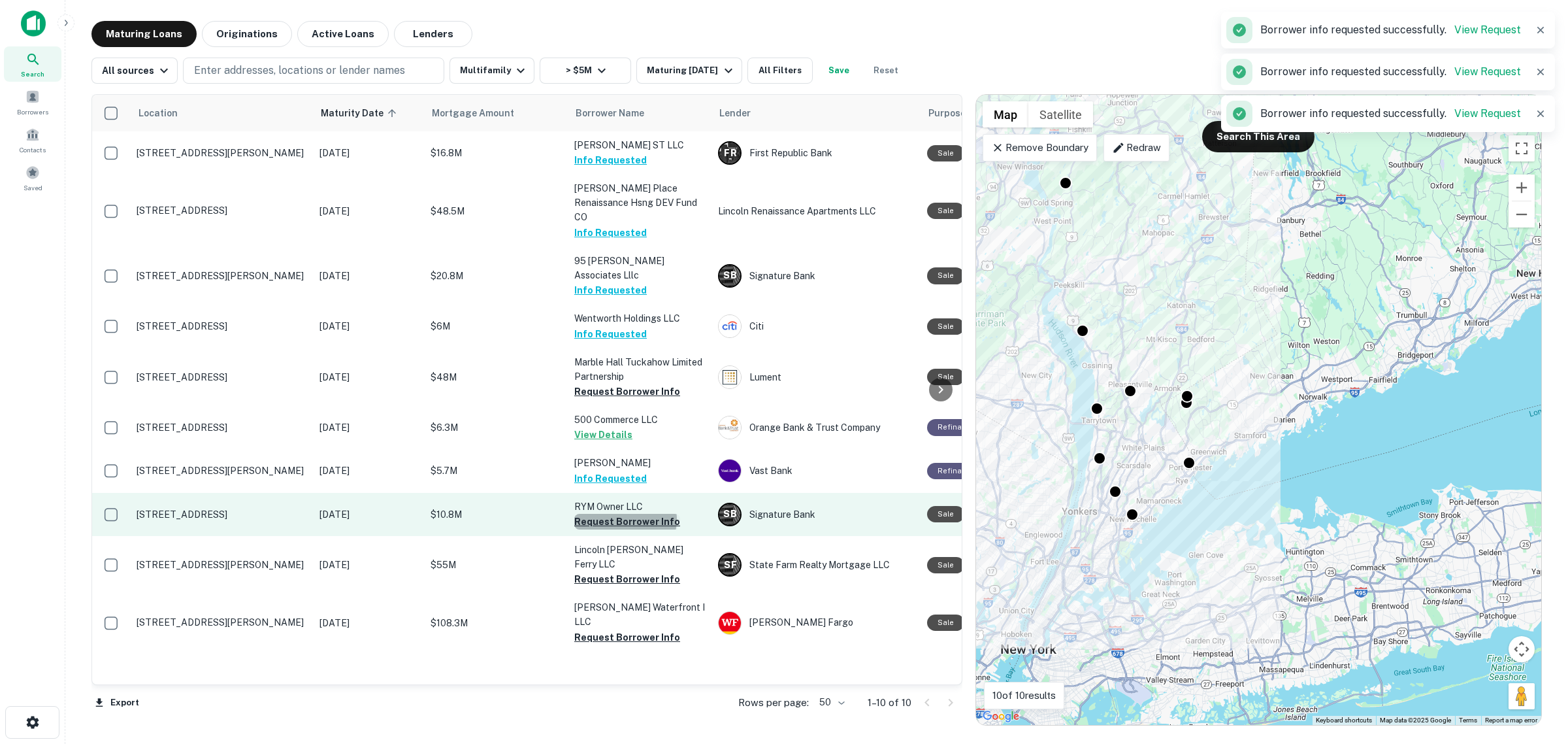
click at [625, 514] on button "Request Borrower Info" at bounding box center [627, 522] width 106 height 16
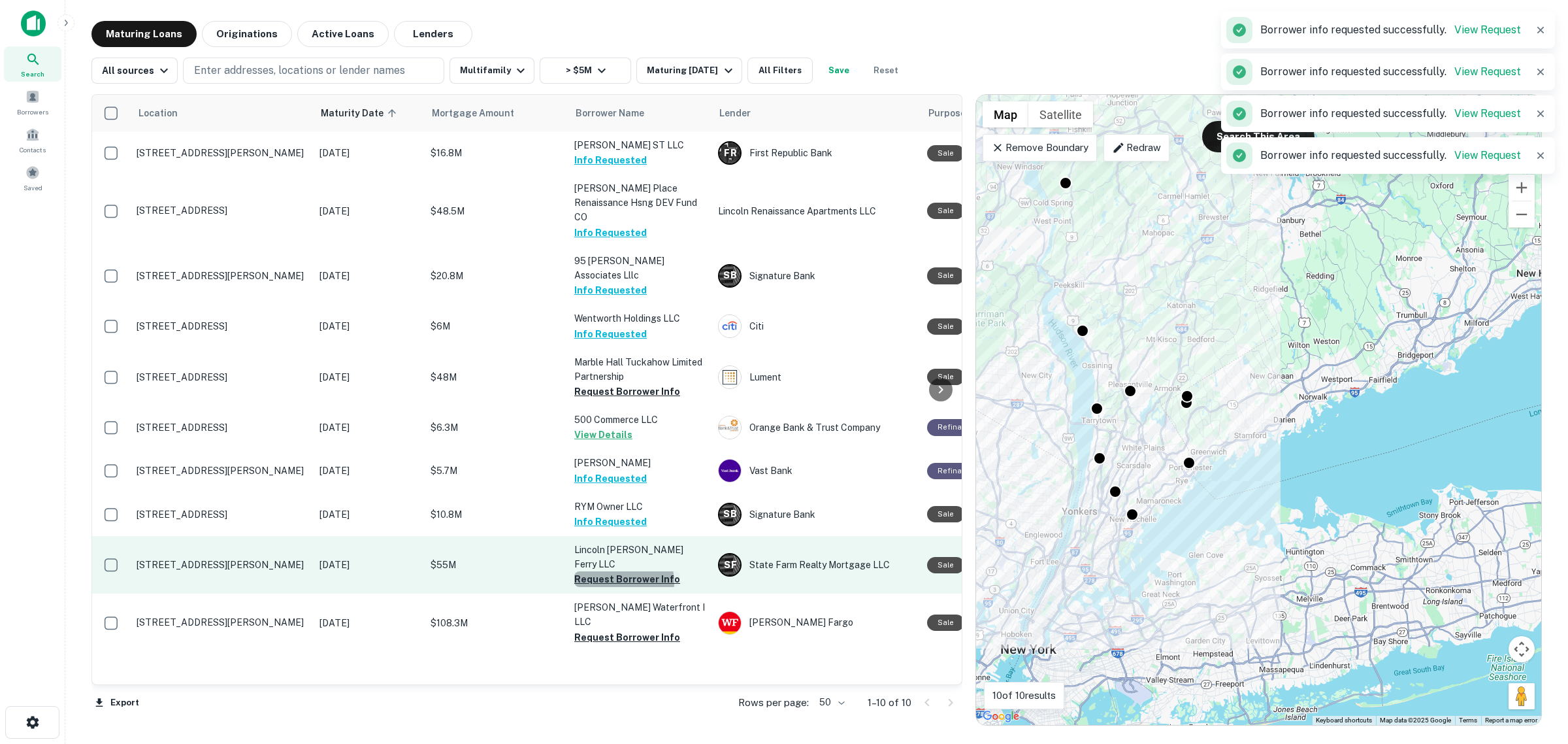
click at [616, 571] on button "Request Borrower Info" at bounding box center [627, 579] width 106 height 16
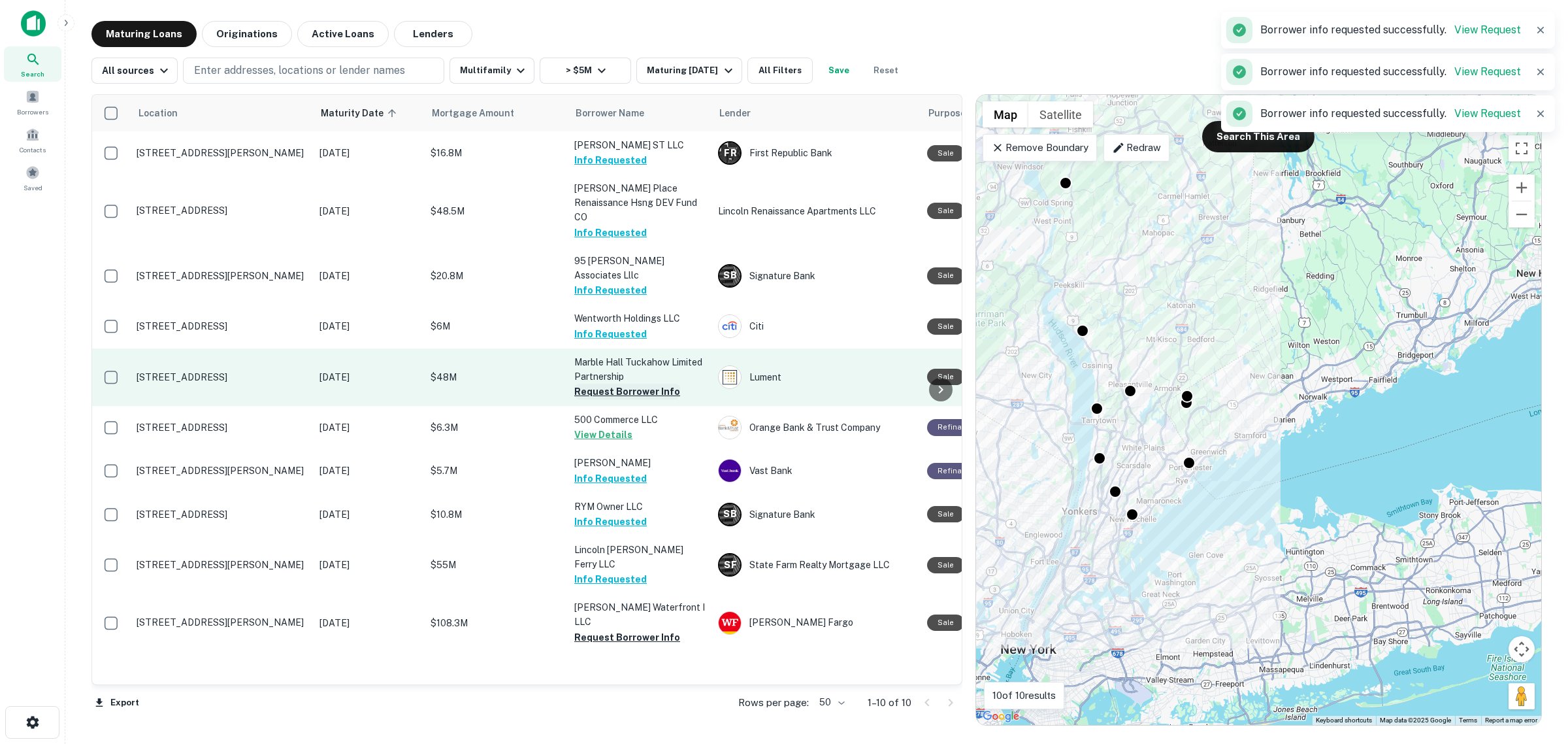
click at [633, 384] on button "Request Borrower Info" at bounding box center [627, 392] width 106 height 16
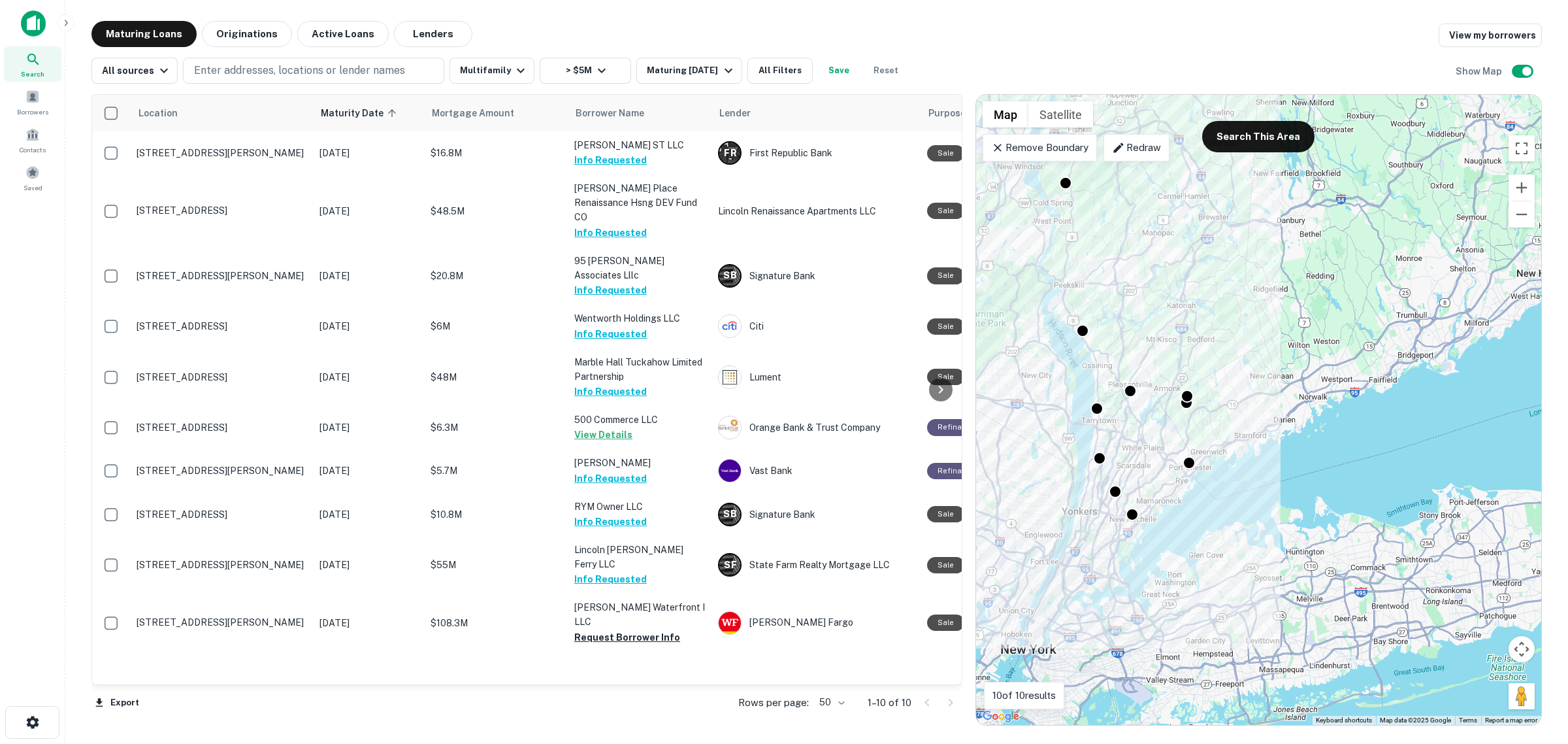
click at [1056, 149] on p "Remove Boundary" at bounding box center [1039, 148] width 97 height 16
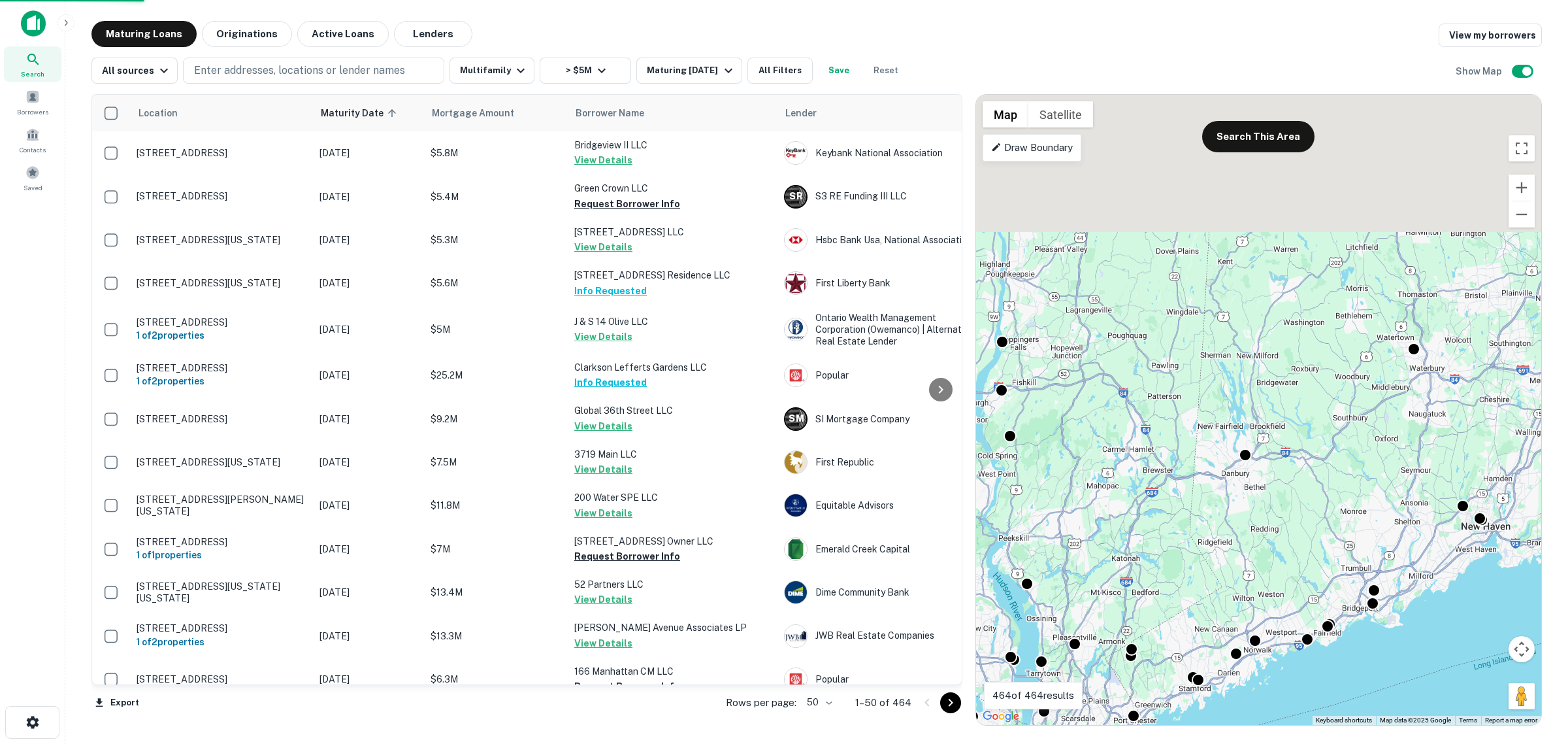
drag, startPoint x: 1173, startPoint y: 233, endPoint x: 1117, endPoint y: 487, distance: 260.1
click at [1117, 487] on div "To activate drag with keyboard, press Alt + Enter. Once in keyboard drag state,…" at bounding box center [1259, 409] width 565 height 630
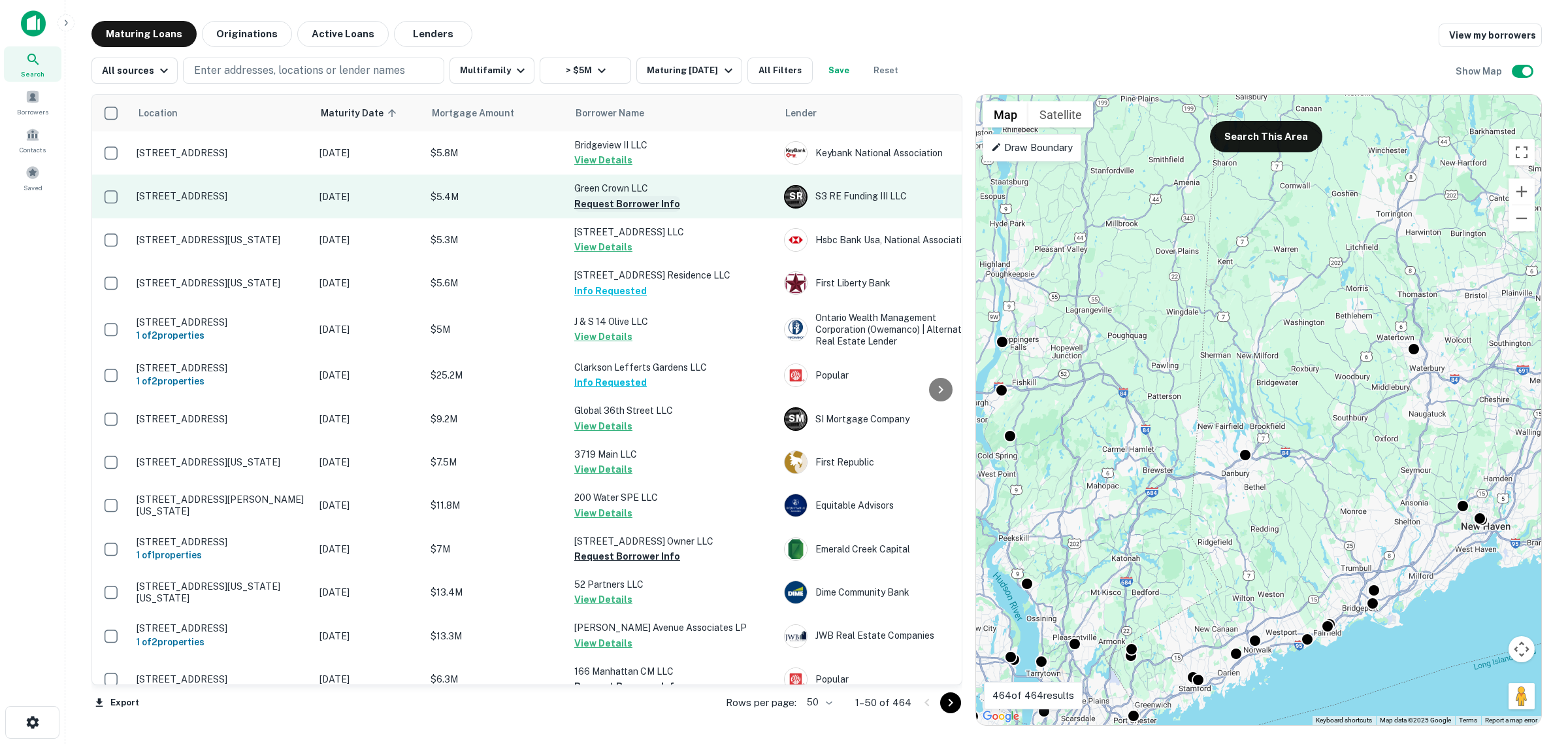
click at [637, 198] on button "Request Borrower Info" at bounding box center [627, 204] width 106 height 16
